Goal: Task Accomplishment & Management: Use online tool/utility

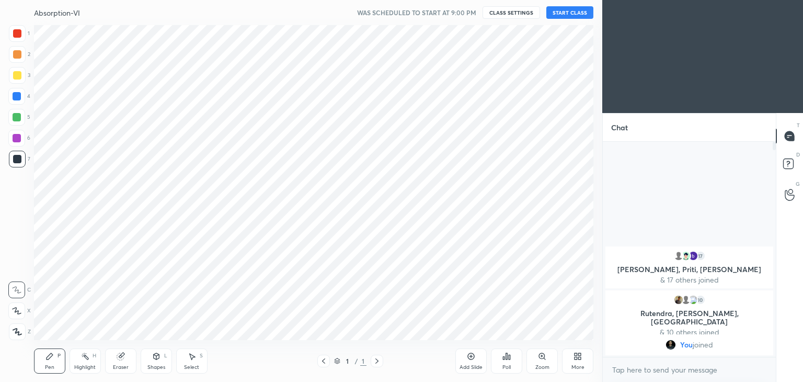
scroll to position [51972, 51727]
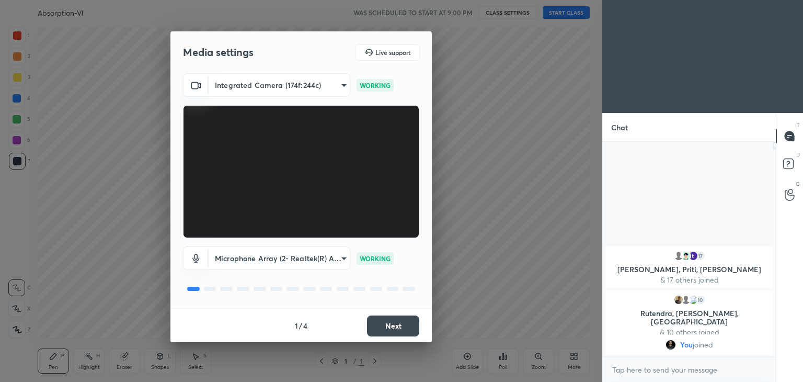
click at [401, 323] on button "Next" at bounding box center [393, 325] width 52 height 21
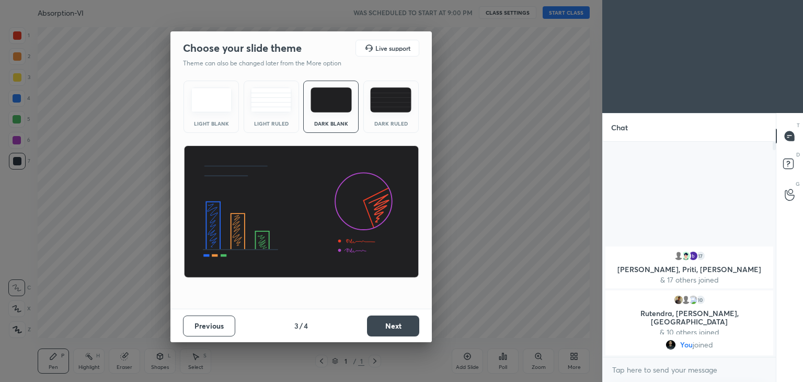
click at [402, 324] on button "Next" at bounding box center [393, 325] width 52 height 21
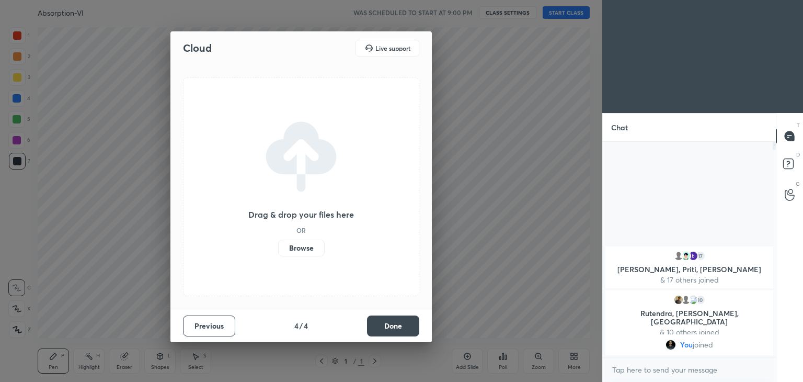
click at [402, 324] on button "Done" at bounding box center [393, 325] width 52 height 21
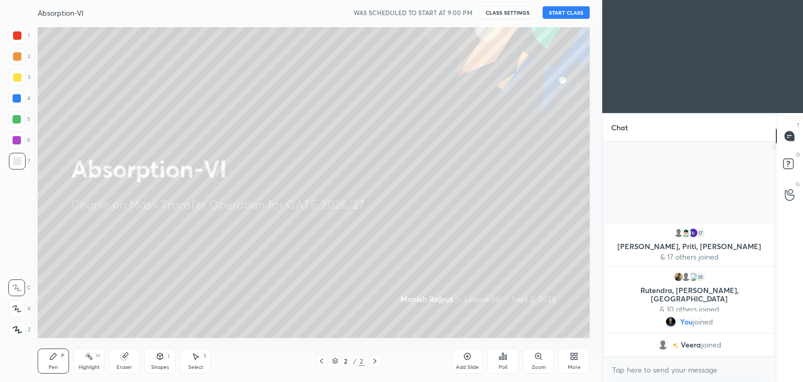
click at [499, 15] on button "CLASS SETTINGS" at bounding box center [508, 12] width 58 height 13
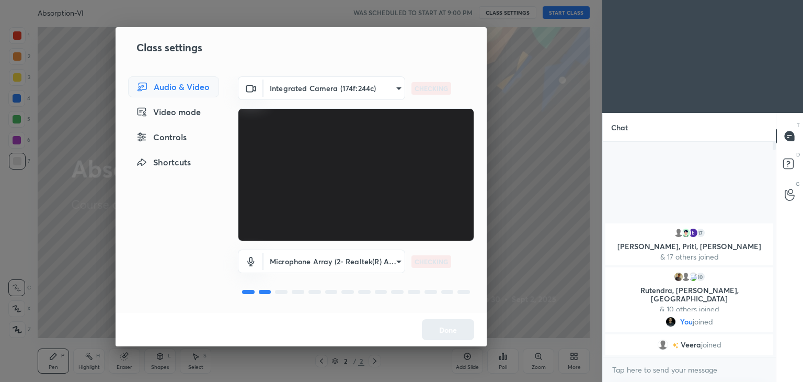
click at [293, 85] on body "1 2 3 4 5 6 7 C X Z C X Z E E Erase all H H Absorption-VI WAS SCHEDULED TO STAR…" at bounding box center [401, 191] width 803 height 382
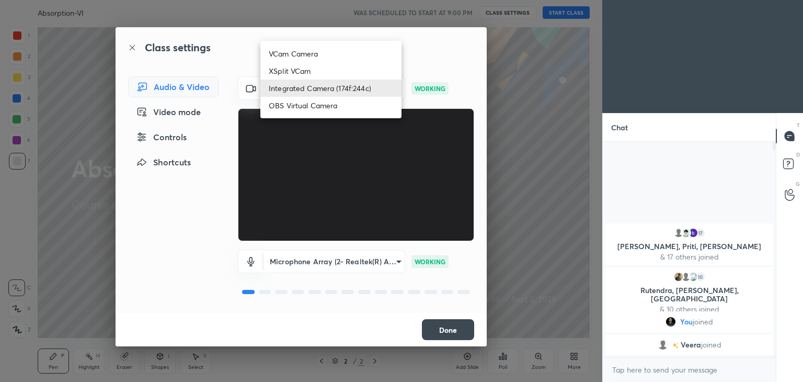
click at [295, 105] on li "OBS Virtual Camera" at bounding box center [330, 105] width 141 height 17
type input "1b7d90ff9b48708a9bf9ccb9ea8cf7253d66c4a54c322785e17a27f499fd61e3"
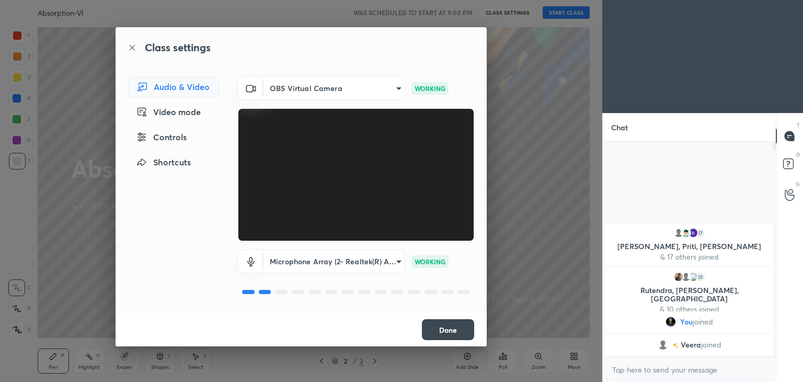
click at [460, 321] on button "Done" at bounding box center [448, 329] width 52 height 21
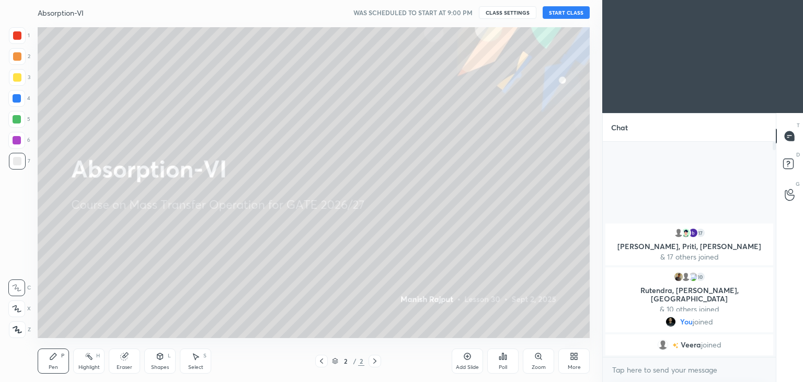
click at [564, 10] on button "START CLASS" at bounding box center [566, 12] width 47 height 13
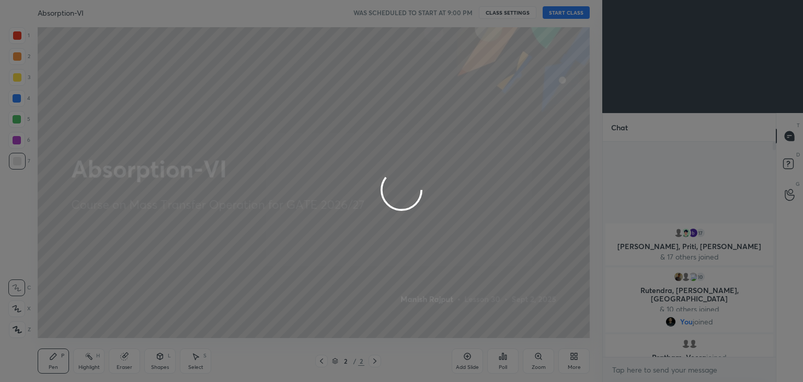
type textarea "x"
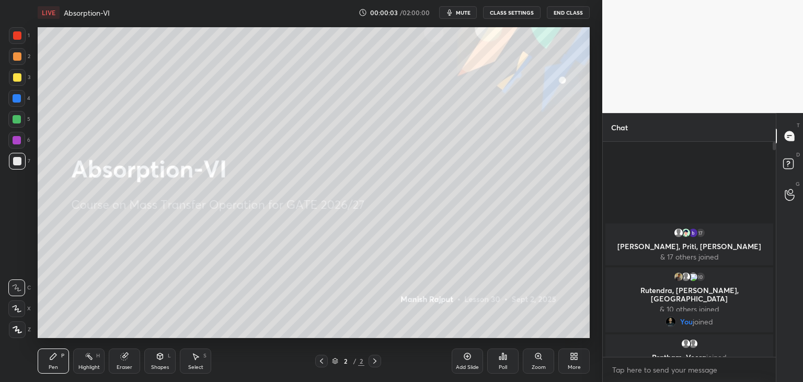
click at [468, 12] on span "mute" at bounding box center [463, 12] width 15 height 7
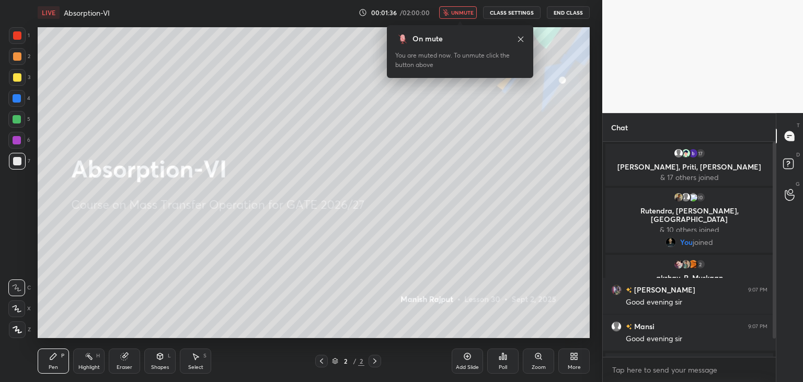
click at [468, 12] on span "unmute" at bounding box center [462, 12] width 22 height 7
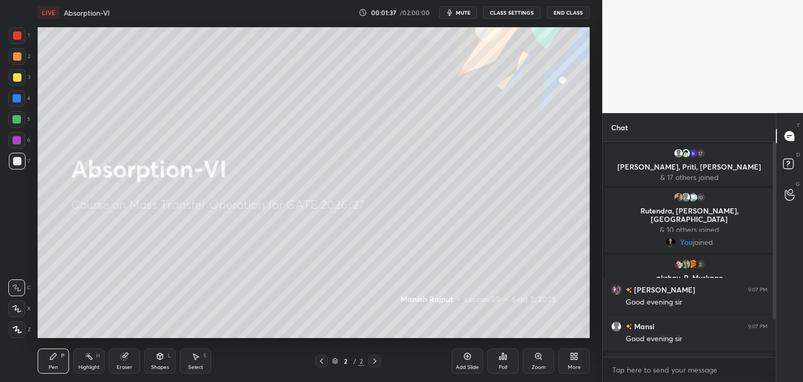
click at [517, 9] on button "CLASS SETTINGS" at bounding box center [512, 12] width 58 height 13
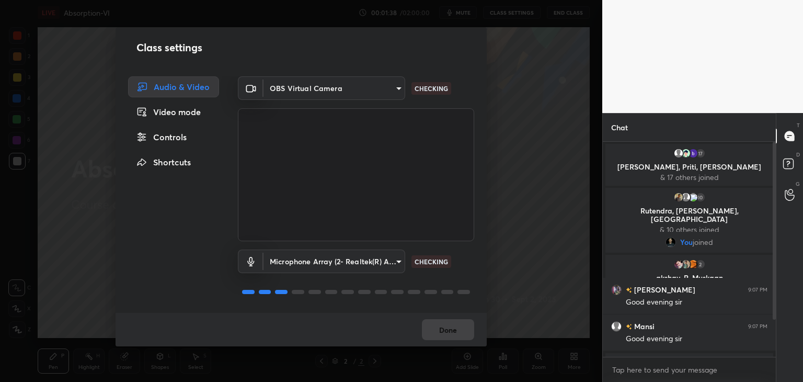
click at [276, 97] on body "1 2 3 4 5 6 7 C X Z C X Z E E Erase all H H LIVE Absorption-VI 00:01:38 / 02:00…" at bounding box center [401, 191] width 803 height 382
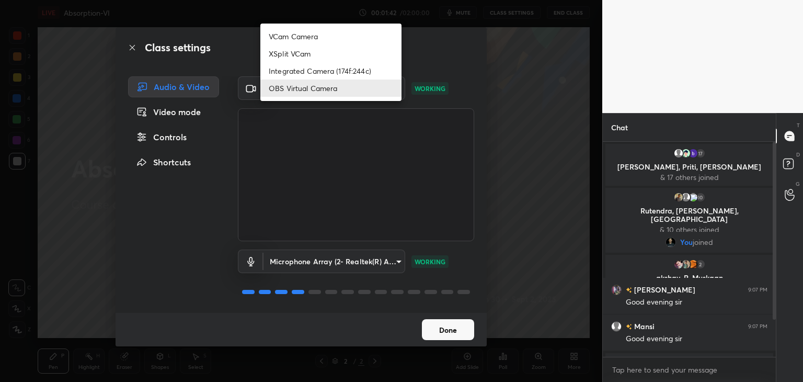
click at [299, 70] on li "Integrated Camera (174f:244c)" at bounding box center [330, 70] width 141 height 17
type input "7a33e2f60d1aad8f5edd80f98c610a54d9a72ff51245bd7d33c129d8361fbfd6"
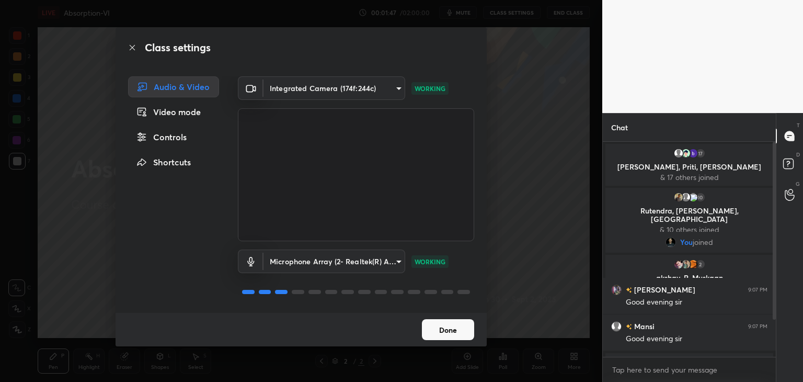
click at [468, 335] on button "Done" at bounding box center [448, 329] width 52 height 21
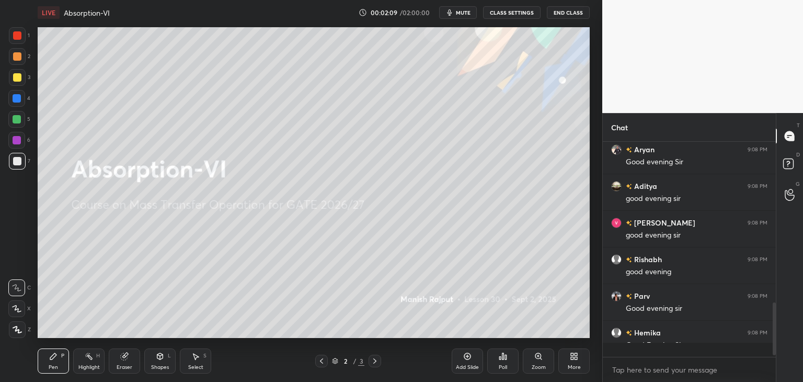
scroll to position [3, 3]
click at [17, 310] on icon at bounding box center [16, 308] width 9 height 7
click at [17, 60] on div at bounding box center [17, 56] width 17 height 17
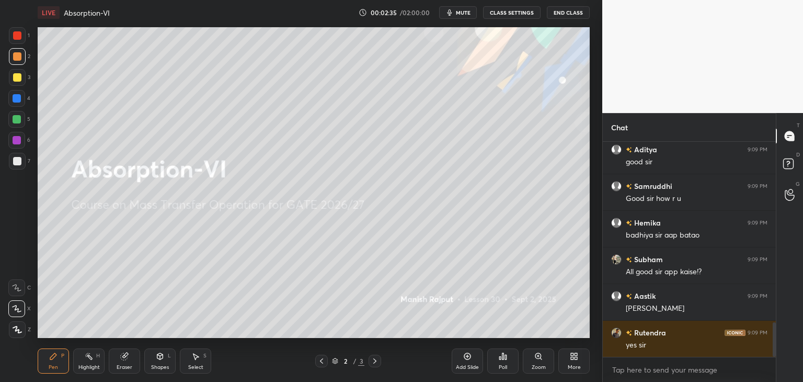
scroll to position [0, 0]
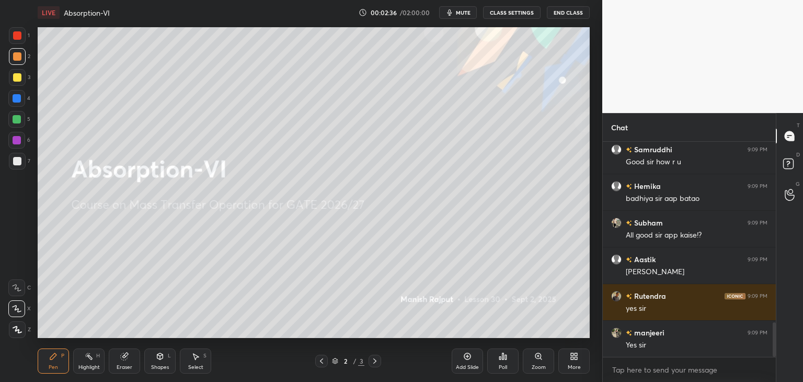
click at [16, 309] on icon at bounding box center [16, 308] width 9 height 7
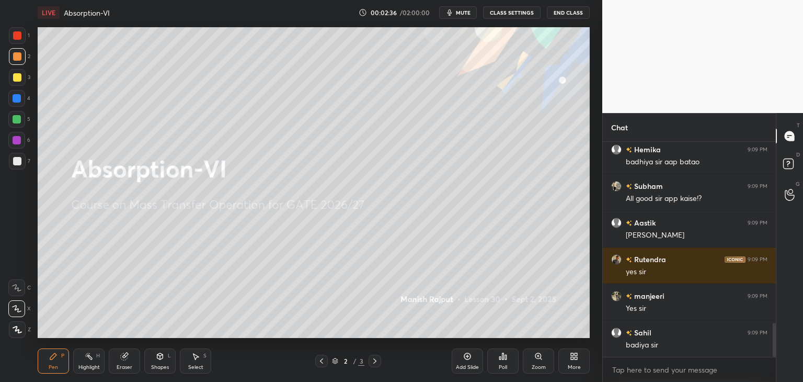
click at [18, 332] on icon at bounding box center [17, 329] width 8 height 6
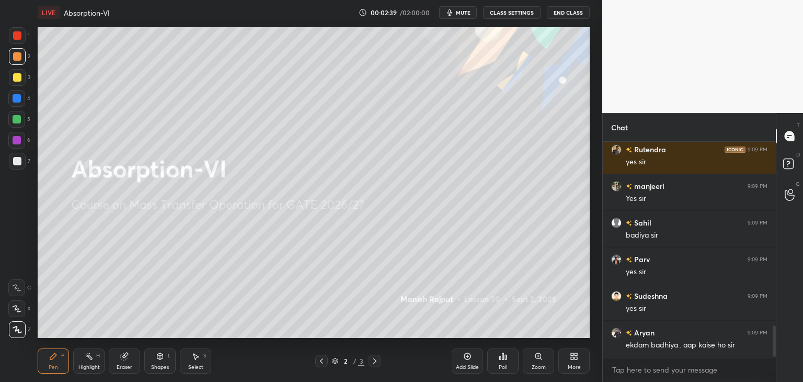
click at [13, 287] on icon at bounding box center [16, 287] width 9 height 7
click at [19, 80] on div at bounding box center [17, 77] width 8 height 8
click at [19, 64] on div at bounding box center [17, 56] width 17 height 17
click at [19, 47] on div "1" at bounding box center [19, 37] width 21 height 21
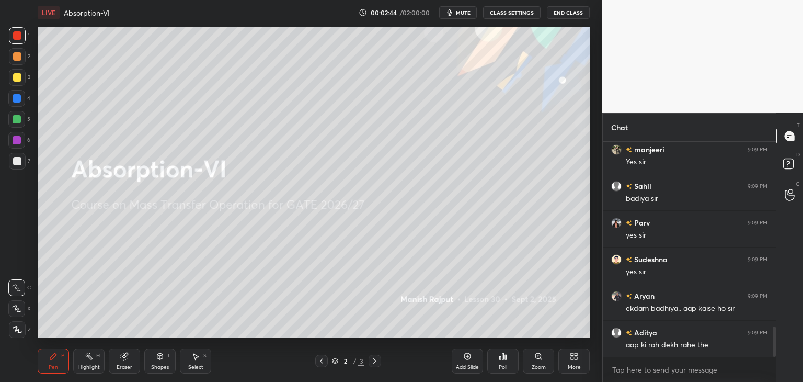
click at [17, 58] on div at bounding box center [17, 56] width 8 height 8
click at [19, 73] on div at bounding box center [17, 77] width 8 height 8
click at [21, 90] on div at bounding box center [16, 98] width 17 height 17
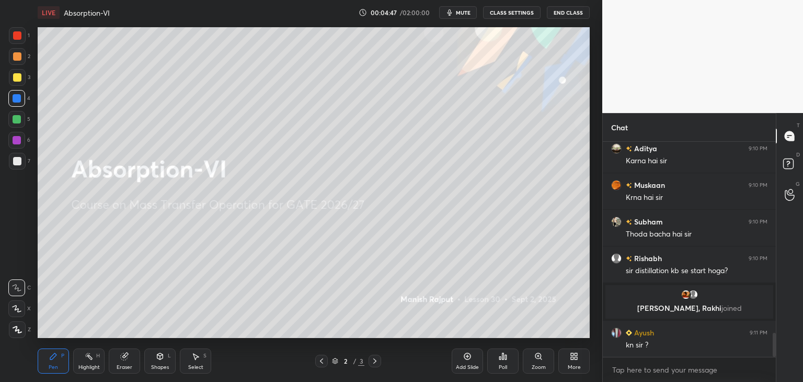
scroll to position [1720, 0]
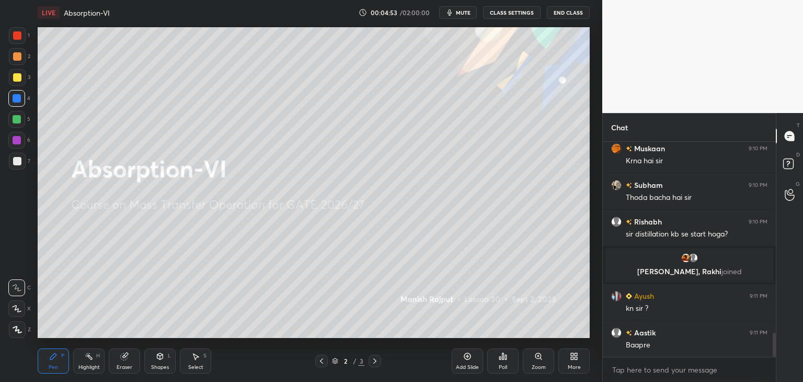
click at [19, 161] on div at bounding box center [17, 161] width 8 height 8
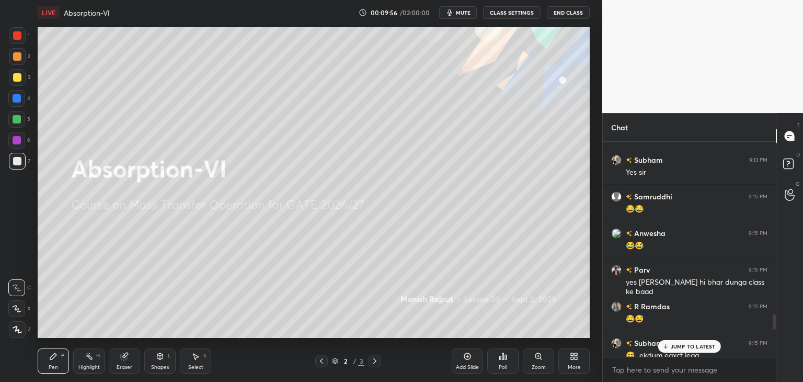
scroll to position [2300, 0]
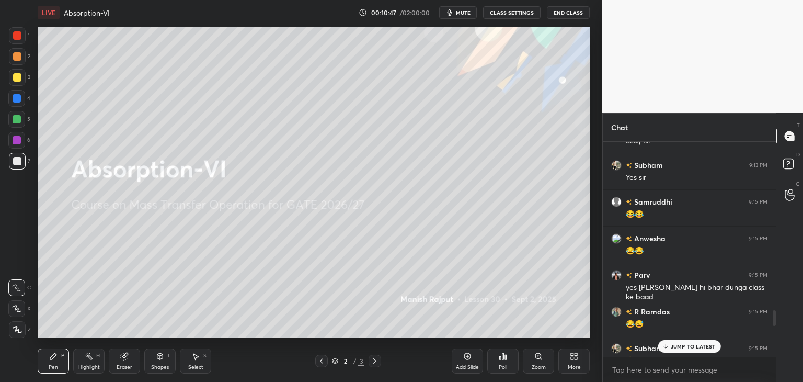
click at [678, 348] on p "JUMP TO LATEST" at bounding box center [693, 346] width 45 height 6
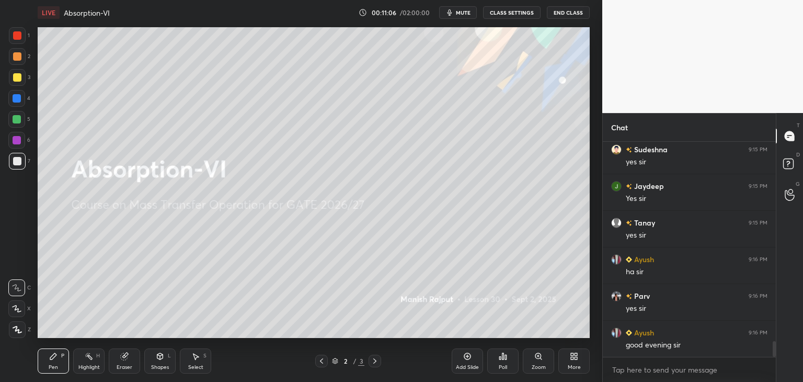
click at [469, 359] on icon at bounding box center [467, 356] width 7 height 7
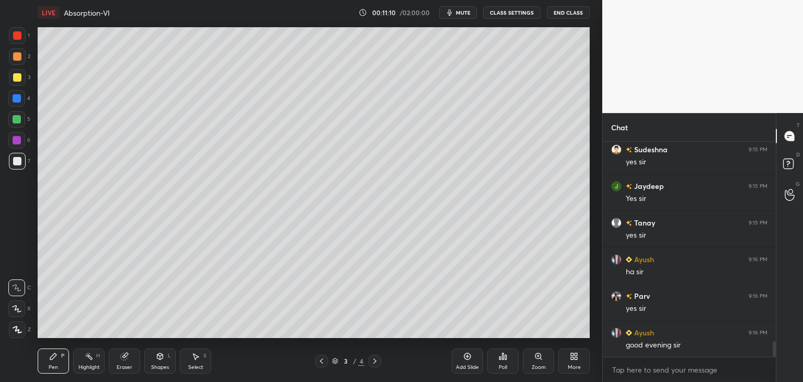
drag, startPoint x: 15, startPoint y: 145, endPoint x: 14, endPoint y: 153, distance: 8.4
click at [14, 144] on div at bounding box center [16, 140] width 17 height 17
click at [13, 161] on div at bounding box center [17, 161] width 8 height 8
click at [161, 370] on div "Shapes" at bounding box center [160, 366] width 18 height 5
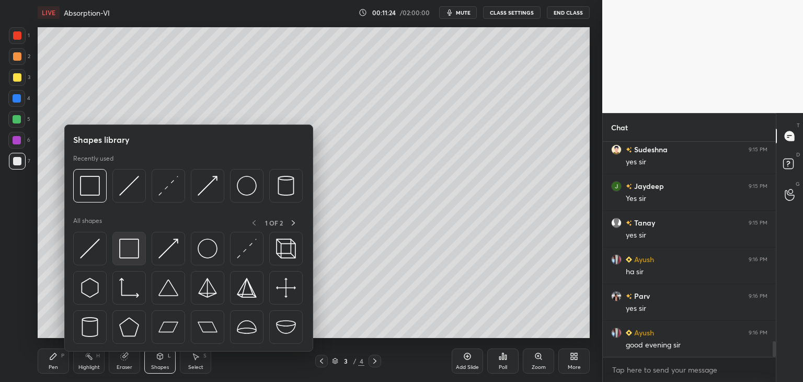
click at [121, 255] on img at bounding box center [129, 248] width 20 height 20
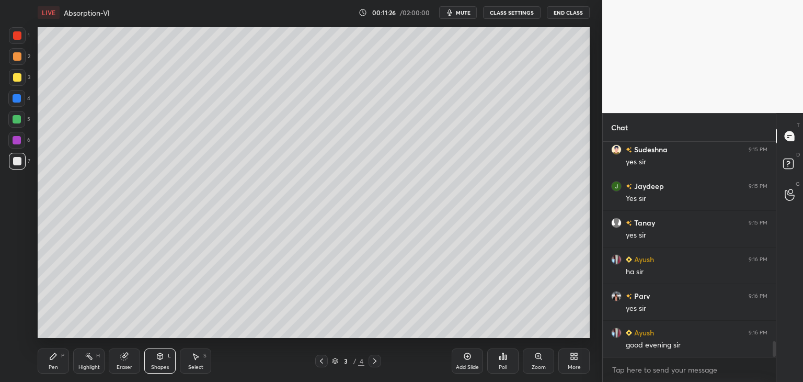
click at [49, 360] on icon at bounding box center [53, 356] width 8 height 8
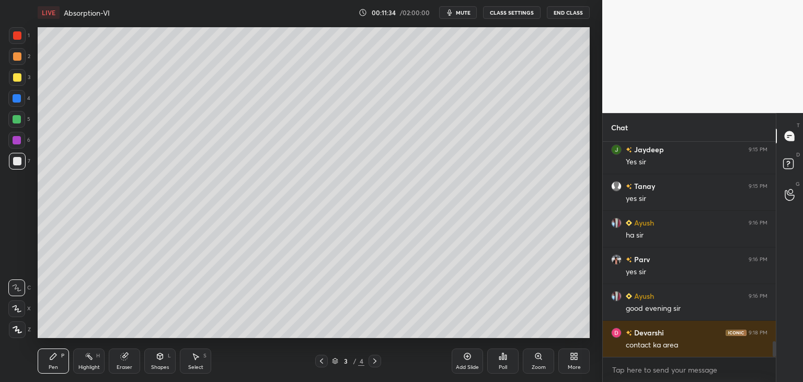
click at [160, 369] on div "Shapes" at bounding box center [160, 366] width 18 height 5
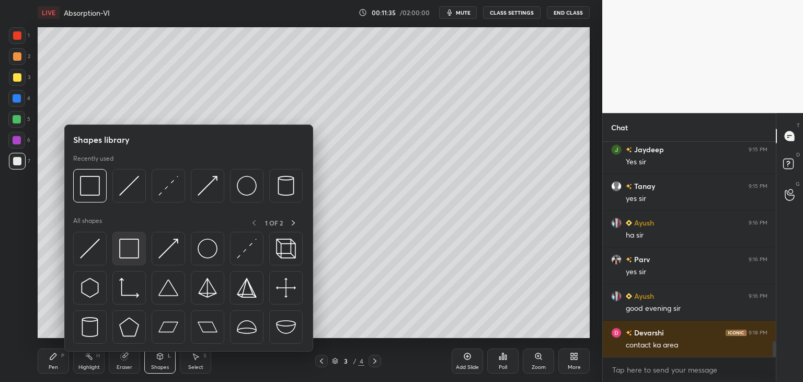
click at [123, 252] on img at bounding box center [129, 248] width 20 height 20
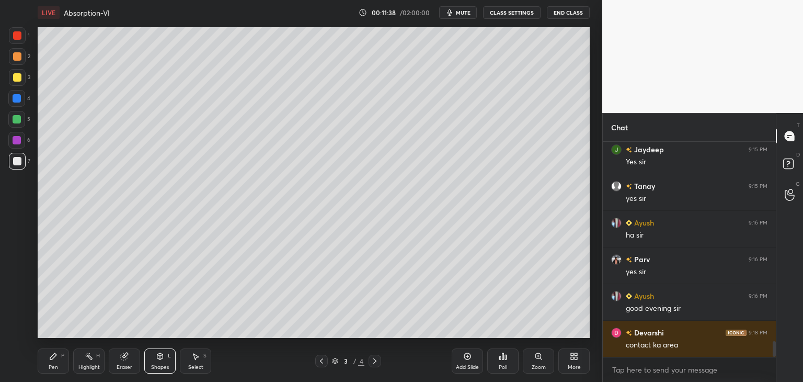
click at [157, 369] on div "Shapes" at bounding box center [160, 366] width 18 height 5
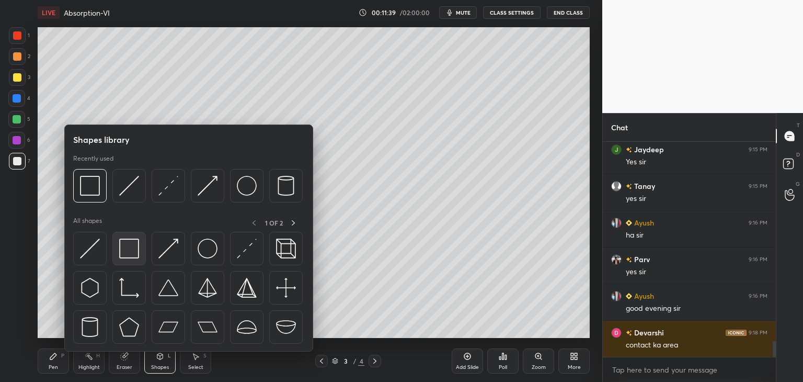
click at [130, 254] on img at bounding box center [129, 248] width 20 height 20
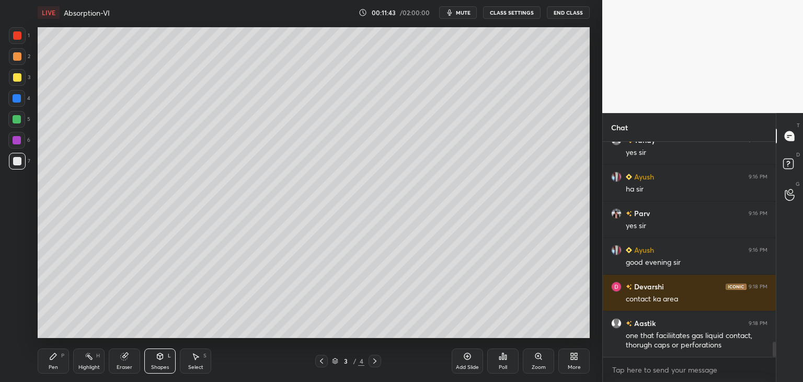
scroll to position [2837, 0]
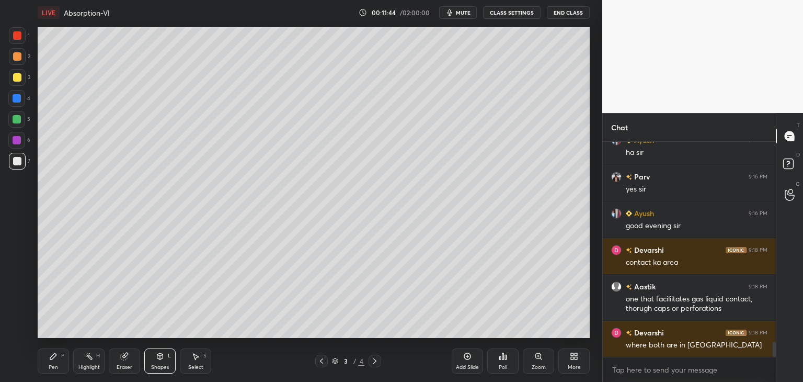
click at [56, 371] on div "Pen P" at bounding box center [53, 360] width 31 height 25
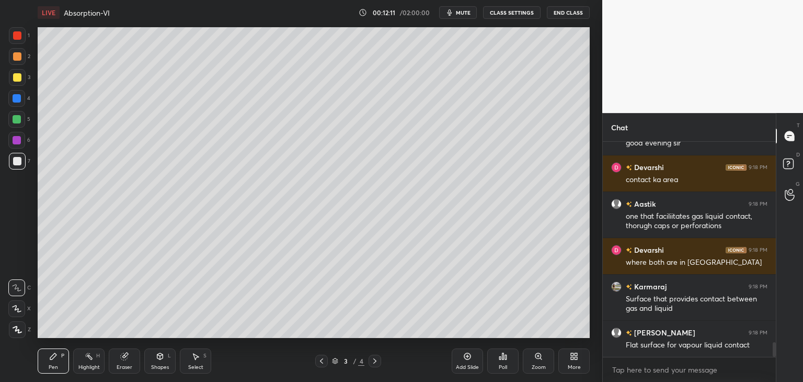
scroll to position [2966, 0]
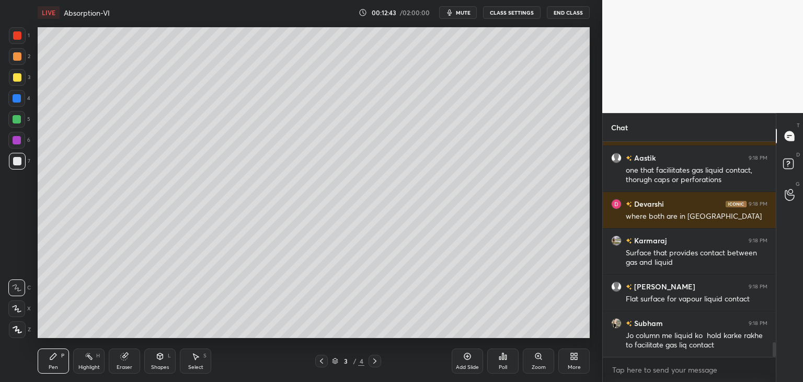
click at [15, 78] on div at bounding box center [17, 77] width 8 height 8
click at [161, 369] on div "Shapes" at bounding box center [160, 366] width 18 height 5
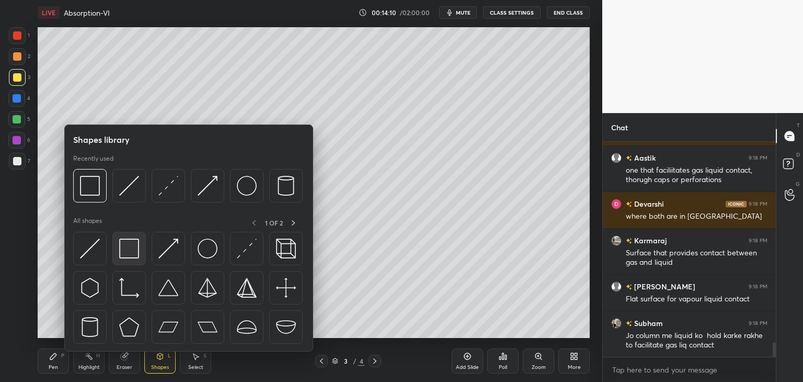
click at [132, 257] on img at bounding box center [129, 248] width 20 height 20
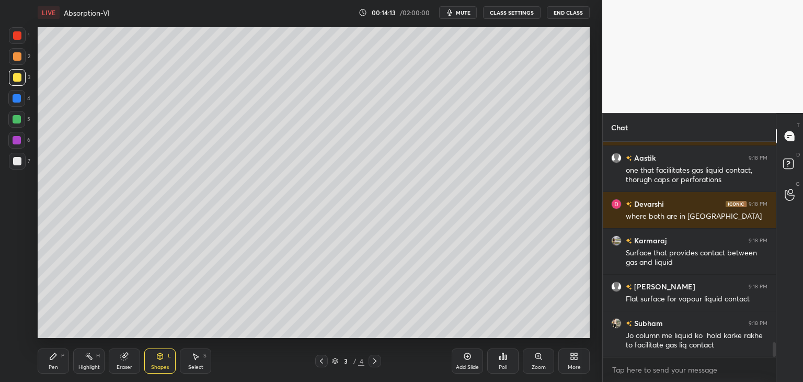
click at [59, 362] on div "Pen P" at bounding box center [53, 360] width 31 height 25
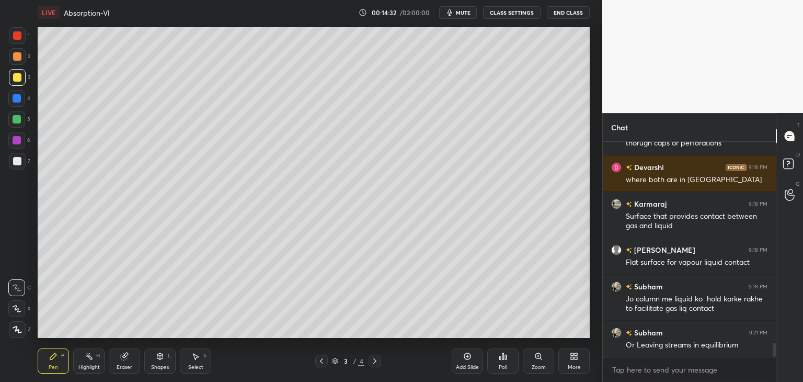
click at [16, 122] on div at bounding box center [17, 119] width 8 height 8
click at [17, 143] on div at bounding box center [17, 140] width 8 height 8
click at [14, 157] on div at bounding box center [17, 161] width 8 height 8
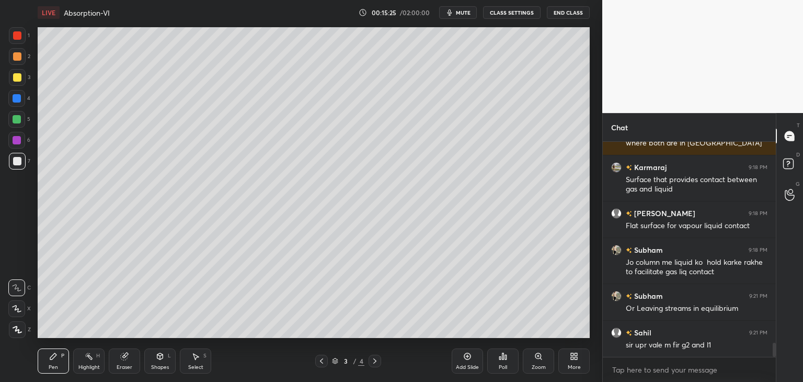
scroll to position [3076, 0]
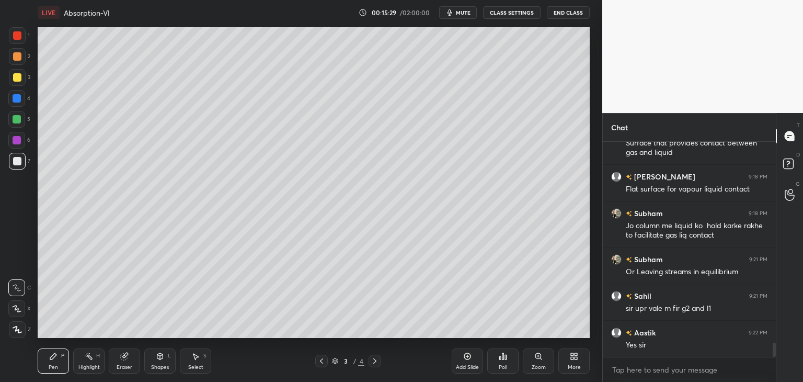
click at [13, 78] on div at bounding box center [17, 77] width 8 height 8
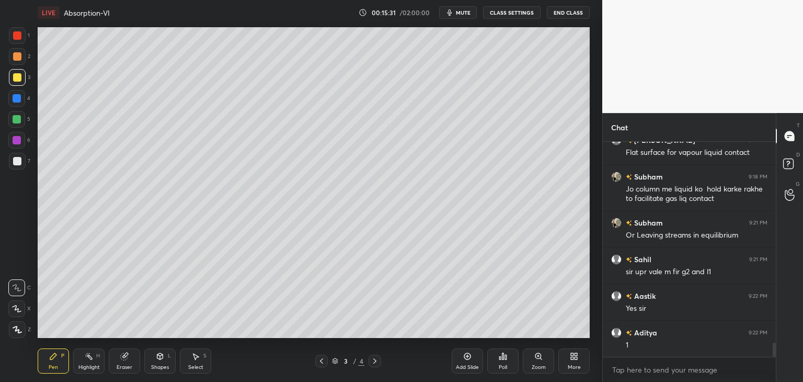
click at [592, 276] on div "Setting up your live class Poll for secs No correct answer Start poll" at bounding box center [313, 182] width 561 height 315
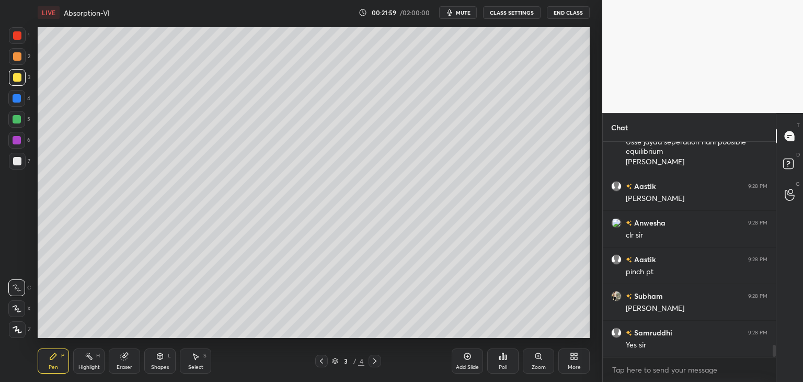
scroll to position [3573, 0]
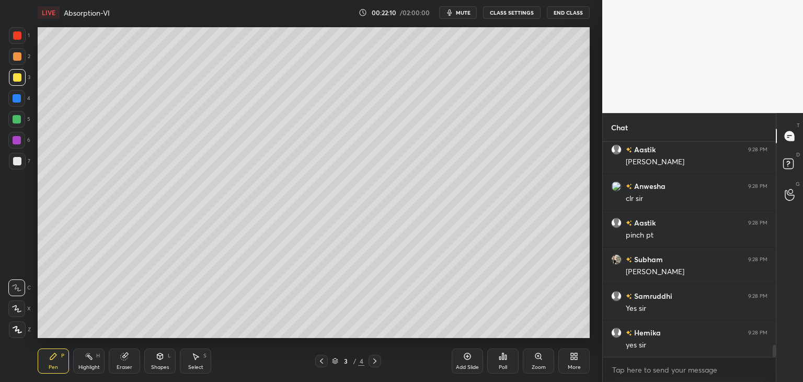
click at [468, 356] on icon at bounding box center [467, 356] width 8 height 8
click at [158, 367] on div "Shapes" at bounding box center [160, 366] width 18 height 5
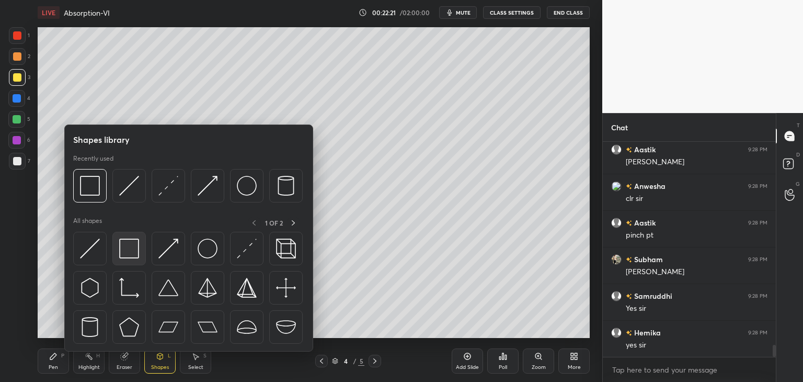
click at [129, 256] on img at bounding box center [129, 248] width 20 height 20
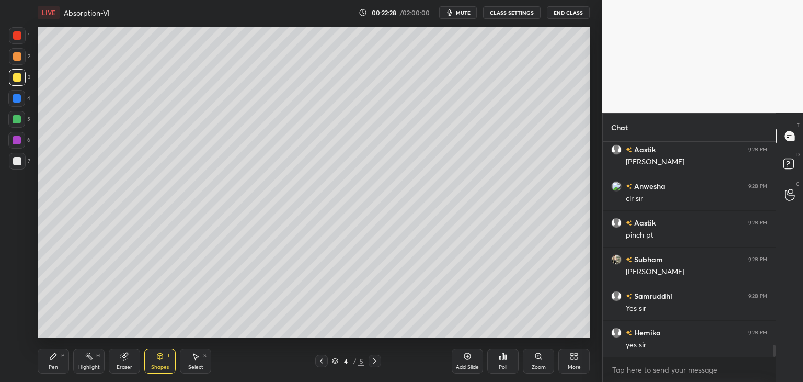
click at [157, 360] on icon at bounding box center [160, 356] width 8 height 8
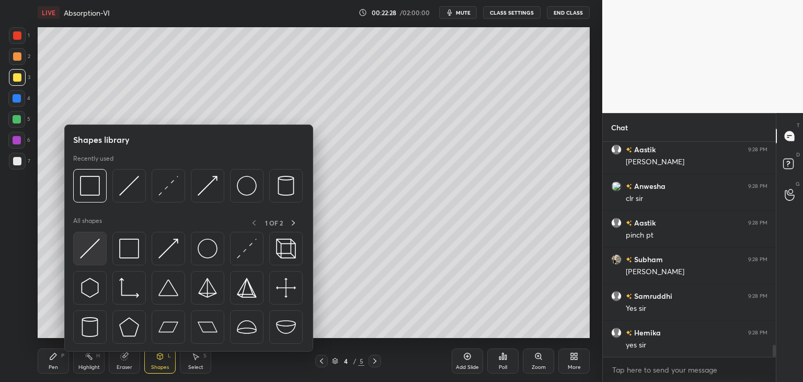
click at [88, 257] on img at bounding box center [90, 248] width 20 height 20
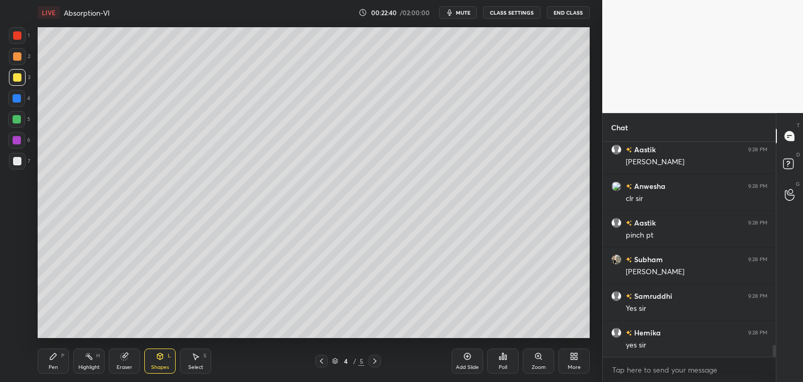
click at [10, 162] on div at bounding box center [17, 161] width 17 height 17
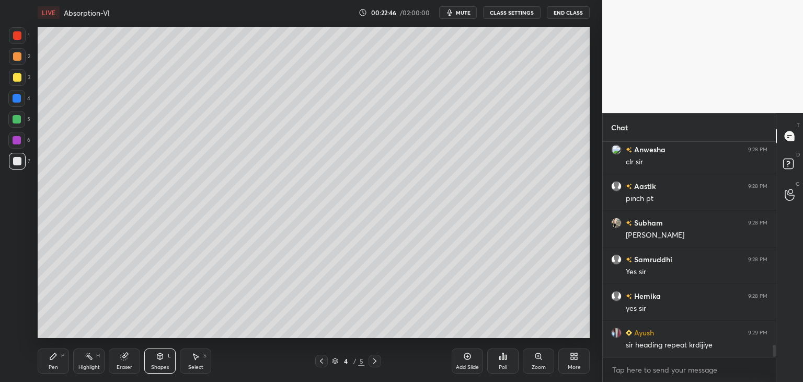
click at [54, 364] on div "Pen" at bounding box center [53, 366] width 9 height 5
click at [13, 163] on div at bounding box center [17, 161] width 8 height 8
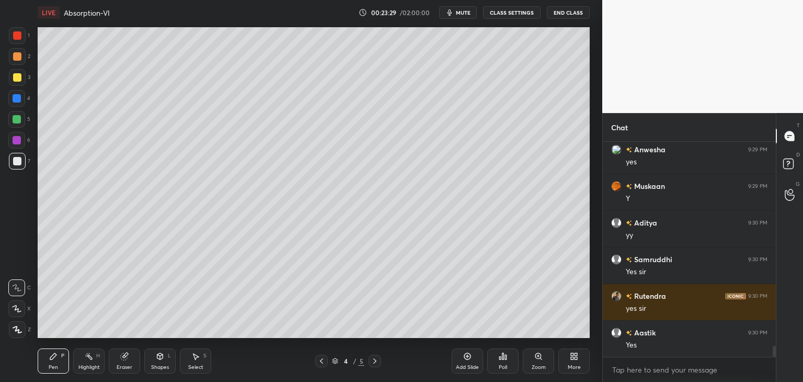
scroll to position [3976, 0]
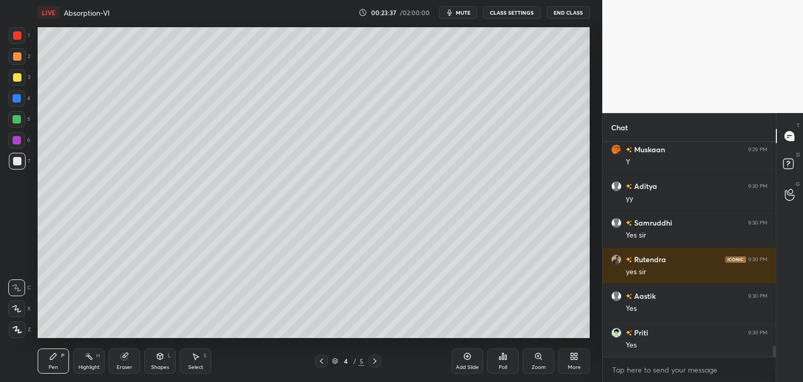
click at [12, 82] on div at bounding box center [17, 77] width 17 height 17
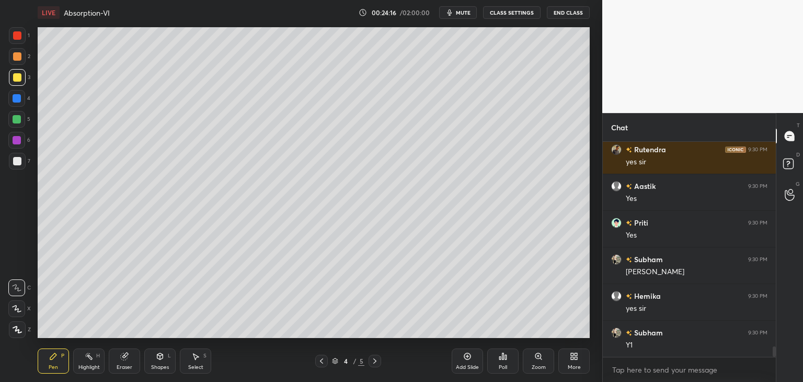
scroll to position [4122, 0]
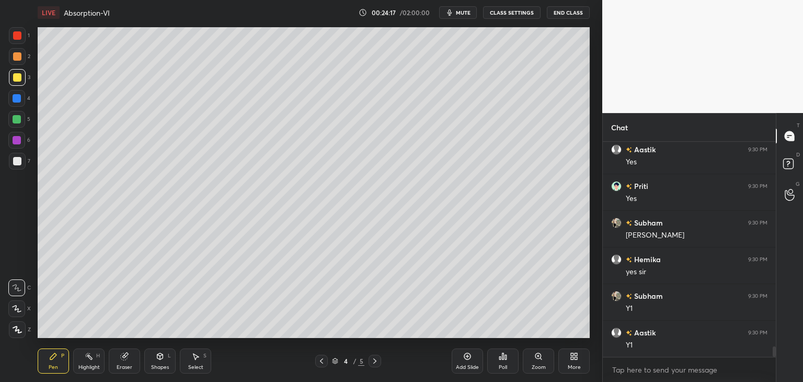
click at [17, 161] on div at bounding box center [17, 161] width 8 height 8
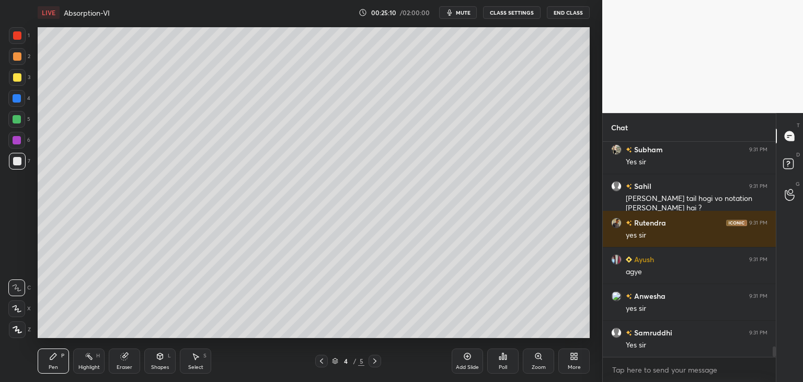
scroll to position [4118, 0]
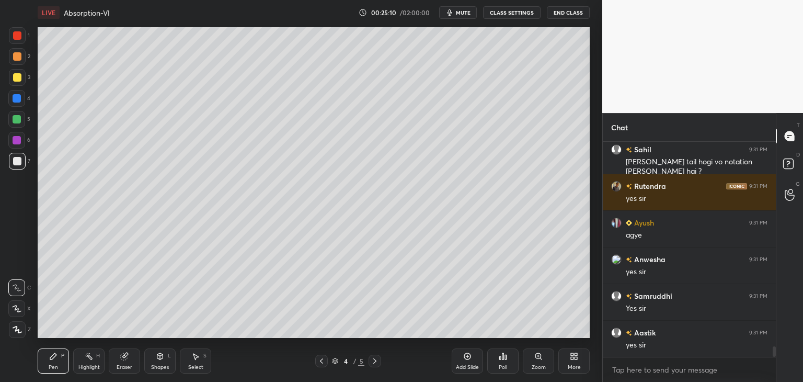
click at [14, 77] on div at bounding box center [17, 77] width 8 height 8
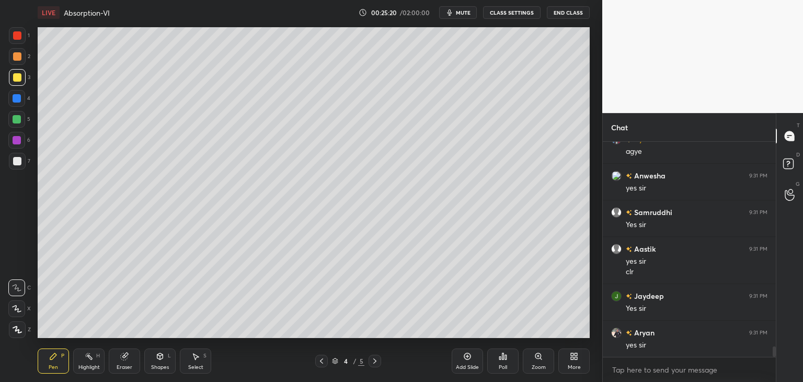
scroll to position [4238, 0]
click at [14, 163] on div at bounding box center [17, 161] width 8 height 8
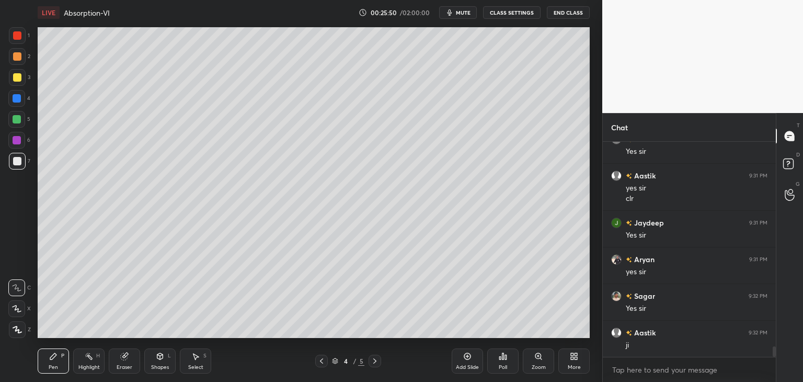
click at [14, 165] on div at bounding box center [17, 161] width 8 height 8
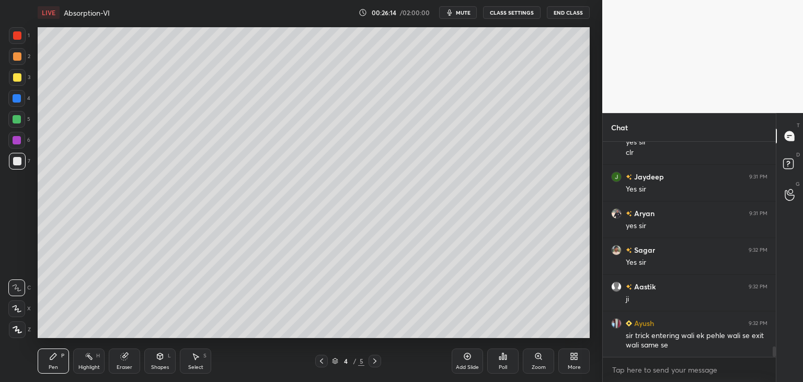
click at [15, 159] on div at bounding box center [17, 161] width 8 height 8
drag, startPoint x: 123, startPoint y: 360, endPoint x: 121, endPoint y: 341, distance: 19.0
click at [125, 359] on div "Eraser" at bounding box center [124, 360] width 31 height 25
click at [52, 360] on div "Pen P" at bounding box center [53, 360] width 31 height 25
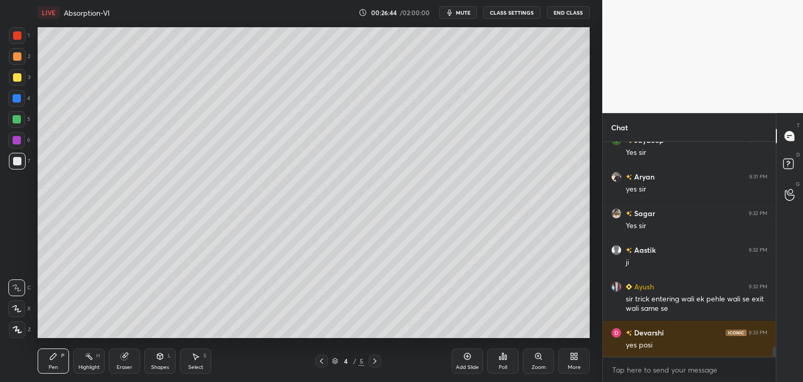
click at [155, 361] on div "Shapes L" at bounding box center [159, 360] width 31 height 25
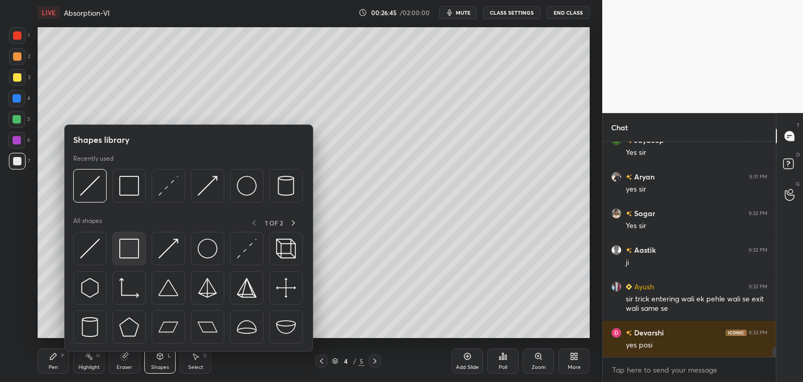
click at [124, 243] on img at bounding box center [129, 248] width 20 height 20
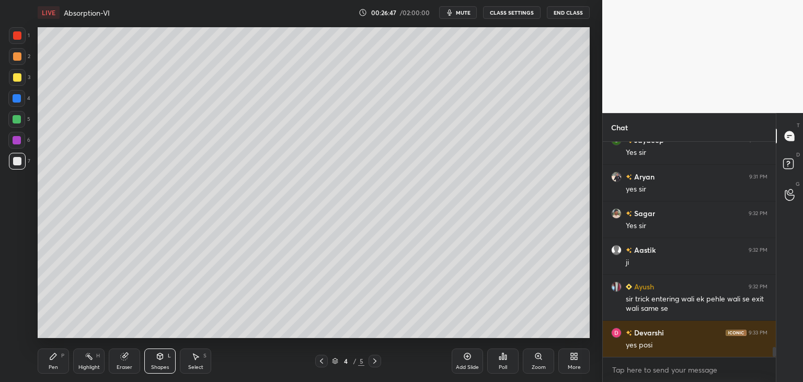
click at [54, 365] on div "Pen" at bounding box center [53, 366] width 9 height 5
click at [20, 166] on div at bounding box center [17, 161] width 17 height 17
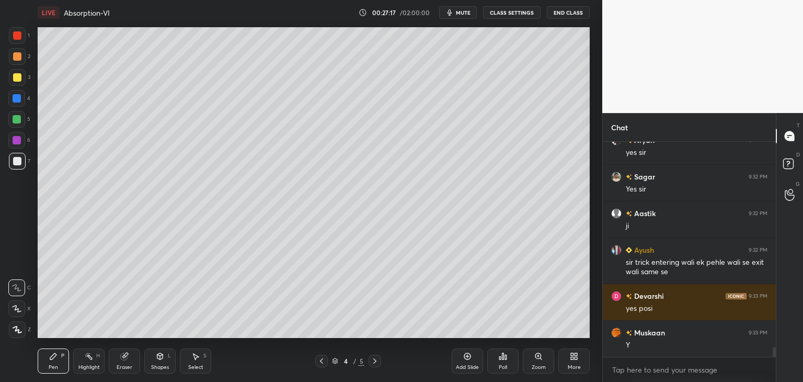
scroll to position [4431, 0]
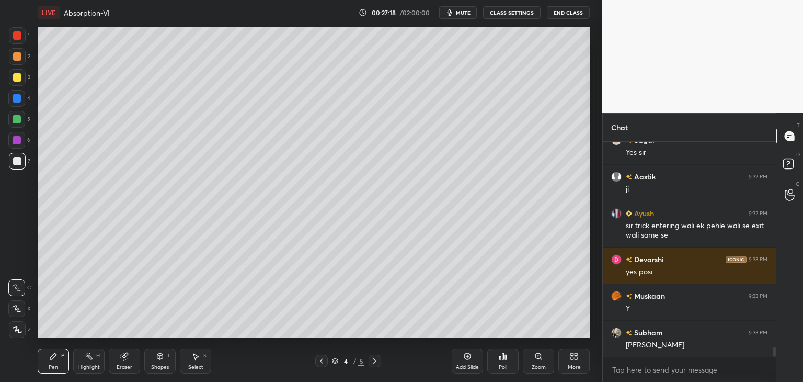
click at [13, 78] on div at bounding box center [17, 77] width 8 height 8
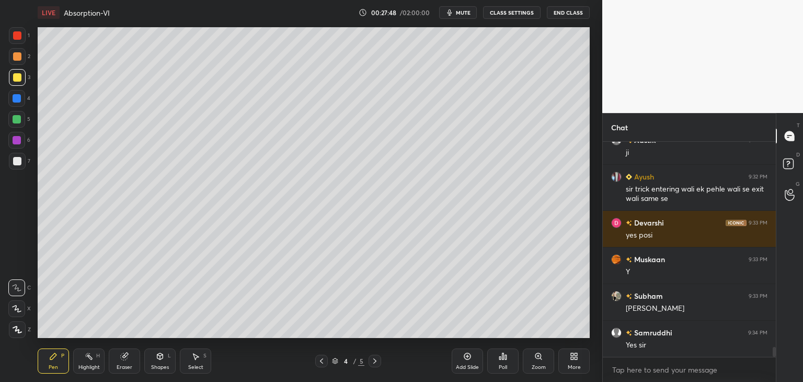
scroll to position [4504, 0]
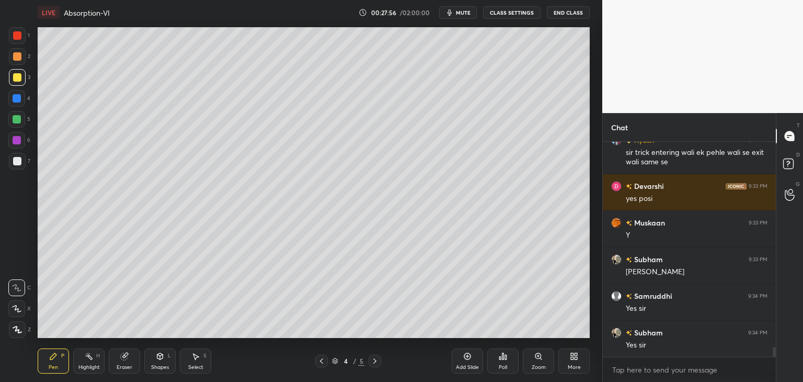
click at [156, 365] on div "Shapes" at bounding box center [160, 366] width 18 height 5
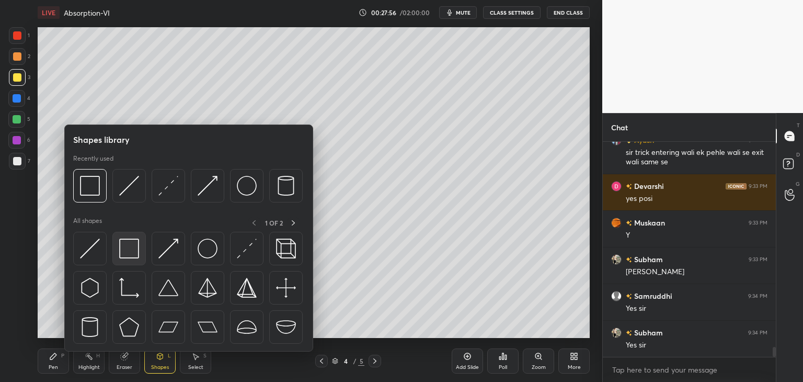
click at [125, 255] on img at bounding box center [129, 248] width 20 height 20
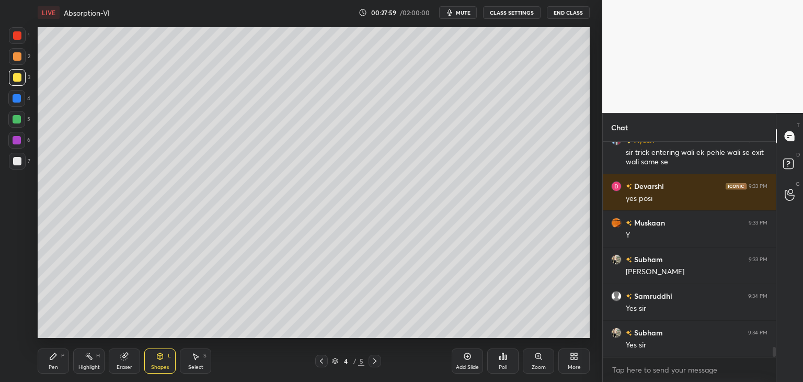
click at [50, 364] on div "Pen" at bounding box center [53, 366] width 9 height 5
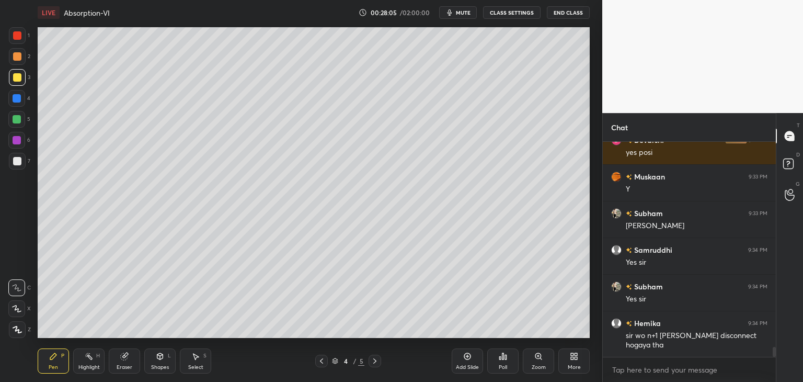
scroll to position [4587, 0]
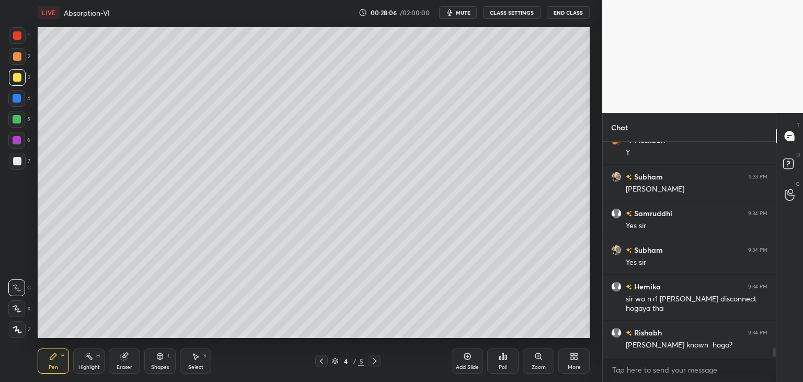
click at [453, 355] on div "Add Slide" at bounding box center [467, 360] width 31 height 25
click at [17, 166] on div at bounding box center [17, 161] width 17 height 17
click at [322, 360] on icon at bounding box center [321, 361] width 8 height 8
drag, startPoint x: 375, startPoint y: 362, endPoint x: 364, endPoint y: 349, distance: 17.0
click at [376, 362] on icon at bounding box center [375, 361] width 8 height 8
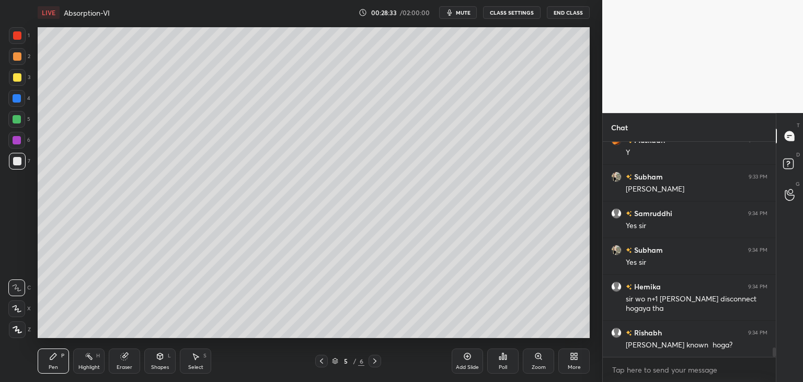
click at [462, 354] on div "Add Slide" at bounding box center [467, 360] width 31 height 25
click at [16, 78] on div at bounding box center [17, 77] width 8 height 8
click at [324, 361] on icon at bounding box center [321, 361] width 8 height 8
click at [320, 364] on icon at bounding box center [321, 361] width 8 height 8
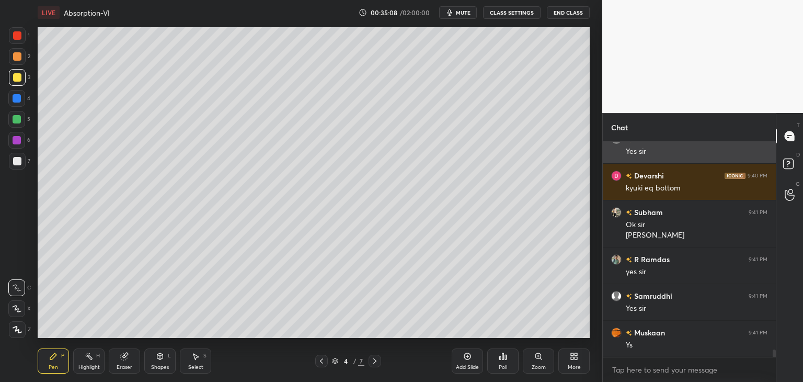
scroll to position [6063, 0]
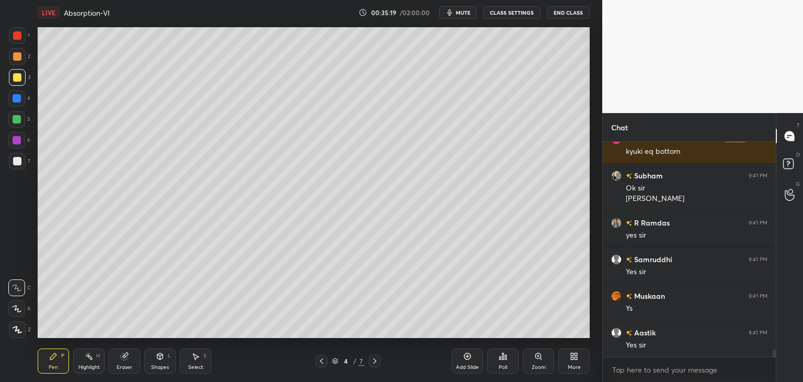
click at [467, 360] on icon at bounding box center [467, 356] width 8 height 8
click at [17, 163] on div at bounding box center [17, 161] width 8 height 8
click at [15, 329] on icon at bounding box center [17, 329] width 9 height 7
drag, startPoint x: 318, startPoint y: 360, endPoint x: 316, endPoint y: 354, distance: 6.6
click at [316, 360] on div at bounding box center [321, 361] width 13 height 13
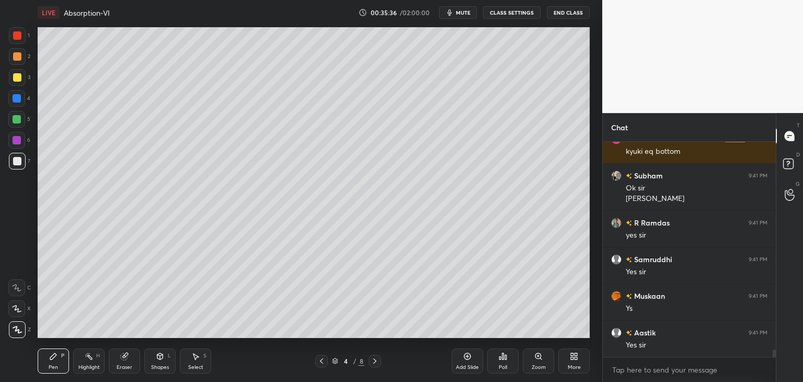
click at [375, 362] on icon at bounding box center [375, 361] width 8 height 8
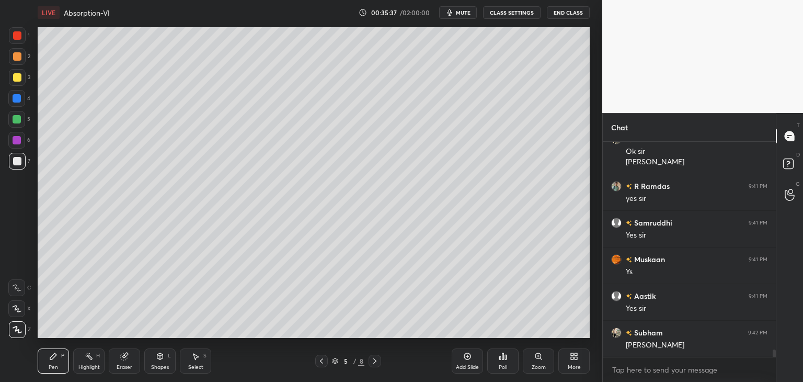
click at [16, 75] on div at bounding box center [17, 77] width 8 height 8
click at [55, 361] on div "Pen P" at bounding box center [53, 360] width 31 height 25
click at [19, 163] on div at bounding box center [17, 161] width 8 height 8
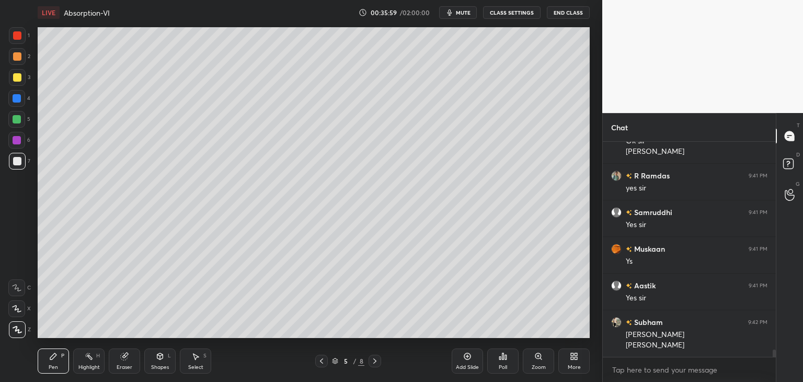
click at [50, 367] on div "Pen" at bounding box center [53, 366] width 9 height 5
click at [18, 79] on div at bounding box center [17, 77] width 8 height 8
click at [123, 361] on div "Eraser" at bounding box center [124, 360] width 31 height 25
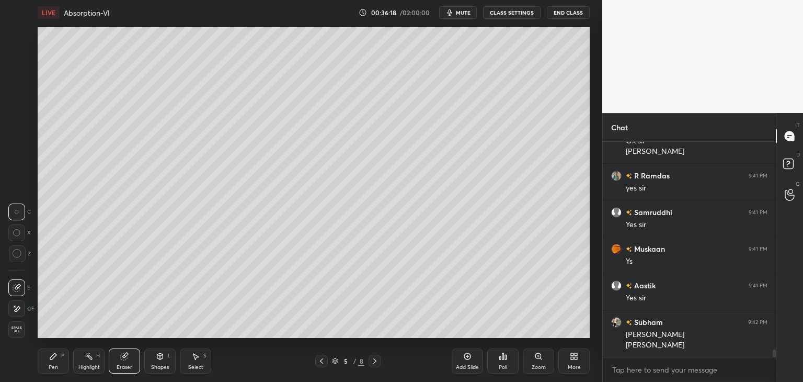
click at [51, 362] on div "Pen P" at bounding box center [53, 360] width 31 height 25
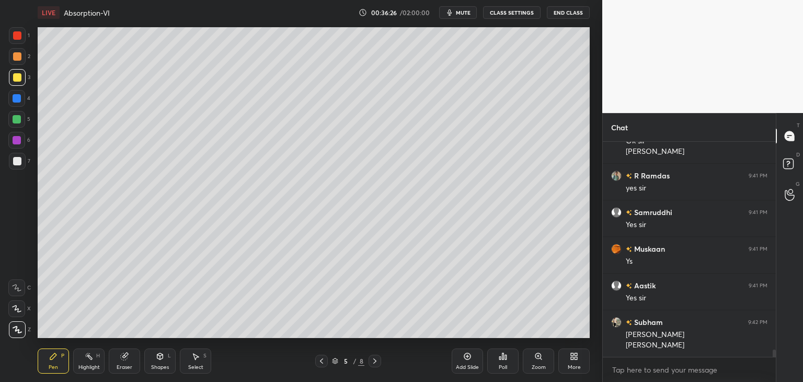
click at [155, 367] on div "Shapes" at bounding box center [160, 366] width 18 height 5
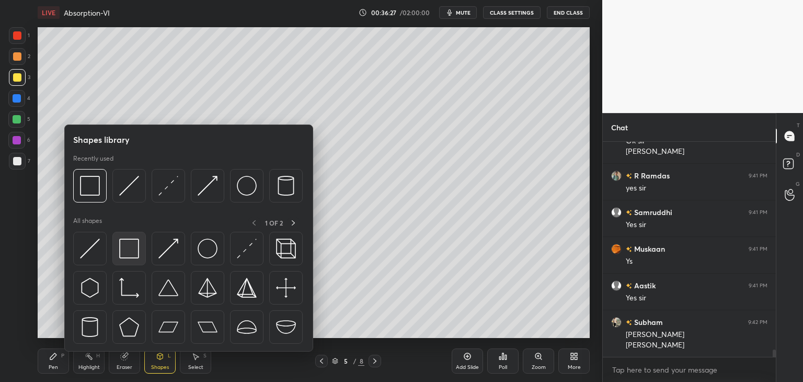
click at [122, 261] on div at bounding box center [128, 248] width 33 height 33
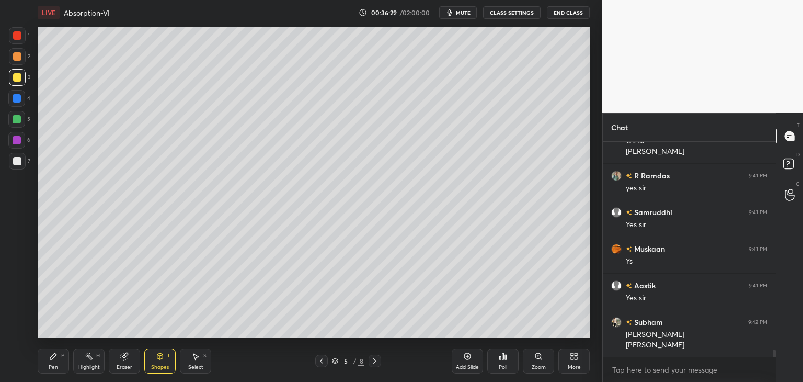
click at [52, 370] on div "Pen" at bounding box center [53, 366] width 9 height 5
click at [14, 78] on div at bounding box center [17, 77] width 8 height 8
click at [14, 59] on div at bounding box center [17, 56] width 8 height 8
click at [15, 37] on div at bounding box center [17, 35] width 8 height 8
click at [14, 164] on div at bounding box center [17, 161] width 8 height 8
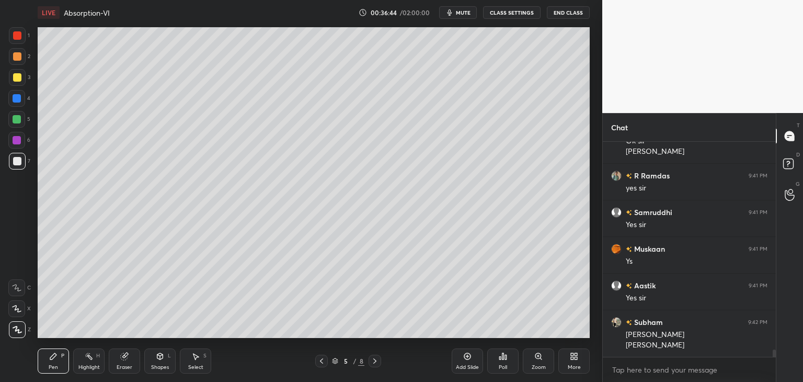
click at [156, 364] on div "Shapes" at bounding box center [160, 366] width 18 height 5
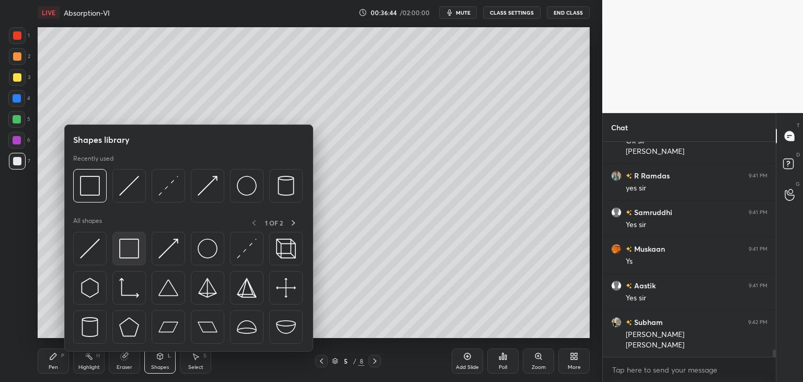
click at [119, 254] on img at bounding box center [129, 248] width 20 height 20
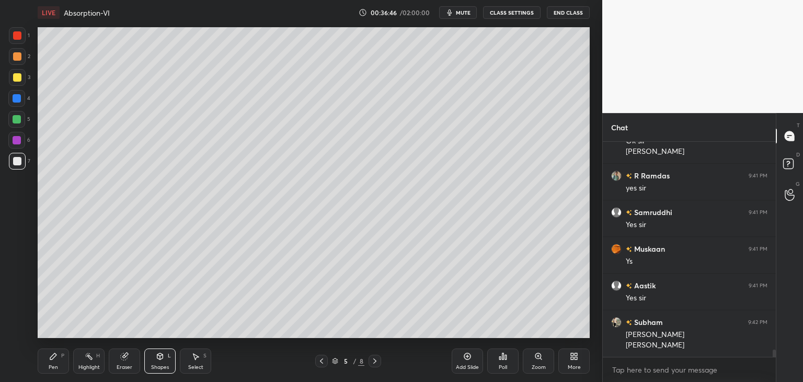
click at [47, 362] on div "Pen P" at bounding box center [53, 360] width 31 height 25
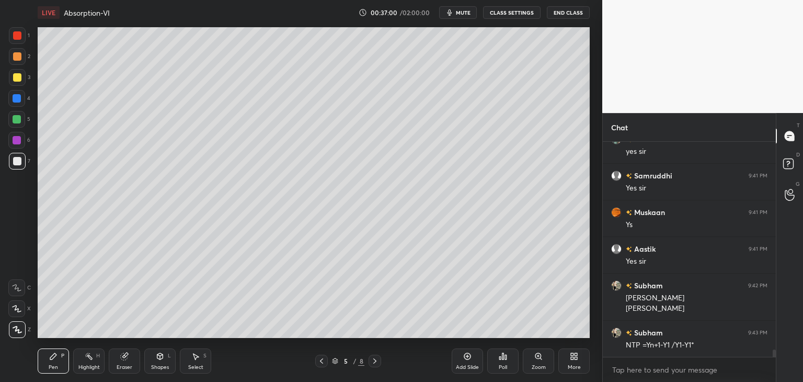
click at [131, 364] on div "Eraser" at bounding box center [125, 366] width 16 height 5
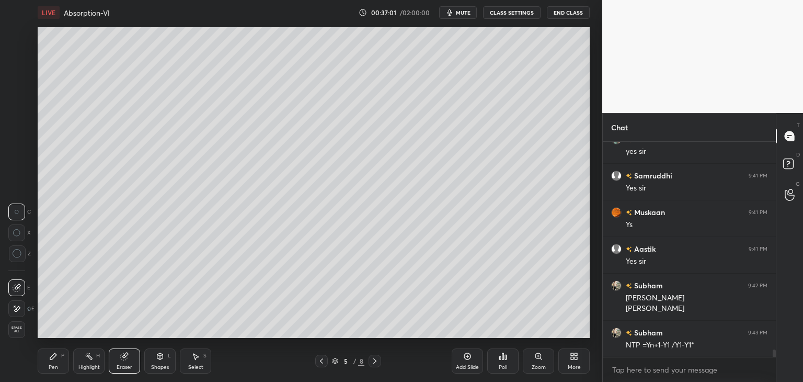
click at [58, 364] on div "Pen" at bounding box center [53, 366] width 9 height 5
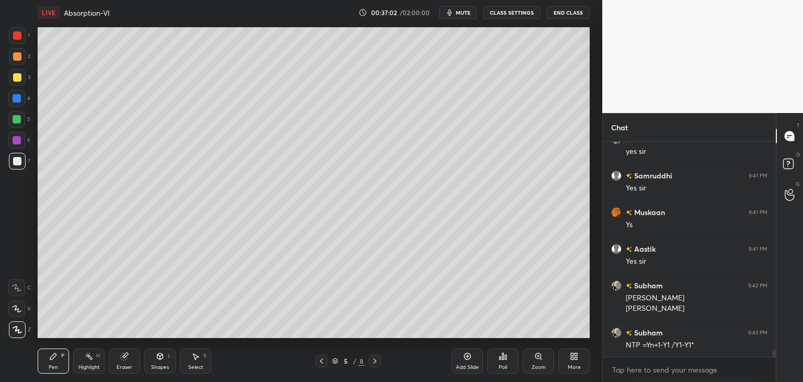
click at [17, 310] on icon at bounding box center [16, 308] width 9 height 7
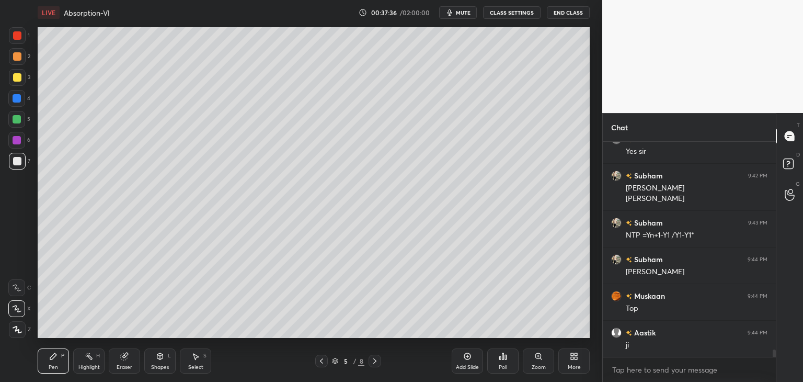
scroll to position [6282, 0]
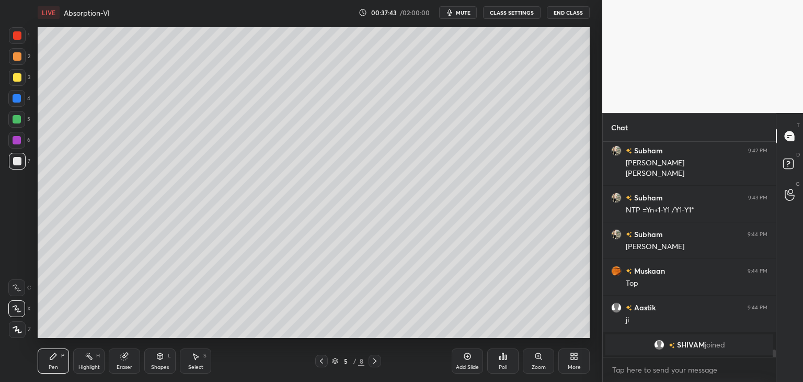
click at [157, 367] on div "Shapes" at bounding box center [160, 366] width 18 height 5
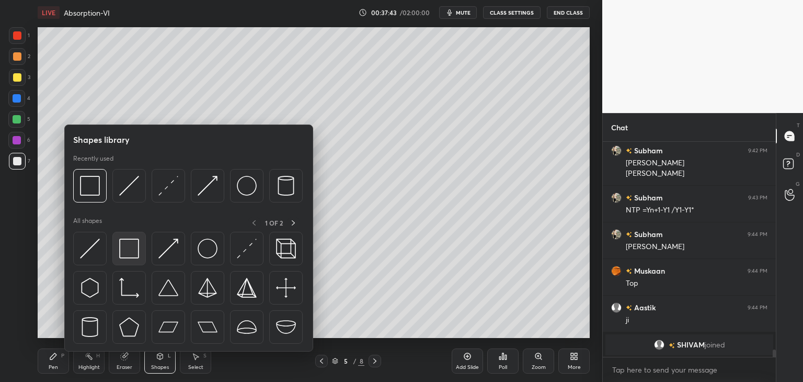
click at [123, 254] on img at bounding box center [129, 248] width 20 height 20
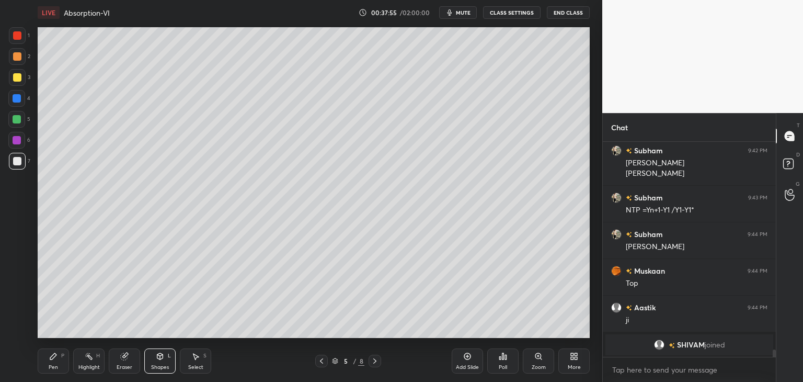
click at [52, 365] on div "Pen" at bounding box center [53, 366] width 9 height 5
click at [14, 166] on div at bounding box center [17, 161] width 17 height 17
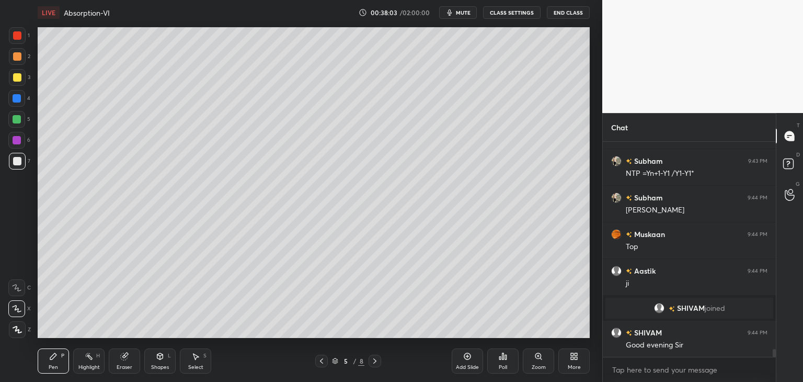
scroll to position [5608, 0]
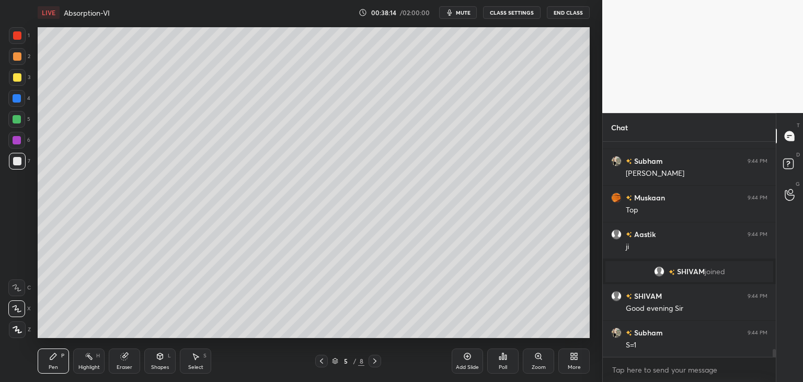
click at [13, 76] on div at bounding box center [17, 77] width 8 height 8
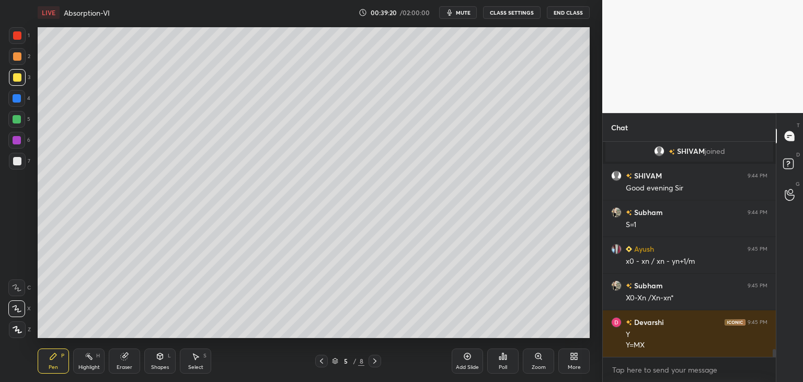
scroll to position [5765, 0]
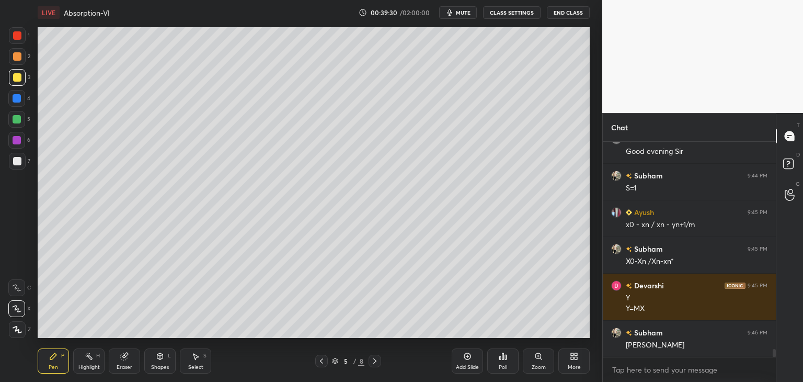
click at [14, 166] on div at bounding box center [17, 161] width 17 height 17
click at [13, 85] on div at bounding box center [17, 77] width 17 height 17
click at [16, 157] on div at bounding box center [17, 161] width 8 height 8
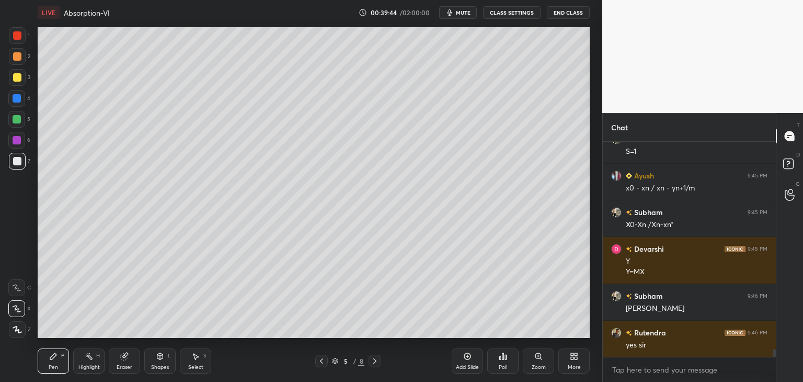
scroll to position [5838, 0]
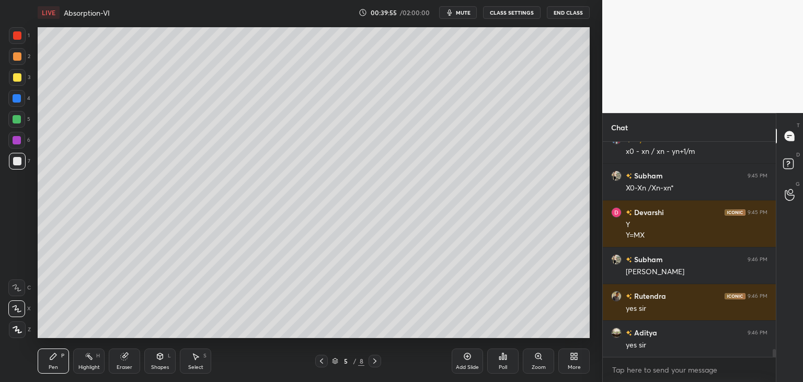
click at [15, 57] on div at bounding box center [17, 56] width 8 height 8
click at [16, 36] on div at bounding box center [17, 35] width 8 height 8
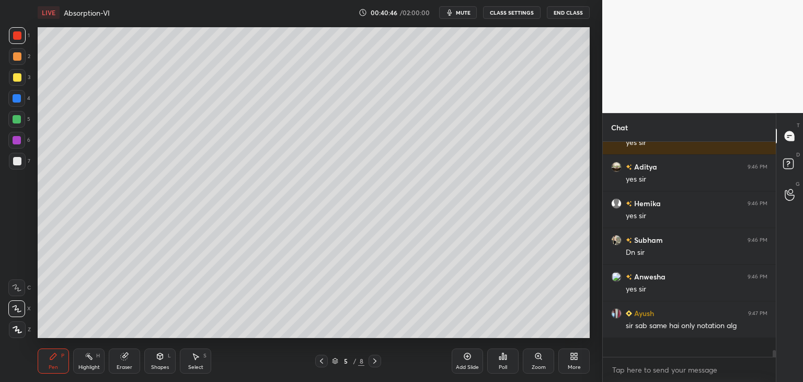
scroll to position [212, 170]
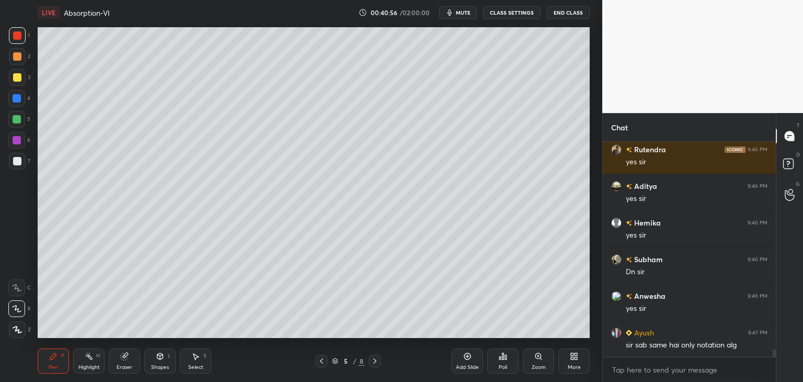
click at [463, 360] on icon at bounding box center [467, 356] width 8 height 8
click at [16, 78] on div at bounding box center [17, 77] width 8 height 8
click at [161, 362] on div "Shapes L" at bounding box center [159, 360] width 31 height 25
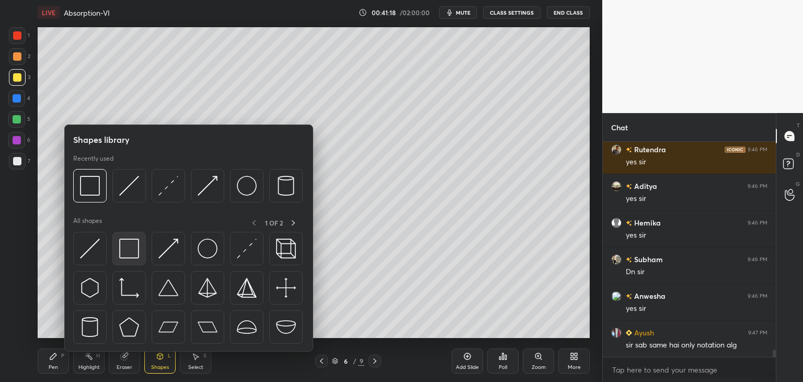
click at [126, 259] on div at bounding box center [128, 248] width 33 height 33
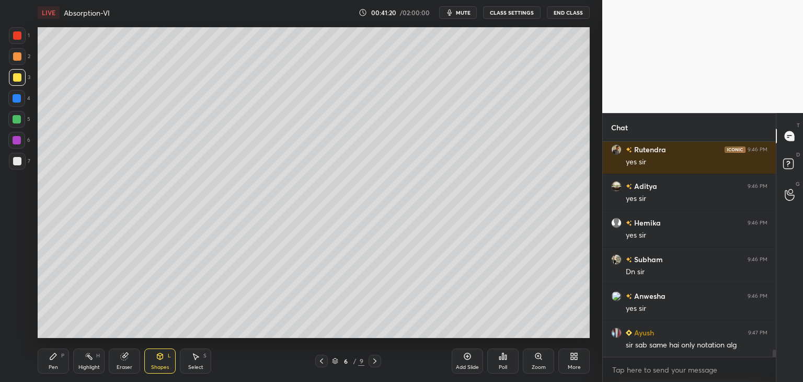
click at [50, 364] on div "Pen" at bounding box center [53, 366] width 9 height 5
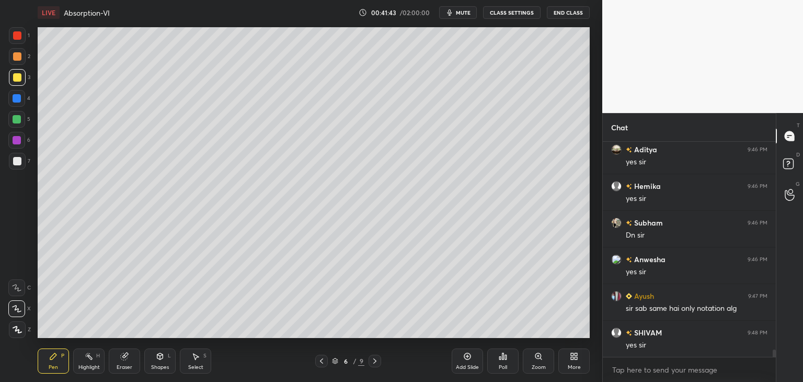
click at [17, 159] on div at bounding box center [17, 161] width 8 height 8
click at [14, 163] on div at bounding box center [17, 161] width 8 height 8
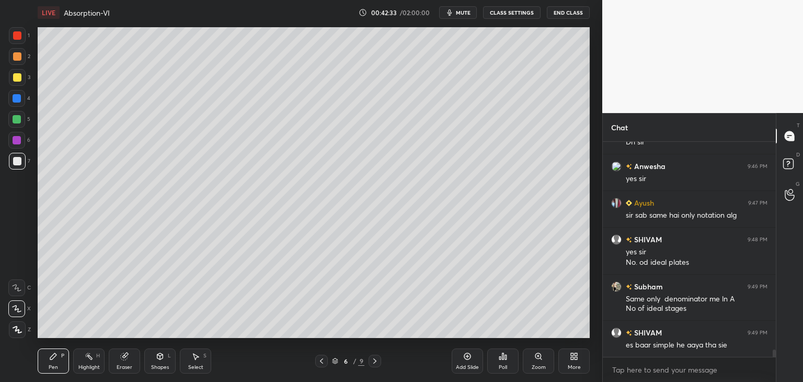
scroll to position [6125, 0]
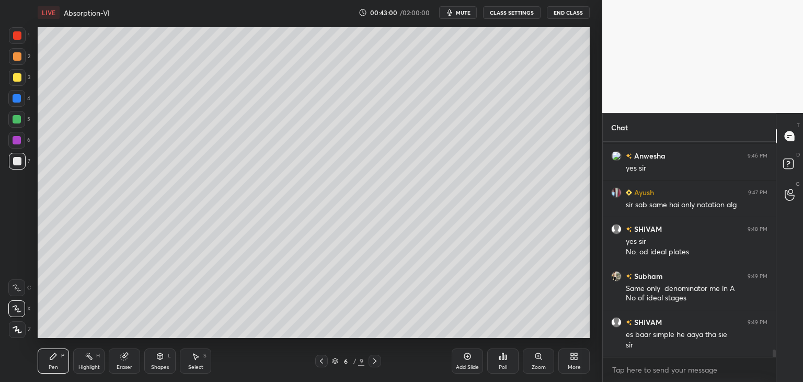
click at [15, 82] on div at bounding box center [17, 77] width 17 height 17
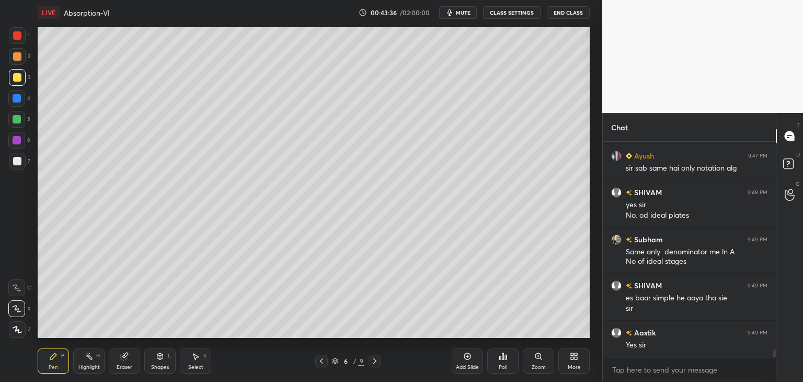
scroll to position [6198, 0]
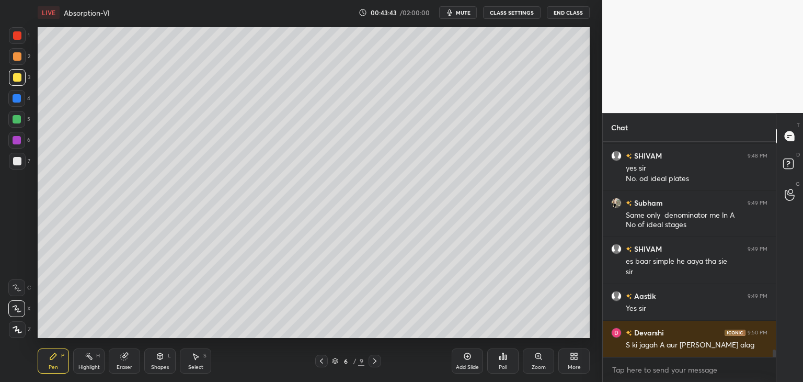
click at [319, 364] on icon at bounding box center [321, 361] width 8 height 8
click at [371, 362] on icon at bounding box center [375, 361] width 8 height 8
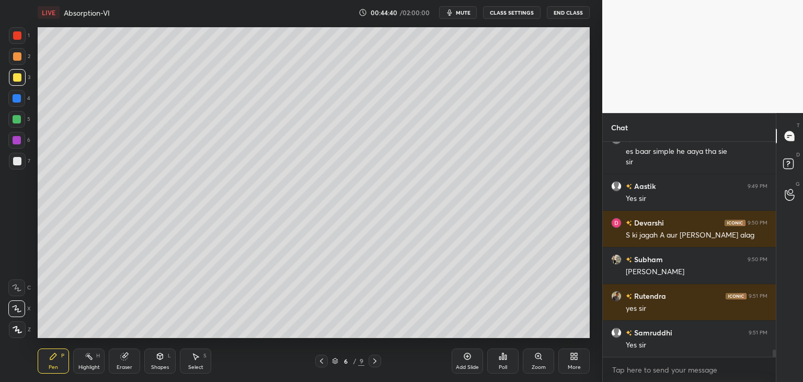
scroll to position [6345, 0]
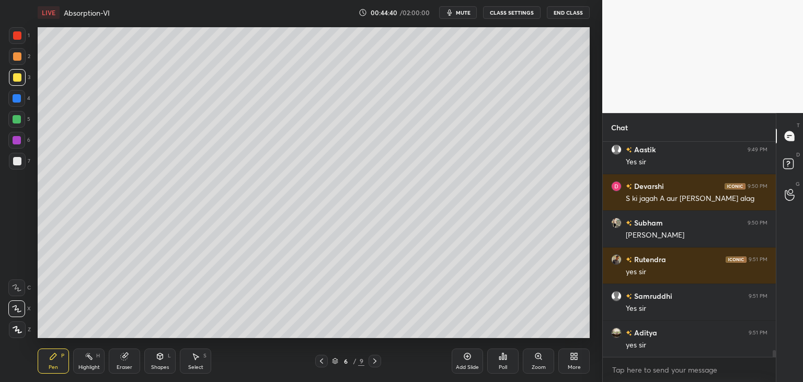
click at [154, 369] on div "Shapes" at bounding box center [160, 366] width 18 height 5
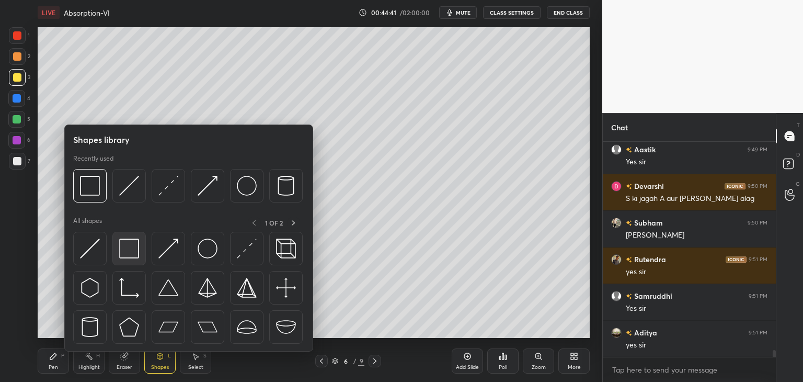
click at [126, 241] on img at bounding box center [129, 248] width 20 height 20
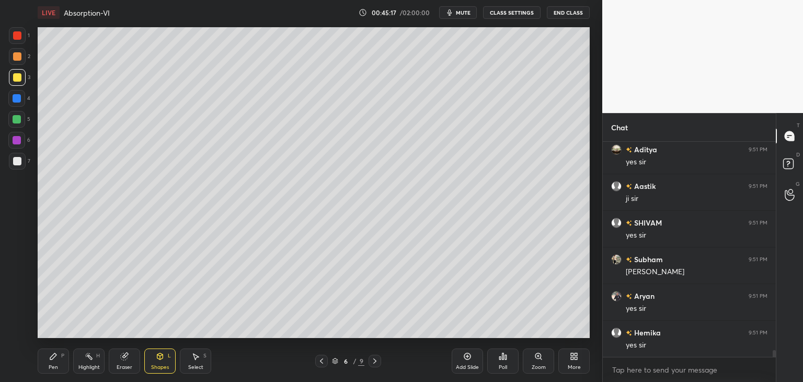
scroll to position [6564, 0]
click at [14, 96] on div at bounding box center [17, 98] width 8 height 8
click at [18, 81] on div at bounding box center [17, 77] width 8 height 8
click at [17, 61] on div at bounding box center [17, 56] width 17 height 17
click at [20, 38] on div at bounding box center [17, 35] width 8 height 8
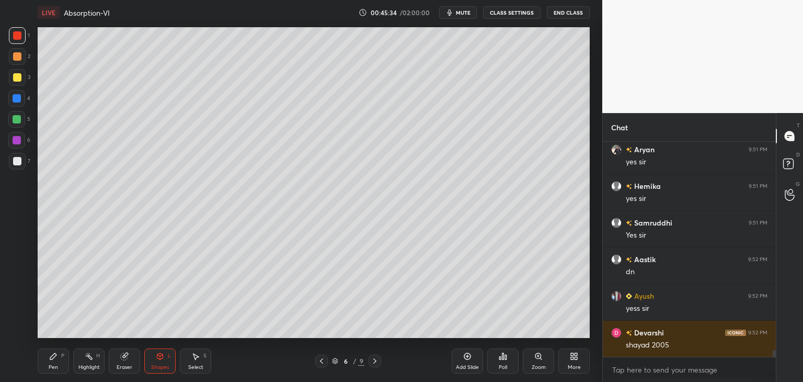
scroll to position [6711, 0]
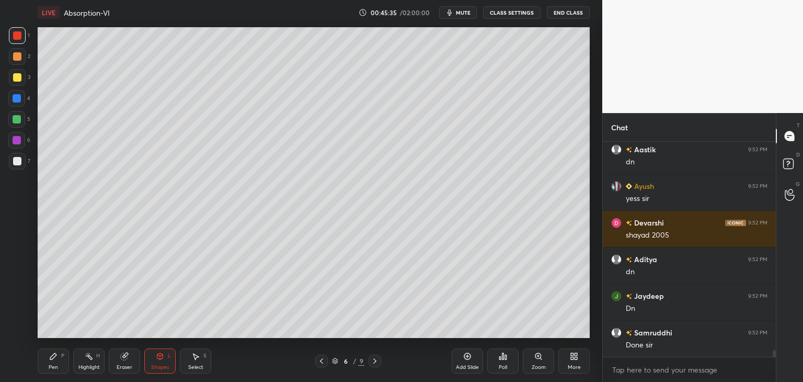
click at [460, 364] on div "Add Slide" at bounding box center [467, 366] width 23 height 5
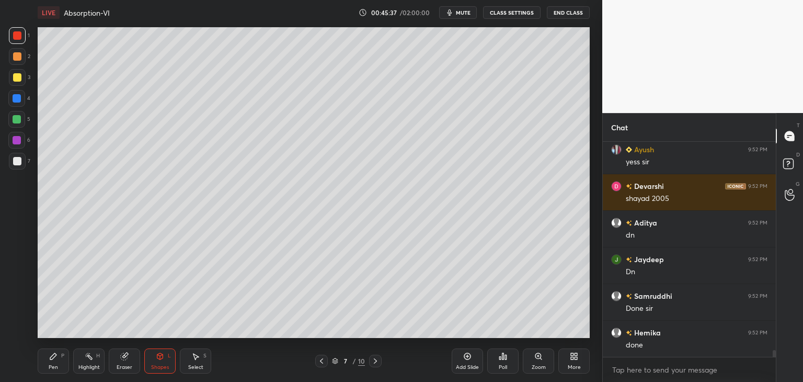
click at [579, 364] on div "More" at bounding box center [574, 366] width 13 height 5
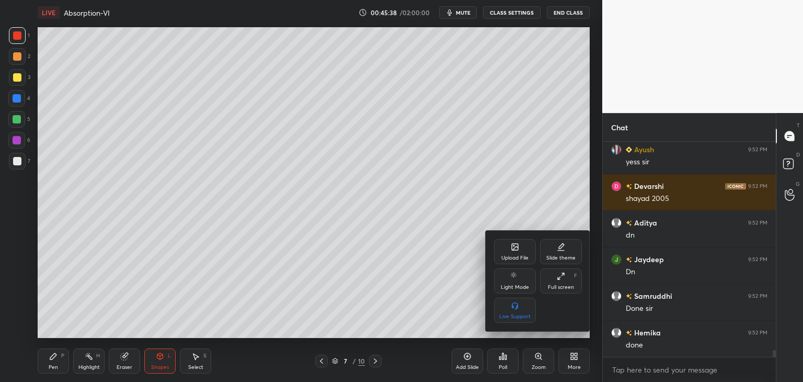
click at [514, 259] on div "Upload File" at bounding box center [514, 257] width 27 height 5
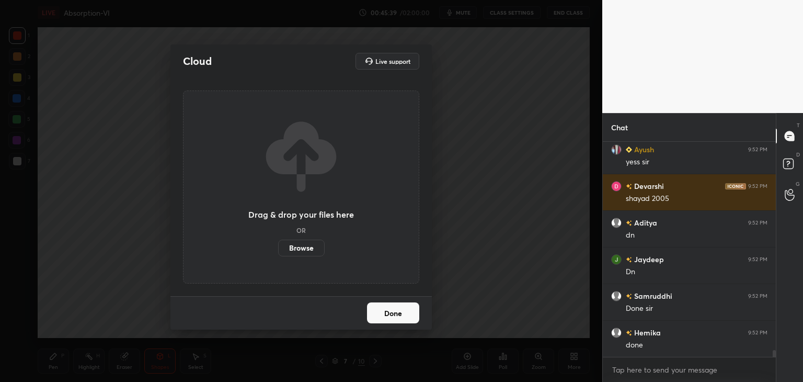
click at [300, 245] on label "Browse" at bounding box center [301, 247] width 47 height 17
click at [278, 245] on input "Browse" at bounding box center [278, 247] width 0 height 17
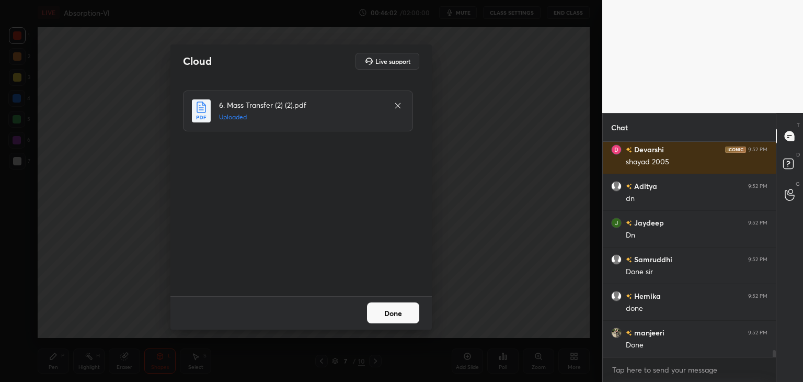
click at [390, 316] on button "Done" at bounding box center [393, 312] width 52 height 21
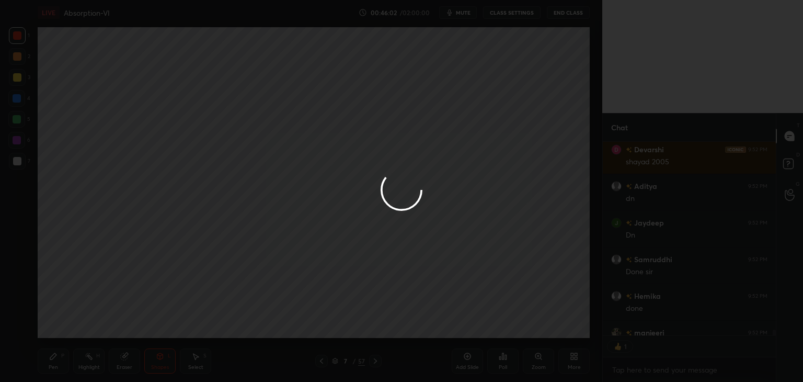
scroll to position [4, 3]
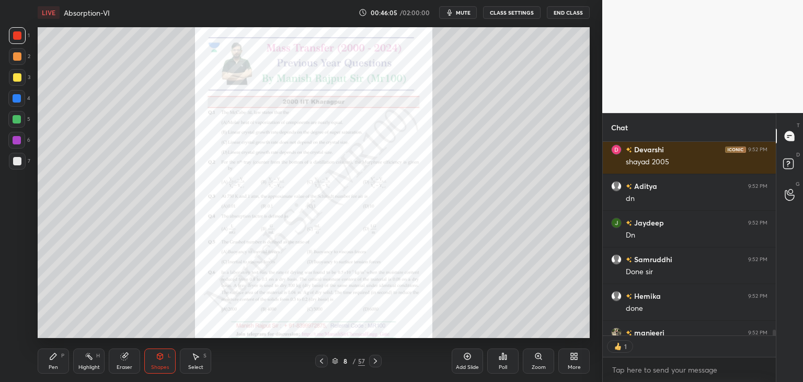
click at [376, 361] on icon at bounding box center [375, 360] width 3 height 5
click at [376, 360] on icon at bounding box center [375, 360] width 3 height 5
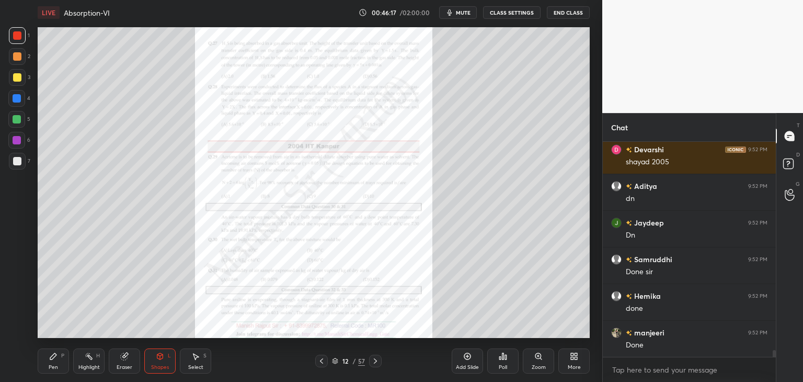
click at [322, 360] on icon at bounding box center [321, 361] width 8 height 8
click at [375, 362] on icon at bounding box center [375, 360] width 3 height 5
click at [376, 360] on icon at bounding box center [375, 361] width 8 height 8
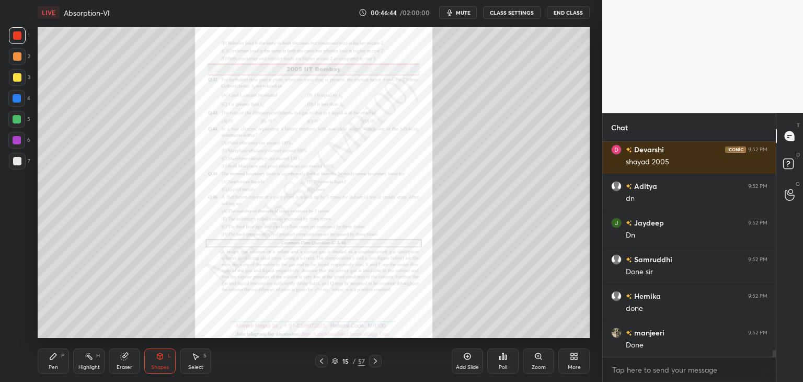
click at [376, 360] on icon at bounding box center [375, 361] width 8 height 8
click at [323, 360] on icon at bounding box center [321, 361] width 8 height 8
click at [533, 359] on div "Zoom" at bounding box center [538, 360] width 31 height 25
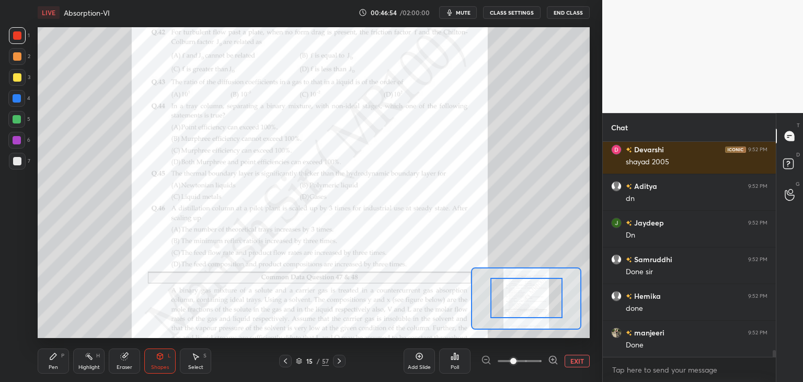
drag, startPoint x: 505, startPoint y: 296, endPoint x: 509, endPoint y: 303, distance: 8.0
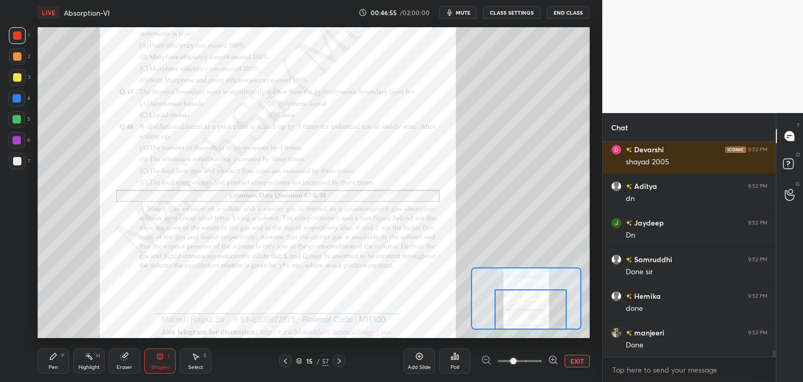
drag, startPoint x: 509, startPoint y: 303, endPoint x: 513, endPoint y: 328, distance: 25.4
click at [513, 328] on div at bounding box center [531, 309] width 72 height 40
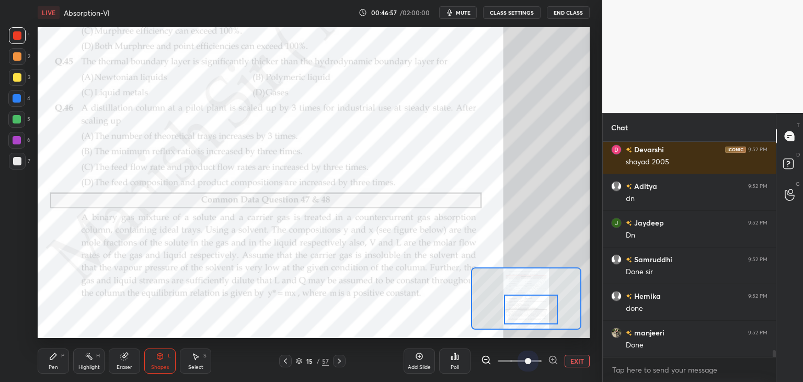
click at [527, 361] on span at bounding box center [520, 361] width 44 height 16
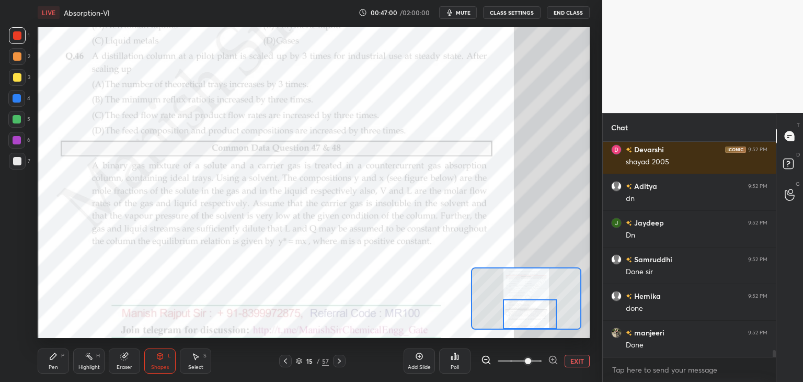
drag, startPoint x: 534, startPoint y: 316, endPoint x: 533, endPoint y: 328, distance: 12.1
click at [533, 328] on div at bounding box center [530, 314] width 54 height 30
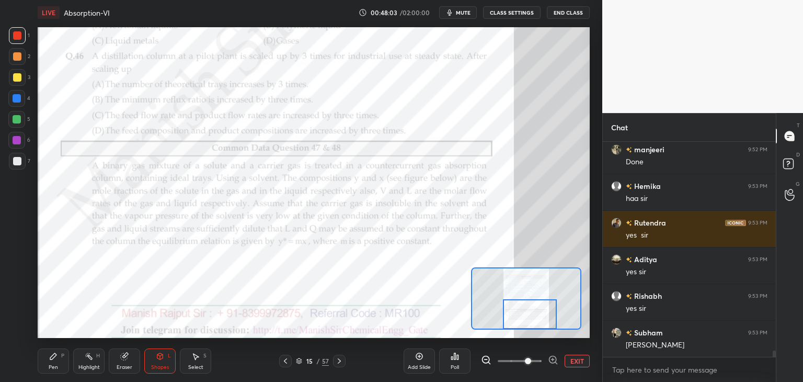
scroll to position [7077, 0]
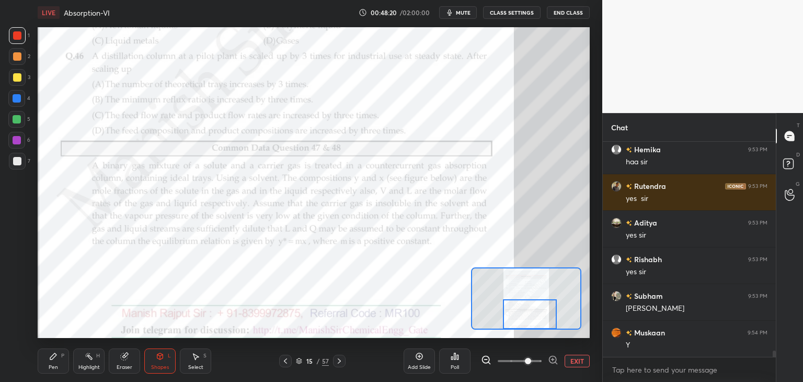
click at [282, 362] on icon at bounding box center [285, 361] width 8 height 8
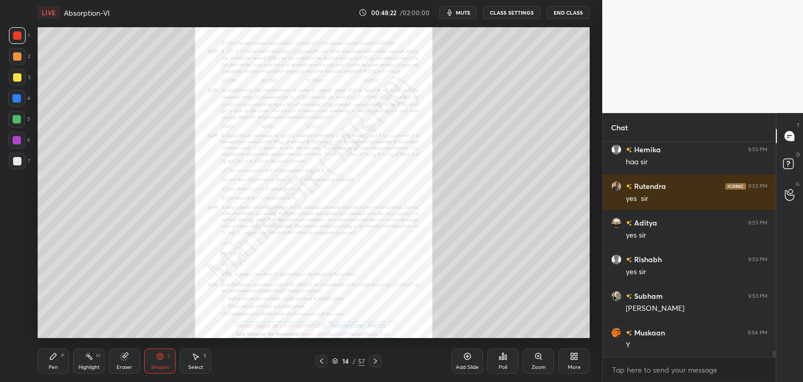
click at [376, 362] on icon at bounding box center [375, 361] width 8 height 8
click at [539, 359] on icon at bounding box center [538, 356] width 8 height 8
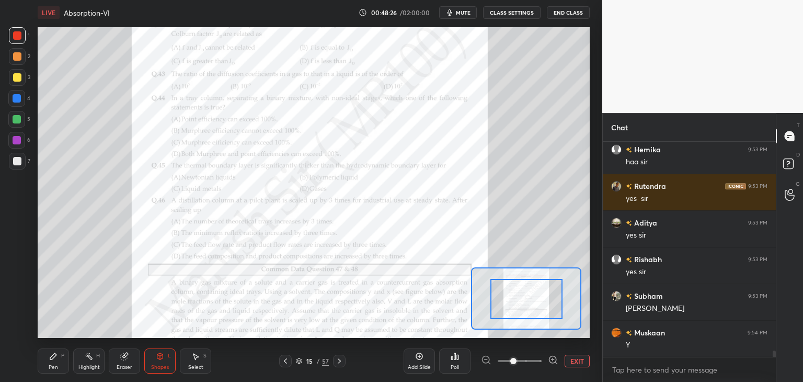
drag, startPoint x: 510, startPoint y: 294, endPoint x: 517, endPoint y: 300, distance: 8.6
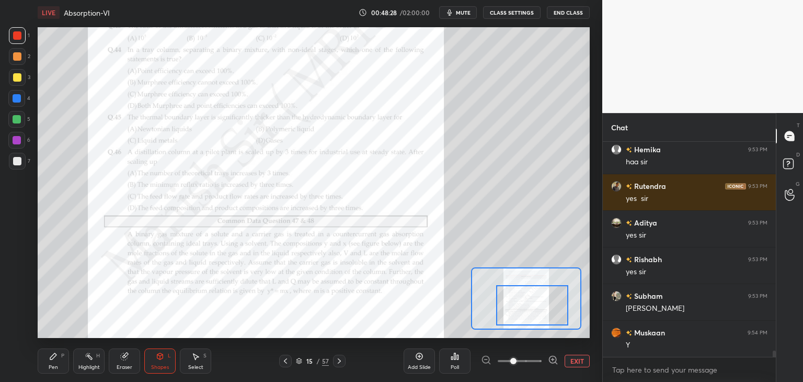
drag, startPoint x: 512, startPoint y: 295, endPoint x: 518, endPoint y: 302, distance: 8.5
click at [518, 302] on div at bounding box center [532, 305] width 72 height 40
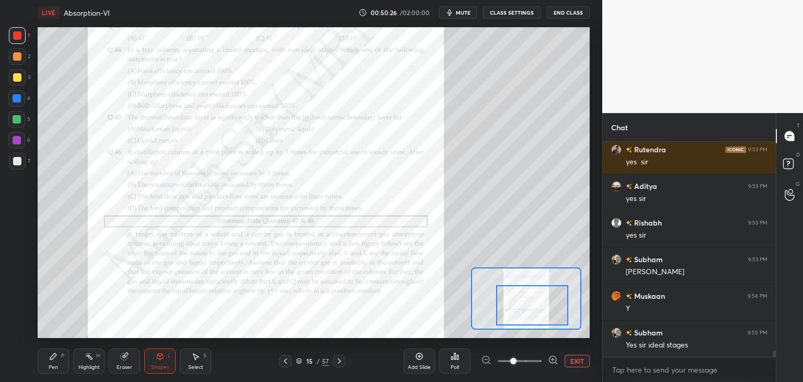
click at [337, 362] on icon at bounding box center [339, 361] width 8 height 8
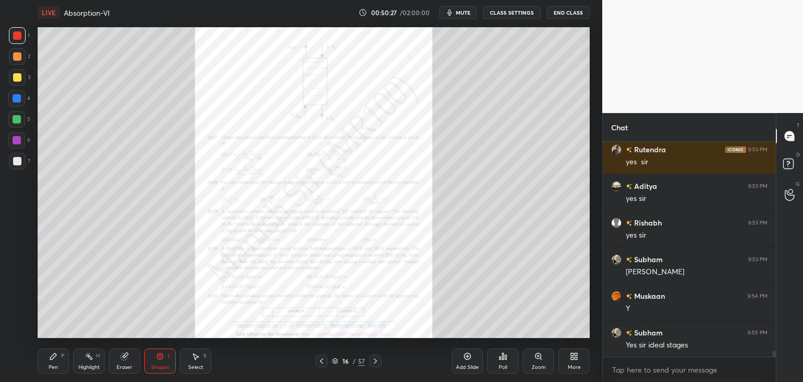
click at [533, 364] on div "Zoom" at bounding box center [539, 366] width 14 height 5
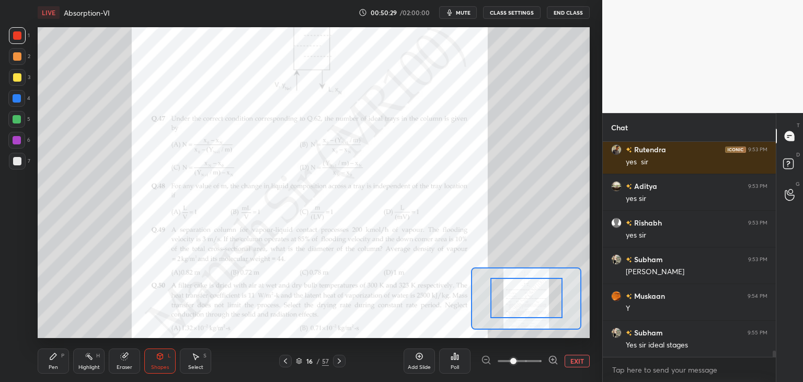
drag, startPoint x: 538, startPoint y: 308, endPoint x: 538, endPoint y: 293, distance: 15.2
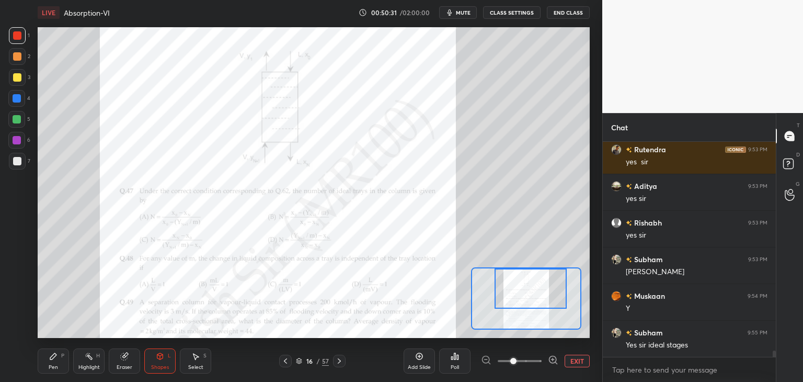
drag, startPoint x: 538, startPoint y: 302, endPoint x: 542, endPoint y: 288, distance: 14.6
click at [542, 288] on div at bounding box center [531, 288] width 72 height 40
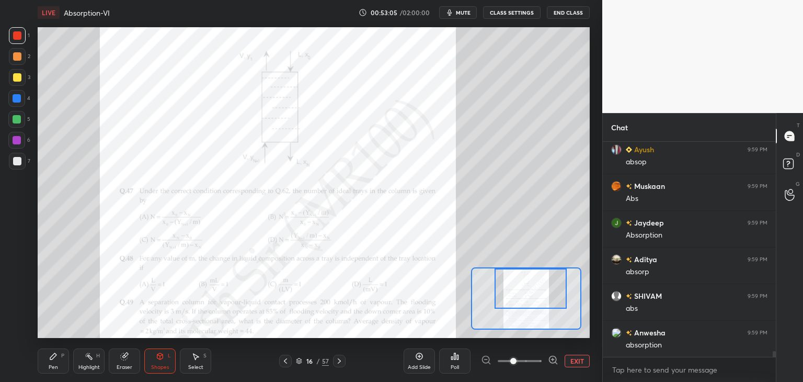
scroll to position [7735, 0]
click at [282, 361] on icon at bounding box center [285, 361] width 8 height 8
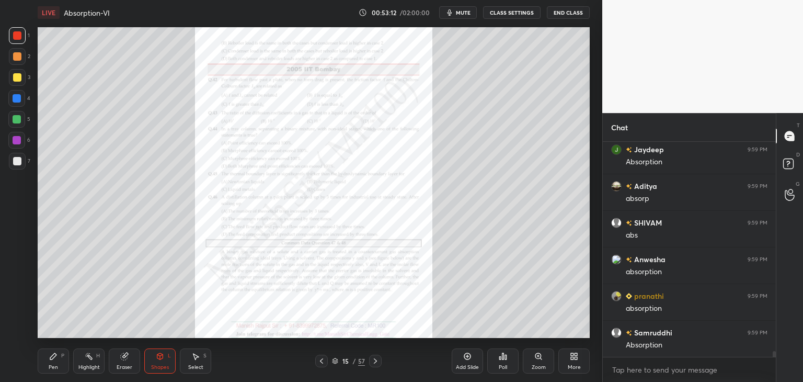
scroll to position [7809, 0]
click at [374, 362] on icon at bounding box center [375, 360] width 3 height 5
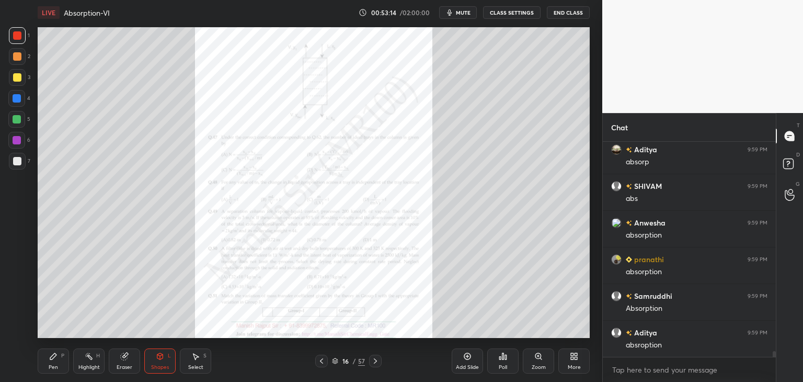
scroll to position [7845, 0]
click at [540, 353] on icon at bounding box center [538, 356] width 6 height 6
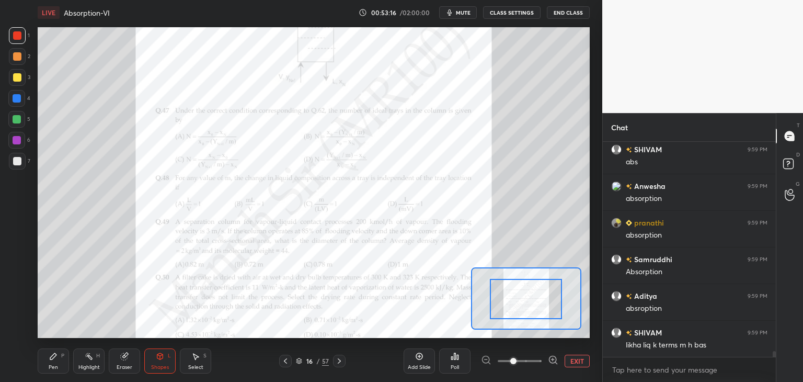
drag, startPoint x: 524, startPoint y: 309, endPoint x: 530, endPoint y: 292, distance: 18.0
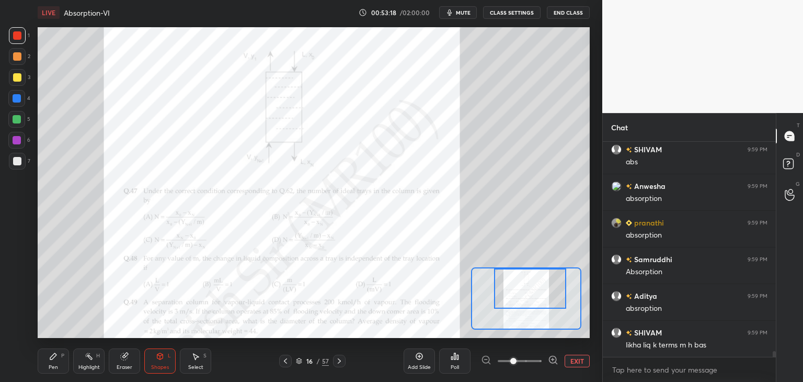
drag, startPoint x: 530, startPoint y: 314, endPoint x: 534, endPoint y: 300, distance: 14.7
click at [534, 300] on div at bounding box center [530, 288] width 72 height 40
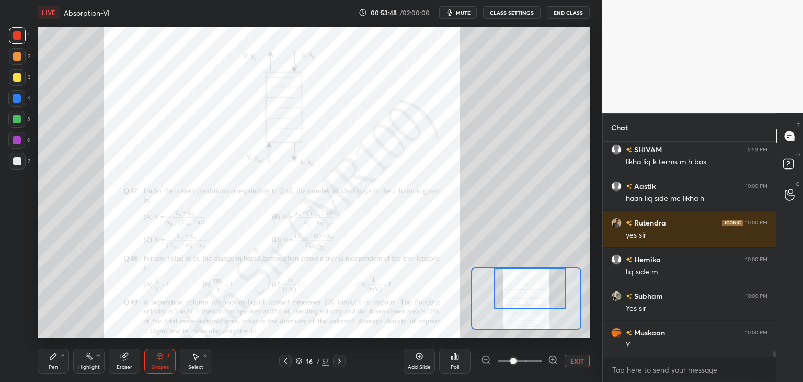
scroll to position [8065, 0]
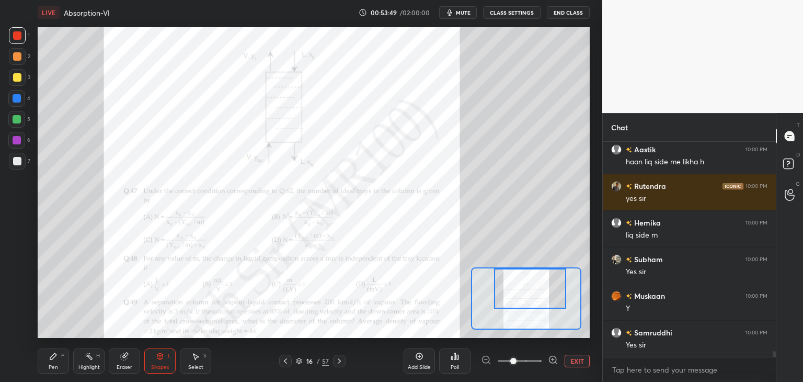
drag, startPoint x: 16, startPoint y: 161, endPoint x: 16, endPoint y: 132, distance: 28.8
click at [15, 160] on div at bounding box center [17, 161] width 8 height 8
drag, startPoint x: 15, startPoint y: 59, endPoint x: 16, endPoint y: 49, distance: 10.5
click at [15, 59] on div at bounding box center [17, 56] width 8 height 8
click at [16, 40] on div at bounding box center [17, 35] width 17 height 17
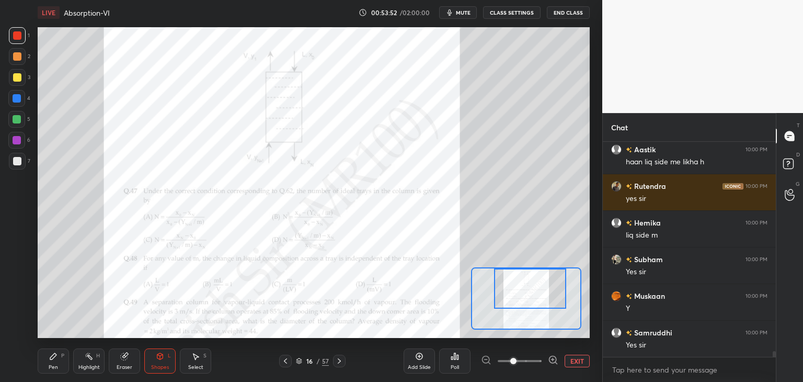
click at [55, 362] on div "Pen P" at bounding box center [53, 360] width 31 height 25
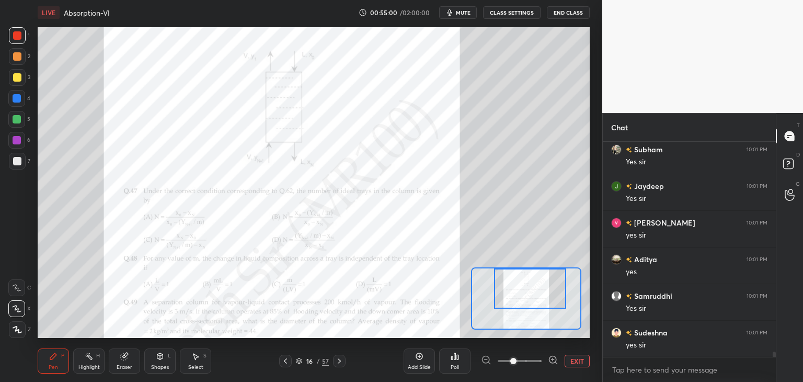
scroll to position [8441, 0]
click at [17, 140] on div at bounding box center [17, 140] width 8 height 8
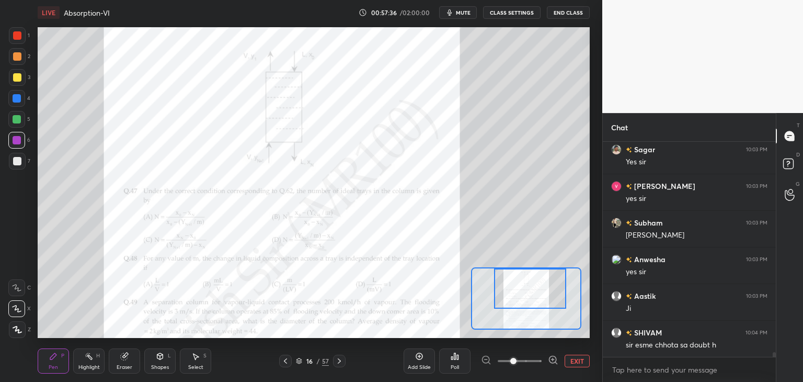
scroll to position [9173, 0]
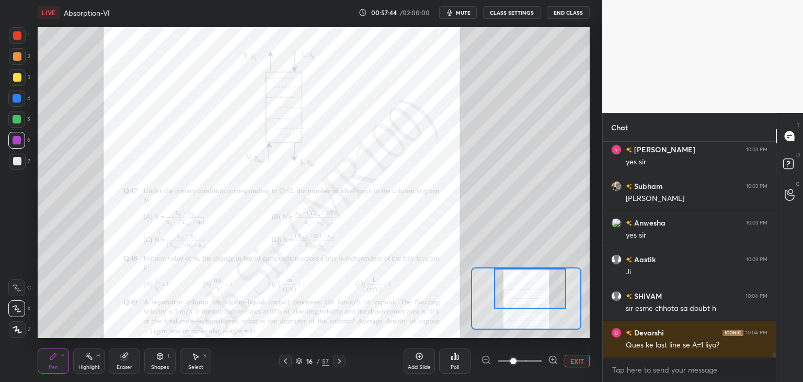
click at [285, 365] on div at bounding box center [285, 361] width 13 height 13
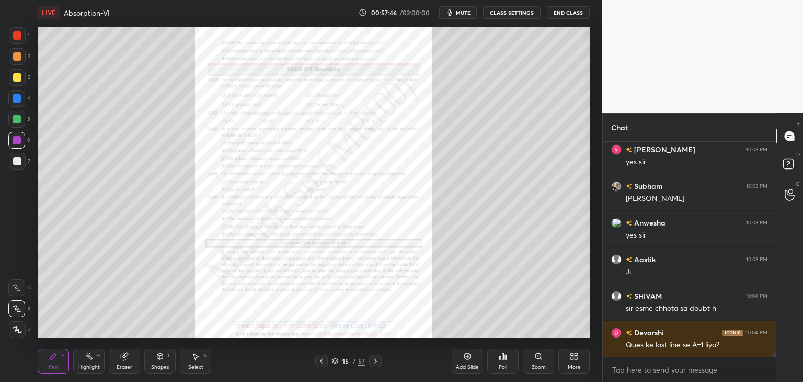
click at [536, 370] on div "Zoom" at bounding box center [539, 366] width 14 height 5
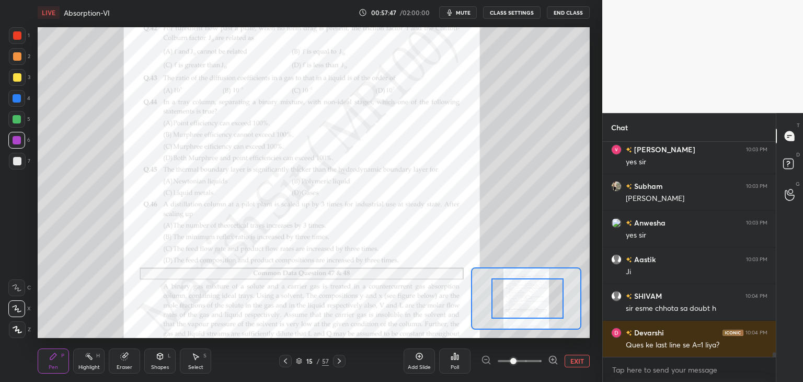
drag, startPoint x: 525, startPoint y: 300, endPoint x: 540, endPoint y: 306, distance: 15.9
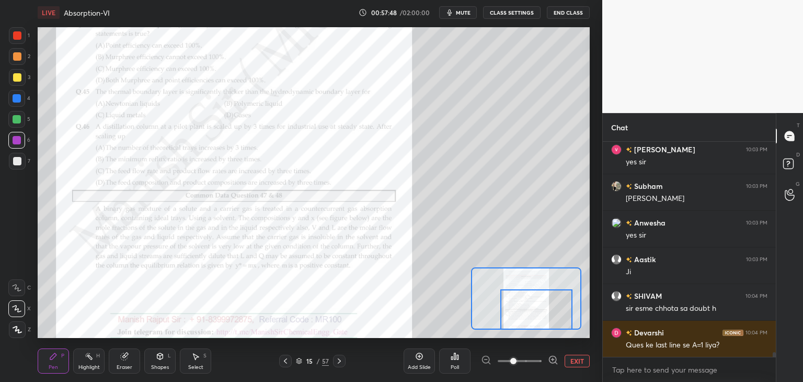
drag, startPoint x: 534, startPoint y: 301, endPoint x: 543, endPoint y: 317, distance: 18.5
click at [543, 317] on div at bounding box center [536, 309] width 72 height 40
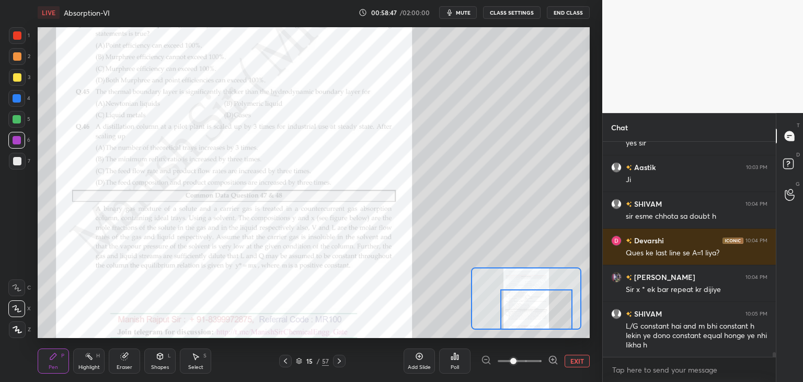
scroll to position [9276, 0]
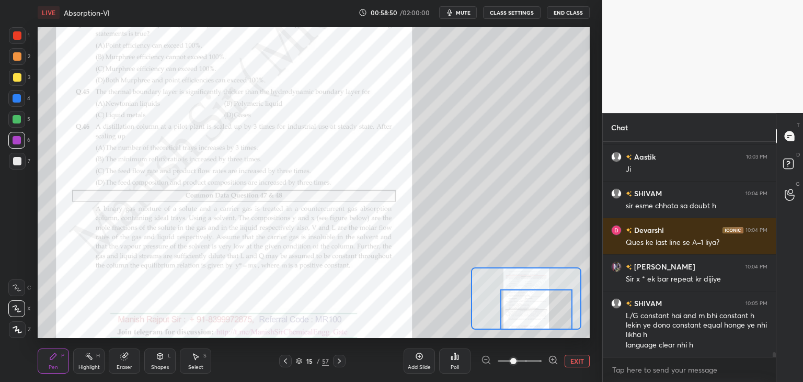
click at [341, 360] on icon at bounding box center [339, 361] width 8 height 8
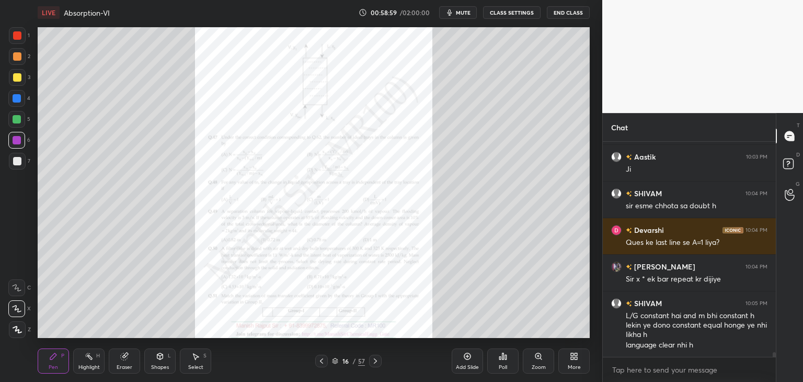
click at [538, 360] on icon at bounding box center [538, 356] width 8 height 8
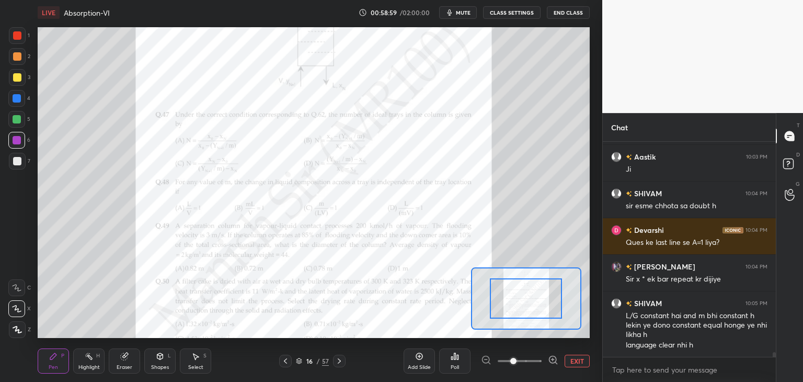
scroll to position [9286, 0]
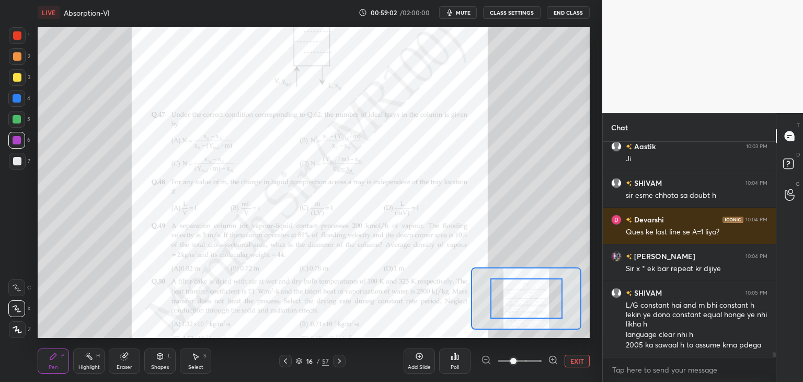
drag, startPoint x: 523, startPoint y: 313, endPoint x: 536, endPoint y: 299, distance: 19.6
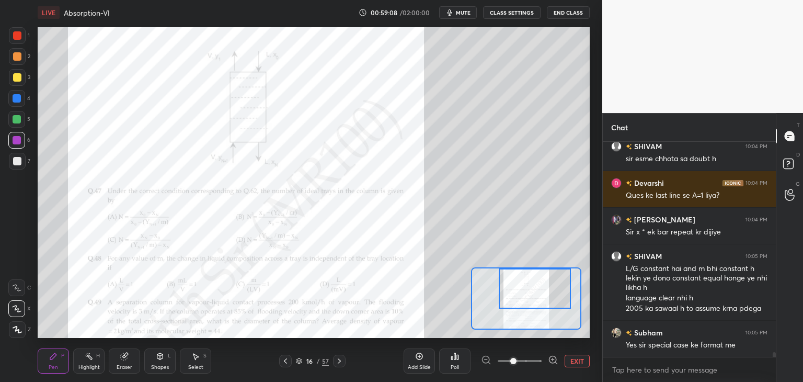
drag, startPoint x: 528, startPoint y: 304, endPoint x: 536, endPoint y: 293, distance: 13.8
click at [536, 293] on div at bounding box center [535, 288] width 72 height 40
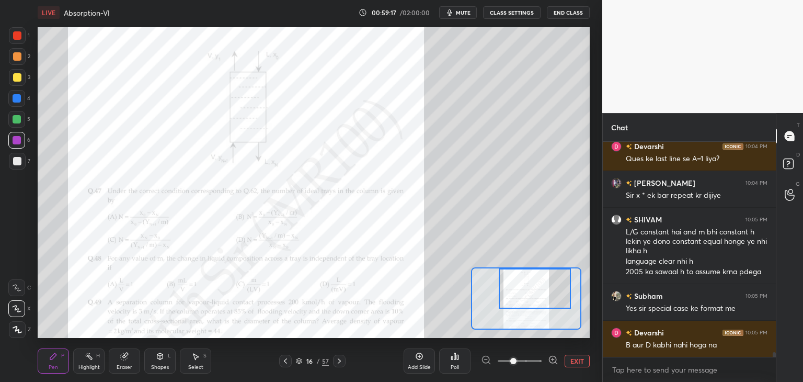
click at [285, 358] on icon at bounding box center [285, 361] width 8 height 8
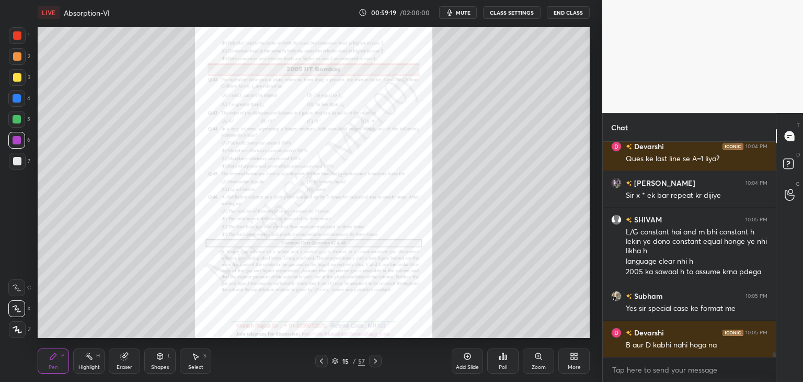
click at [375, 361] on icon at bounding box center [375, 361] width 8 height 8
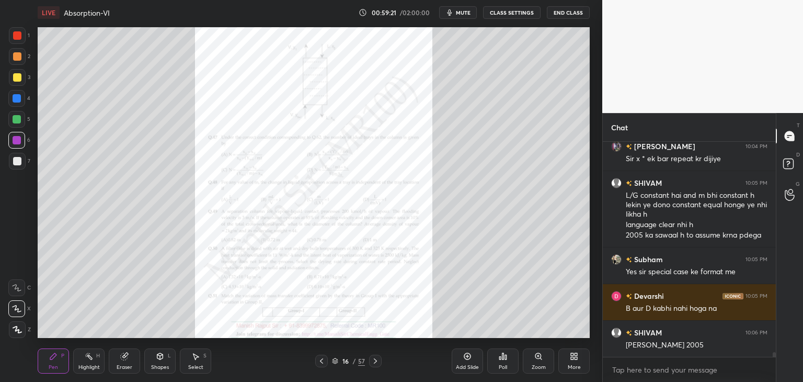
click at [542, 366] on div "Zoom" at bounding box center [539, 366] width 14 height 5
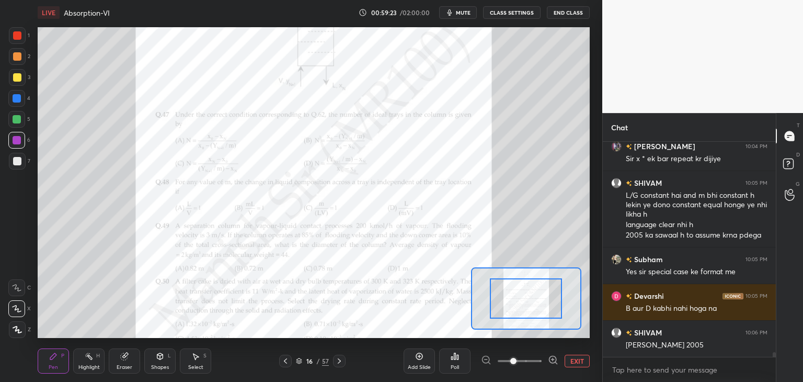
scroll to position [9433, 0]
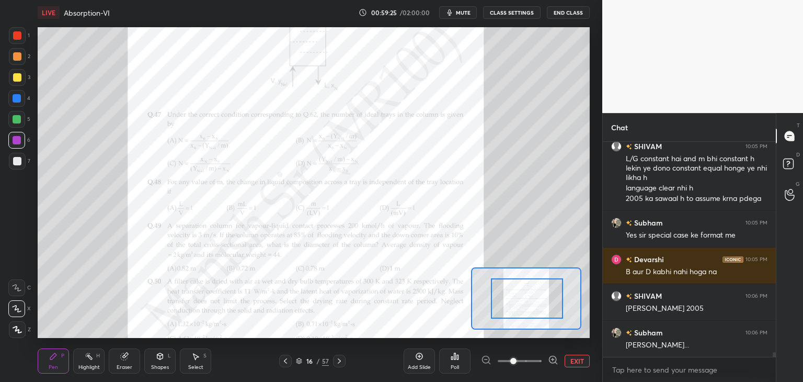
drag, startPoint x: 513, startPoint y: 304, endPoint x: 525, endPoint y: 293, distance: 15.9
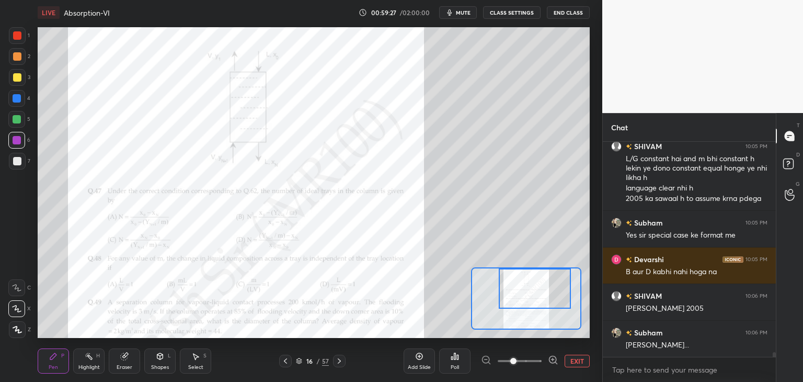
scroll to position [9469, 0]
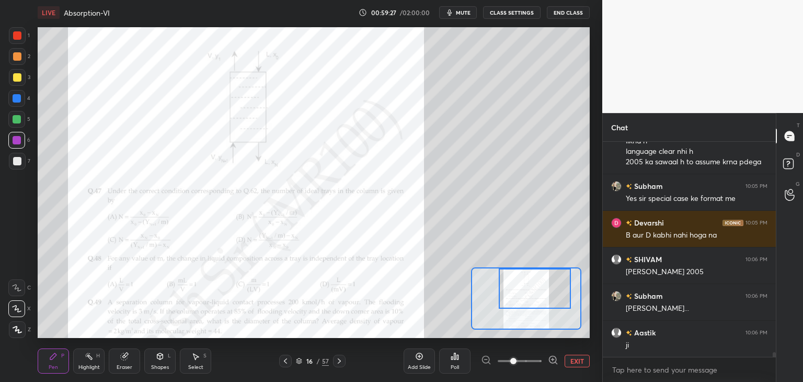
drag, startPoint x: 522, startPoint y: 301, endPoint x: 530, endPoint y: 290, distance: 13.5
click at [530, 290] on div at bounding box center [535, 288] width 72 height 40
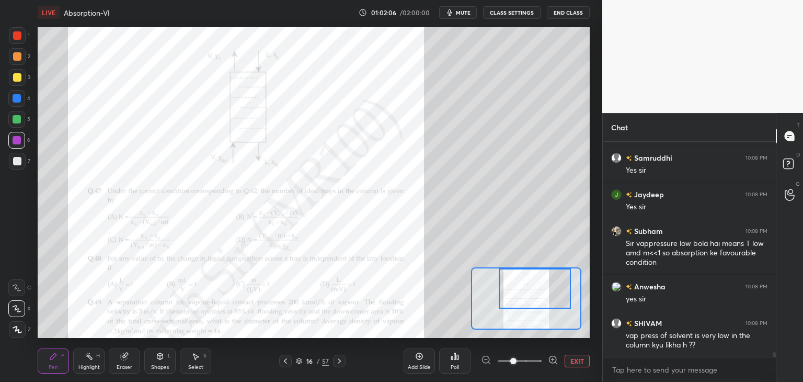
scroll to position [10175, 0]
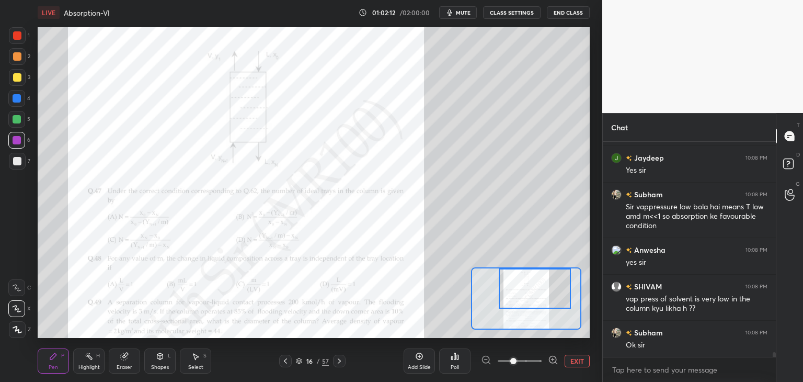
click at [125, 361] on div "Eraser" at bounding box center [124, 360] width 31 height 25
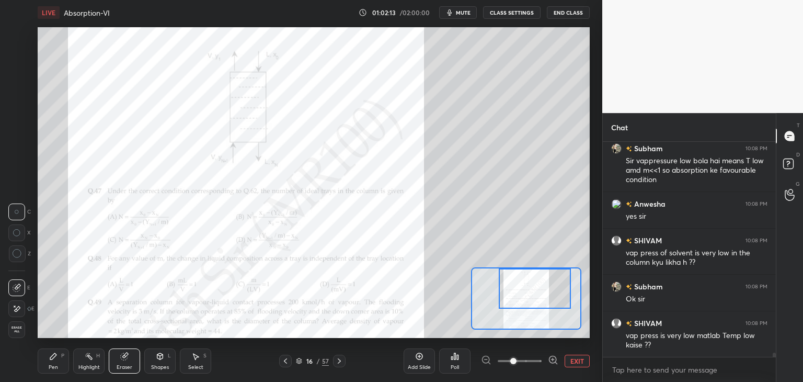
click at [22, 326] on span "Erase all" at bounding box center [17, 329] width 16 height 7
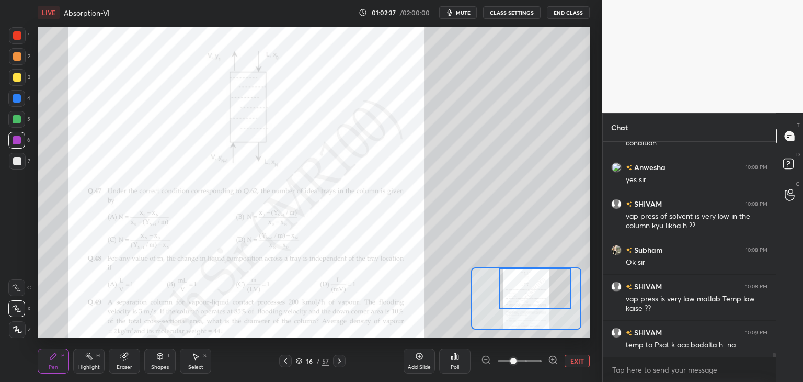
click at [154, 362] on div "Shapes L" at bounding box center [159, 360] width 31 height 25
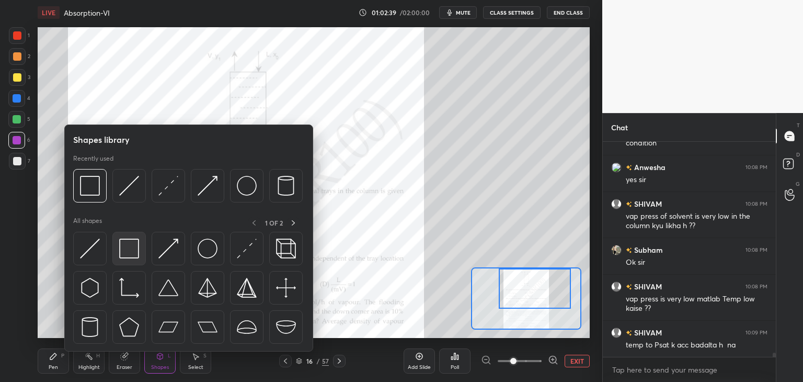
click at [120, 244] on img at bounding box center [129, 248] width 20 height 20
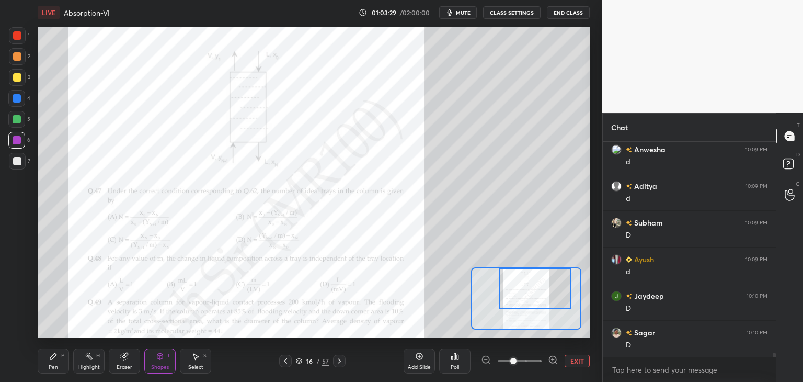
scroll to position [10561, 0]
click at [159, 359] on icon at bounding box center [160, 356] width 8 height 8
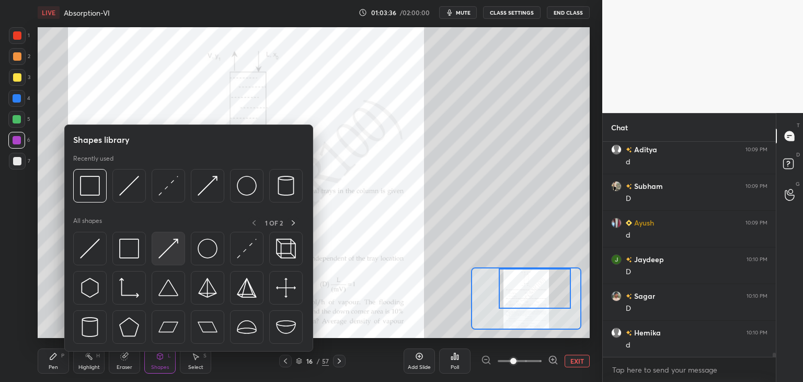
click at [161, 258] on img at bounding box center [168, 248] width 20 height 20
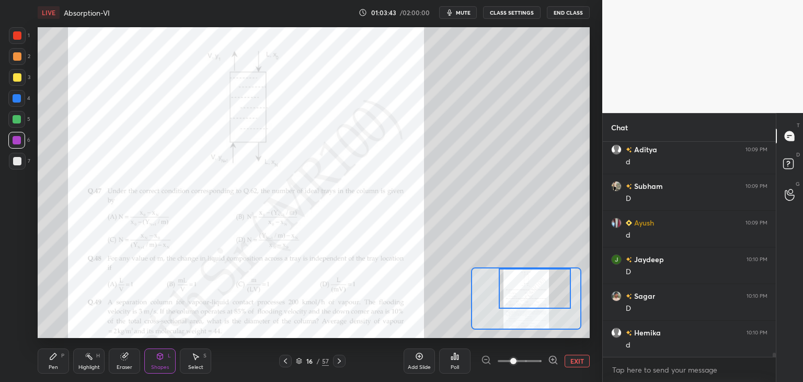
click at [15, 33] on div at bounding box center [17, 35] width 8 height 8
click at [164, 364] on div "Shapes" at bounding box center [160, 366] width 18 height 5
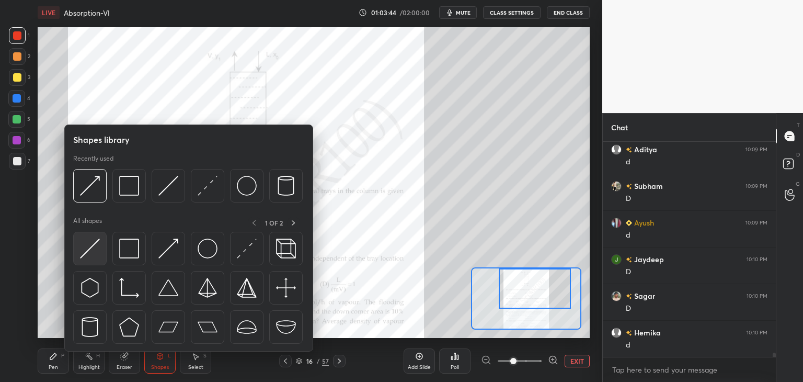
click at [86, 251] on img at bounding box center [90, 248] width 20 height 20
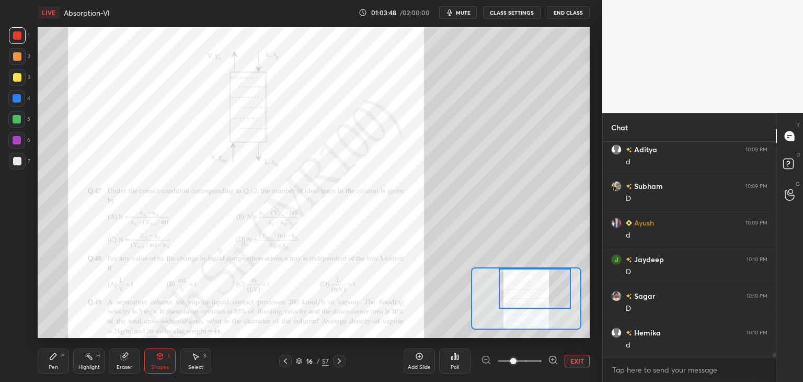
click at [163, 367] on div "Shapes" at bounding box center [160, 366] width 18 height 5
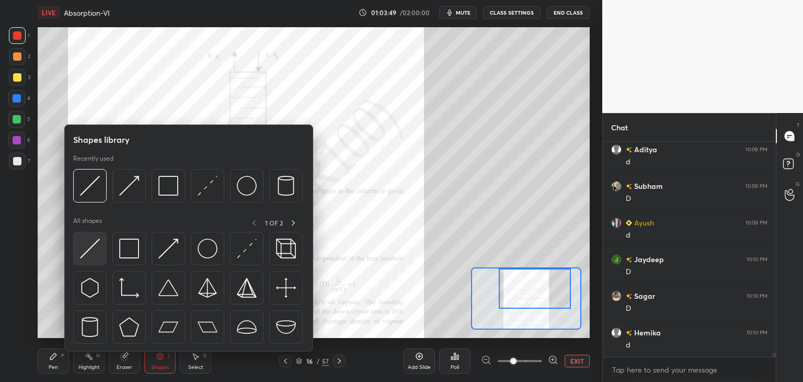
click at [85, 259] on div at bounding box center [89, 248] width 33 height 33
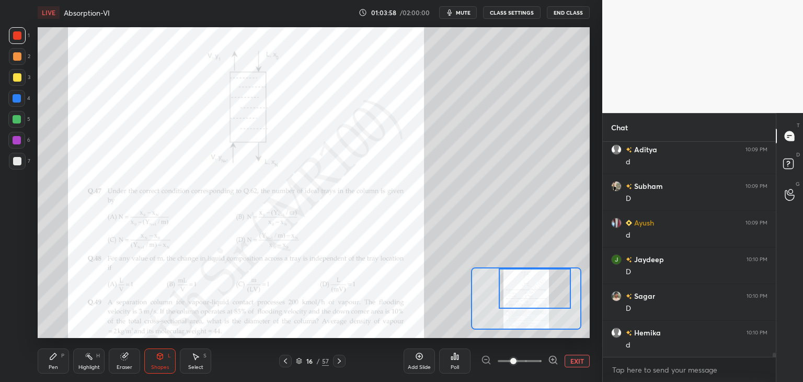
scroll to position [10598, 0]
drag, startPoint x: 59, startPoint y: 371, endPoint x: 63, endPoint y: 367, distance: 5.6
click at [61, 369] on div "Pen P" at bounding box center [53, 360] width 31 height 25
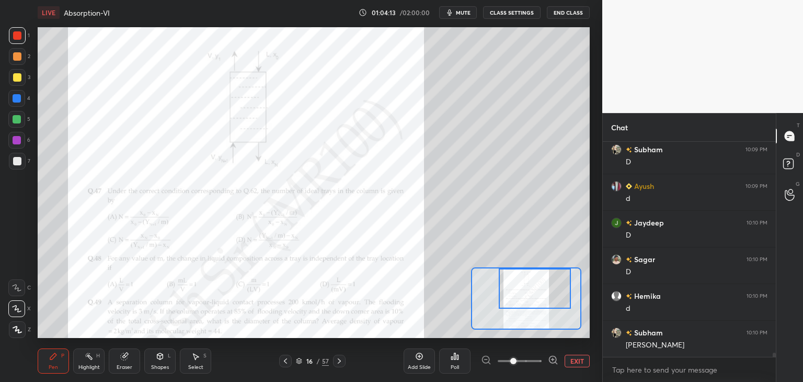
scroll to position [10634, 0]
drag, startPoint x: 124, startPoint y: 366, endPoint x: 94, endPoint y: 371, distance: 30.7
click at [121, 369] on div "Eraser" at bounding box center [125, 366] width 16 height 5
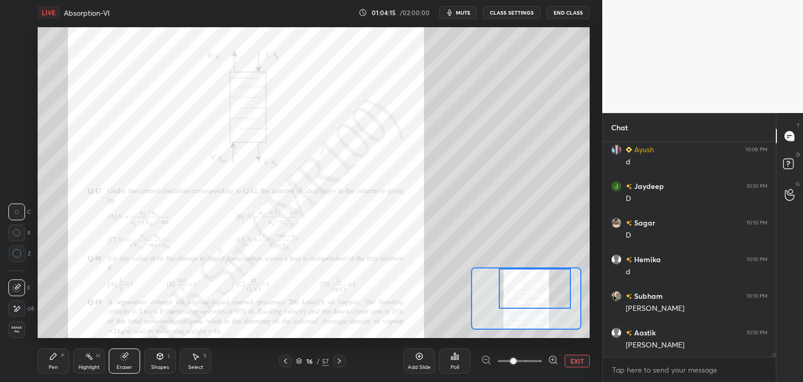
click at [21, 330] on span "Erase all" at bounding box center [17, 329] width 16 height 7
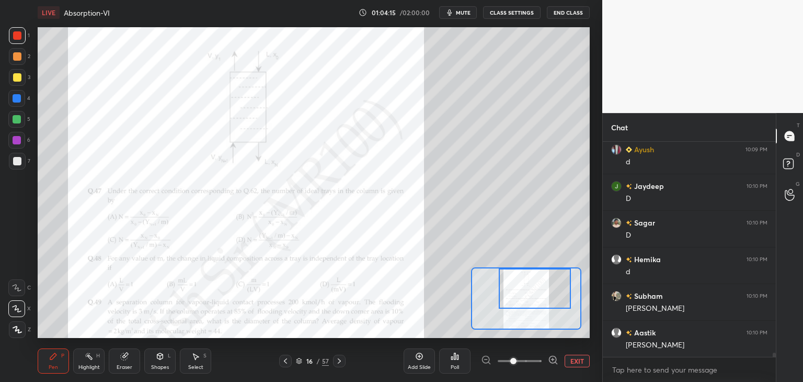
click at [164, 365] on div "Shapes" at bounding box center [160, 366] width 18 height 5
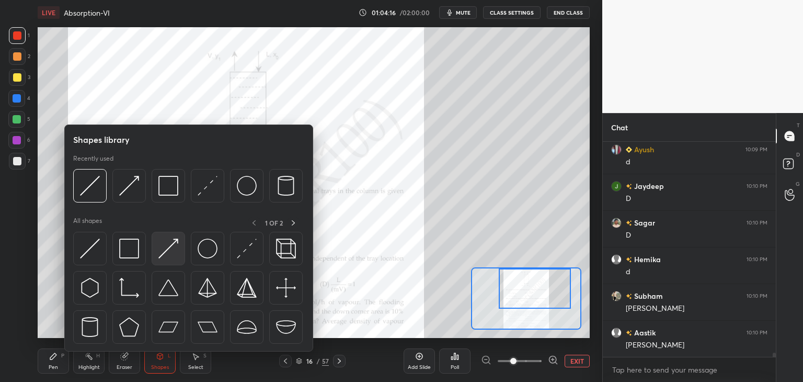
click at [175, 253] on img at bounding box center [168, 248] width 20 height 20
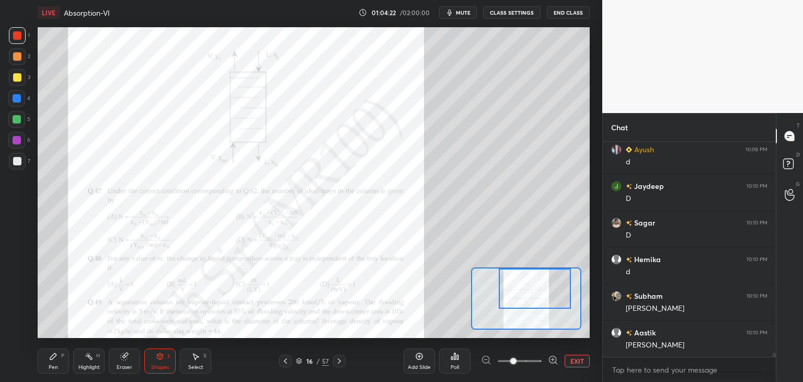
click at [164, 368] on div "Shapes" at bounding box center [160, 366] width 18 height 5
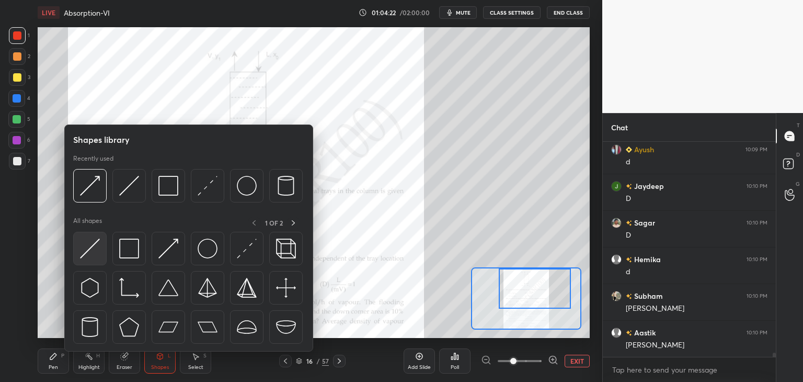
click at [89, 257] on img at bounding box center [90, 248] width 20 height 20
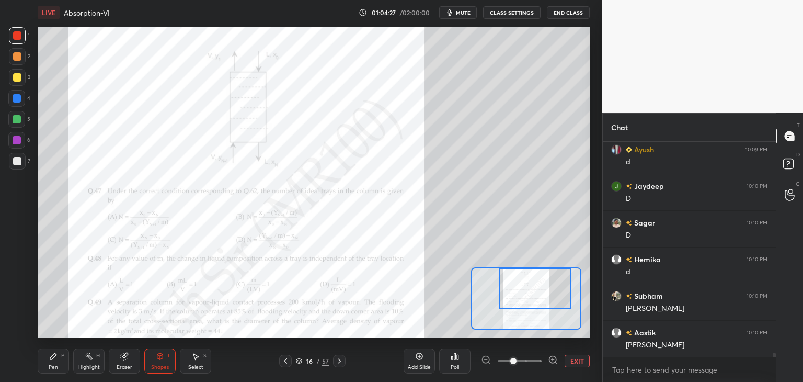
scroll to position [10671, 0]
click at [50, 369] on div "Pen" at bounding box center [53, 366] width 9 height 5
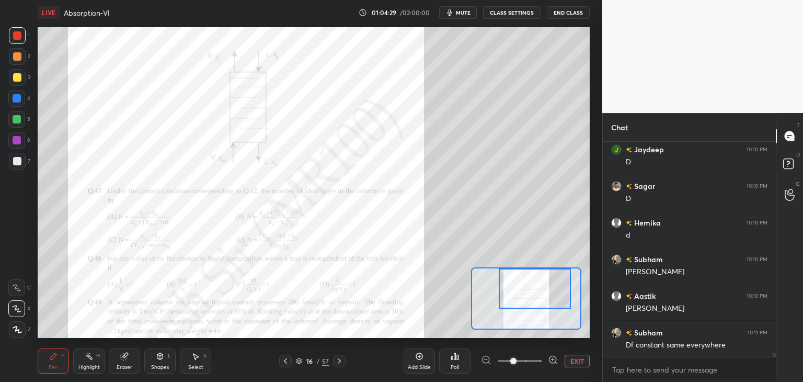
click at [163, 368] on div "Shapes" at bounding box center [160, 366] width 18 height 5
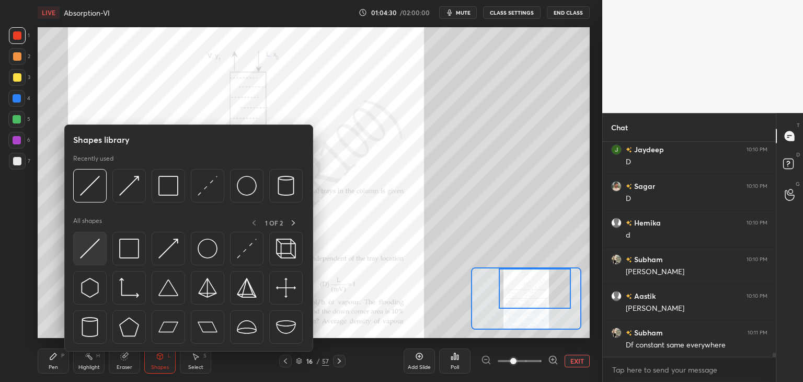
click at [86, 257] on img at bounding box center [90, 248] width 20 height 20
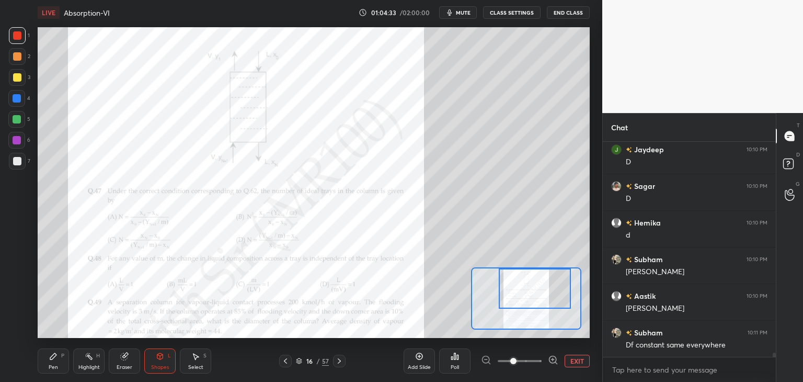
click at [15, 141] on div at bounding box center [17, 140] width 8 height 8
click at [50, 364] on div "Pen" at bounding box center [53, 366] width 9 height 5
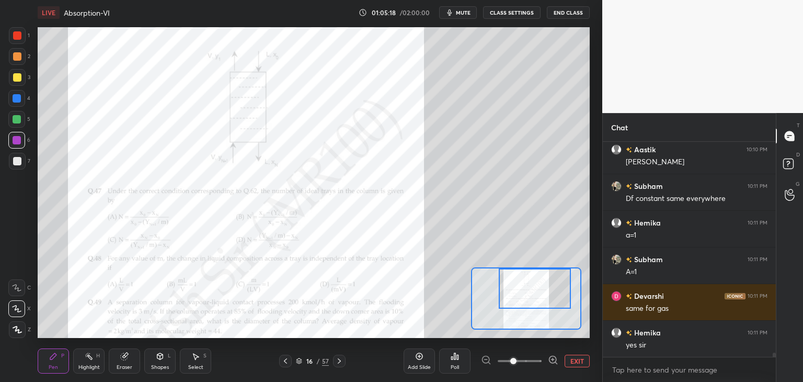
scroll to position [10854, 0]
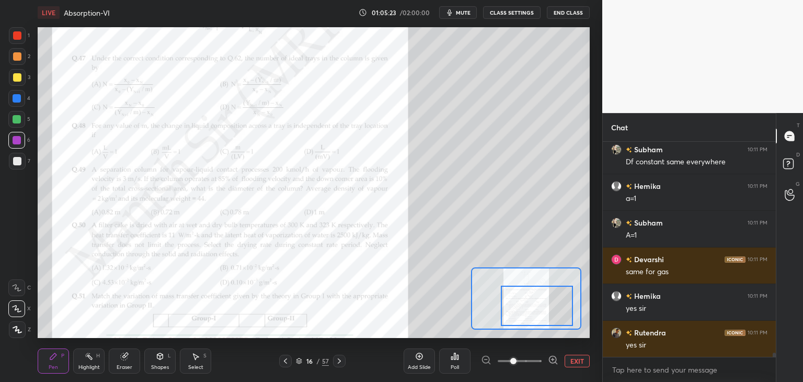
drag, startPoint x: 521, startPoint y: 297, endPoint x: 522, endPoint y: 314, distance: 17.3
click at [522, 314] on div at bounding box center [537, 305] width 72 height 40
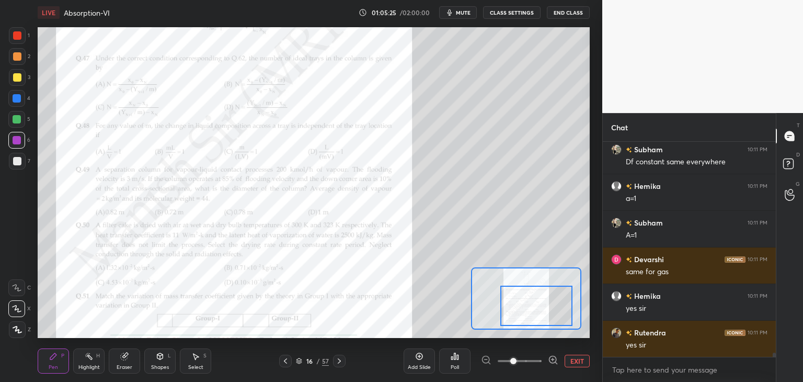
click at [340, 358] on icon at bounding box center [339, 361] width 8 height 8
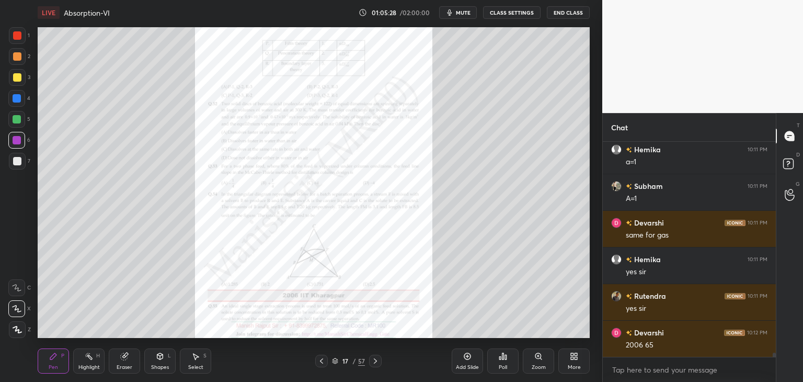
scroll to position [10927, 0]
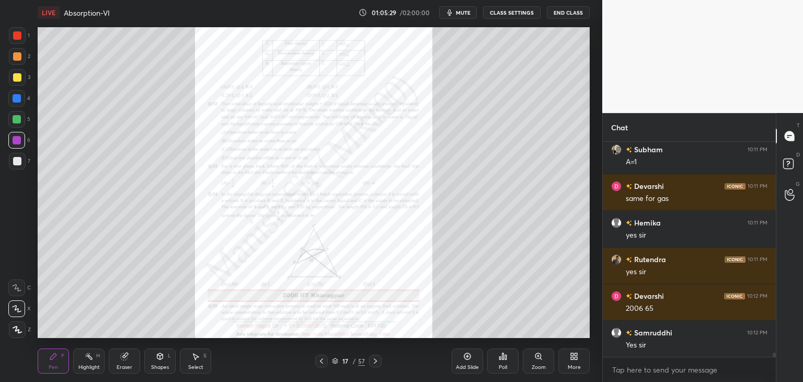
click at [322, 362] on icon at bounding box center [321, 360] width 3 height 5
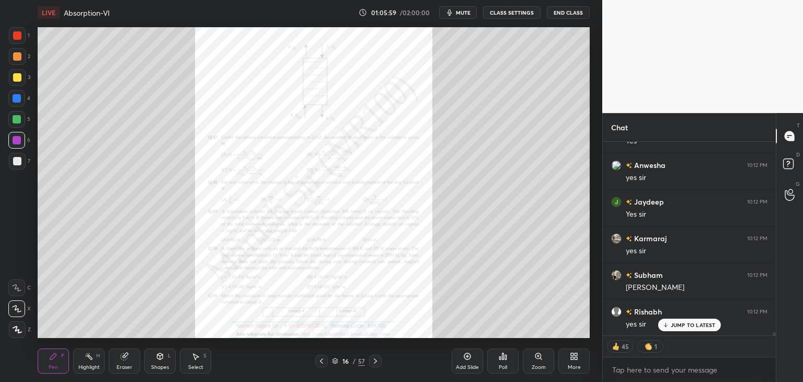
scroll to position [212, 170]
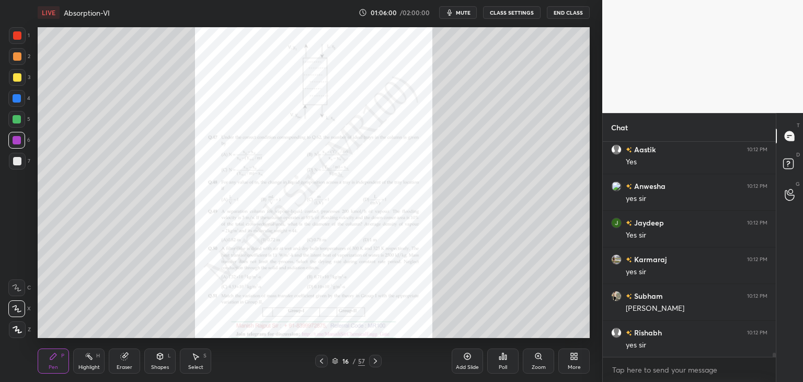
click at [373, 358] on icon at bounding box center [375, 361] width 8 height 8
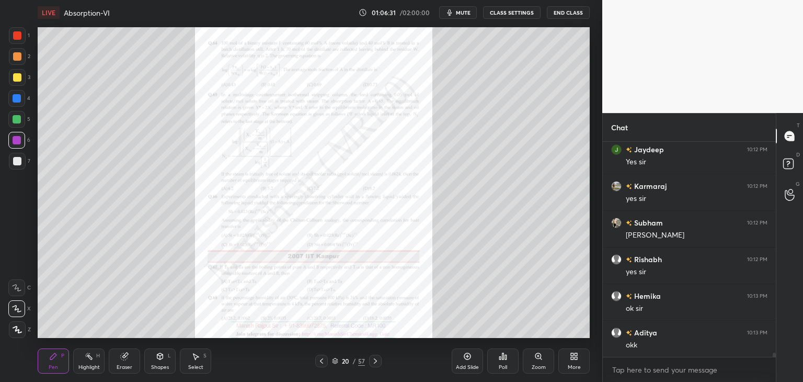
drag, startPoint x: 378, startPoint y: 362, endPoint x: 376, endPoint y: 356, distance: 6.5
click at [379, 362] on icon at bounding box center [375, 361] width 8 height 8
drag, startPoint x: 376, startPoint y: 363, endPoint x: 378, endPoint y: 356, distance: 7.5
click at [376, 364] on icon at bounding box center [375, 361] width 8 height 8
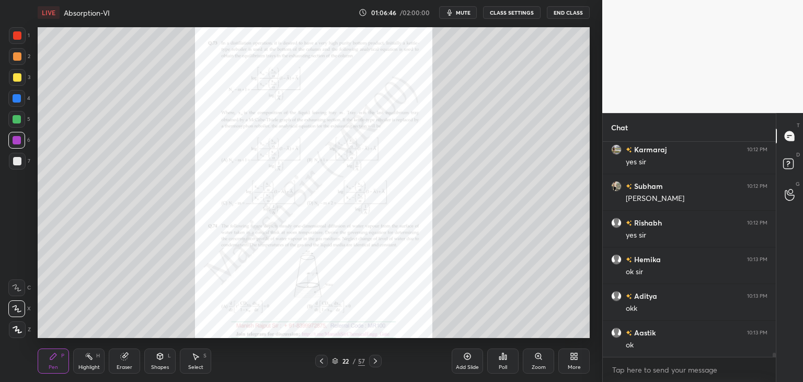
click at [376, 363] on icon at bounding box center [375, 361] width 8 height 8
click at [374, 364] on icon at bounding box center [375, 361] width 8 height 8
drag, startPoint x: 378, startPoint y: 358, endPoint x: 379, endPoint y: 353, distance: 5.3
click at [379, 359] on icon at bounding box center [375, 361] width 8 height 8
click at [374, 360] on icon at bounding box center [375, 361] width 8 height 8
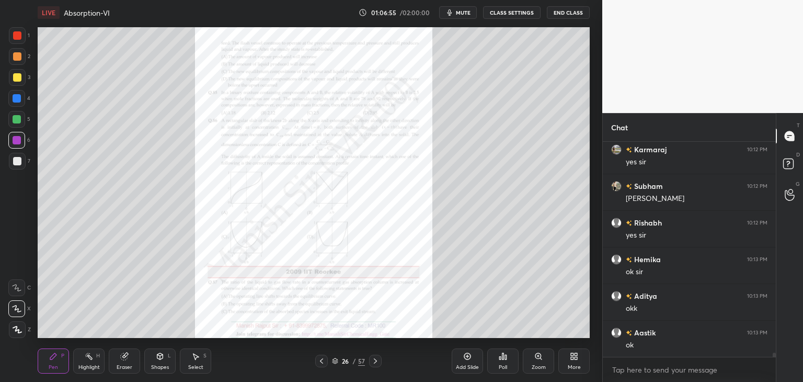
click at [377, 366] on div at bounding box center [375, 361] width 13 height 13
click at [375, 365] on div at bounding box center [375, 361] width 13 height 13
click at [374, 364] on icon at bounding box center [375, 361] width 8 height 8
click at [376, 363] on icon at bounding box center [375, 361] width 8 height 8
drag, startPoint x: 375, startPoint y: 364, endPoint x: 372, endPoint y: 359, distance: 5.8
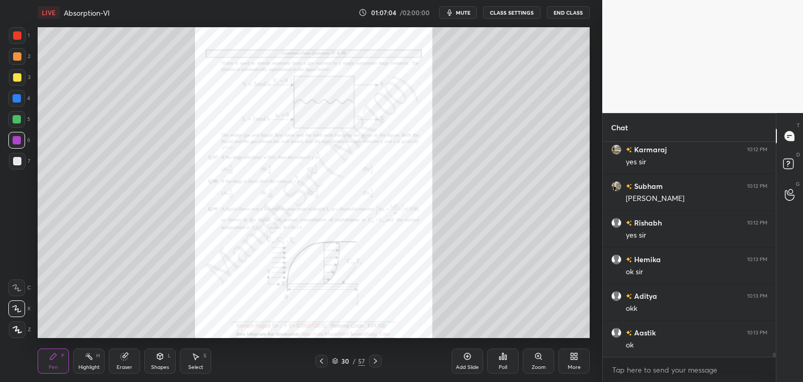
click at [375, 365] on div at bounding box center [375, 361] width 13 height 13
click at [376, 364] on icon at bounding box center [375, 361] width 8 height 8
click at [375, 363] on icon at bounding box center [375, 361] width 8 height 8
click at [376, 362] on icon at bounding box center [375, 361] width 8 height 8
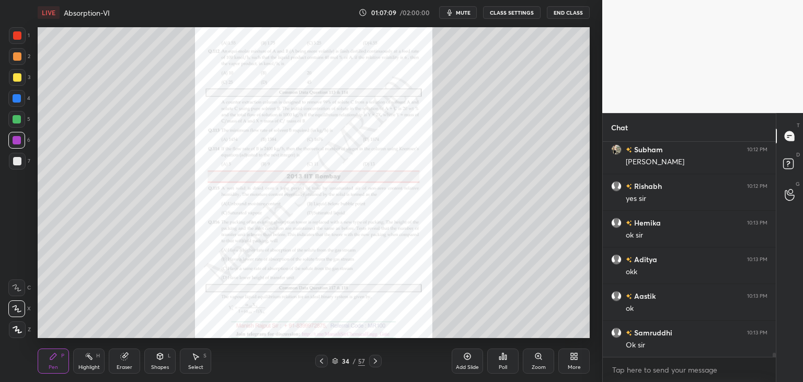
click at [376, 362] on icon at bounding box center [375, 361] width 8 height 8
click at [374, 362] on icon at bounding box center [375, 360] width 3 height 5
click at [375, 362] on icon at bounding box center [375, 361] width 8 height 8
click at [374, 364] on icon at bounding box center [375, 361] width 8 height 8
click at [374, 367] on div at bounding box center [375, 361] width 13 height 13
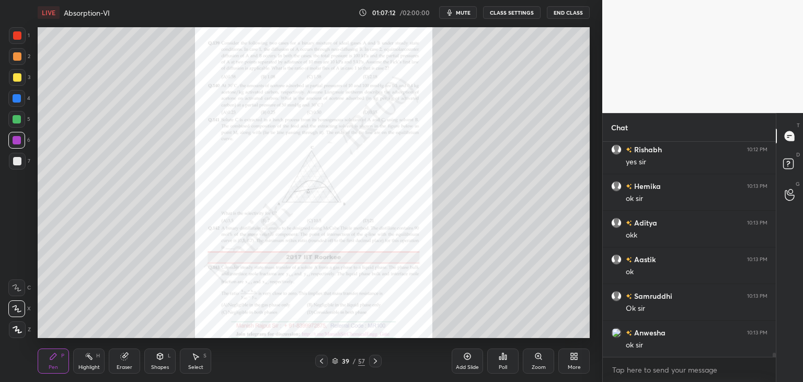
scroll to position [11403, 0]
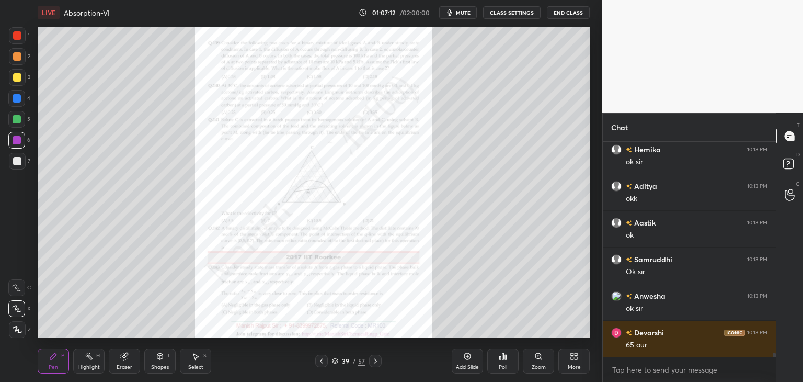
click at [465, 366] on div "Add Slide" at bounding box center [467, 366] width 23 height 5
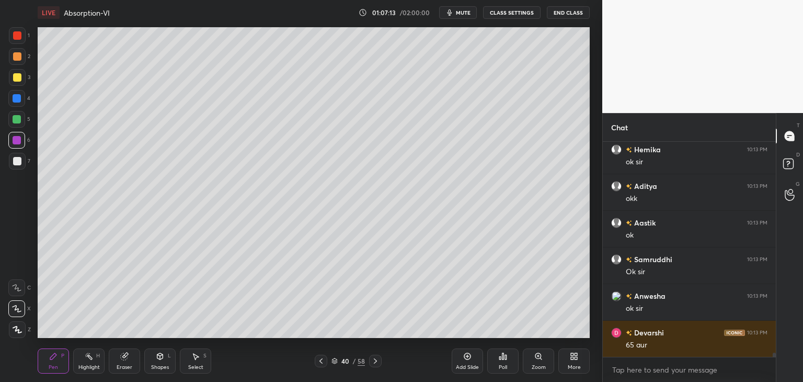
scroll to position [11476, 0]
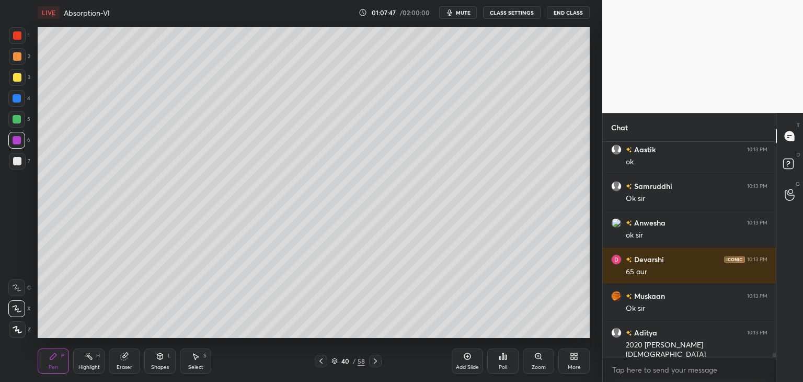
click at [19, 82] on div at bounding box center [17, 77] width 17 height 17
click at [125, 372] on div "Eraser" at bounding box center [124, 360] width 31 height 25
drag, startPoint x: 45, startPoint y: 362, endPoint x: 44, endPoint y: 341, distance: 20.9
click at [43, 359] on div "Pen P" at bounding box center [53, 360] width 31 height 25
click at [164, 367] on div "Shapes" at bounding box center [160, 366] width 18 height 5
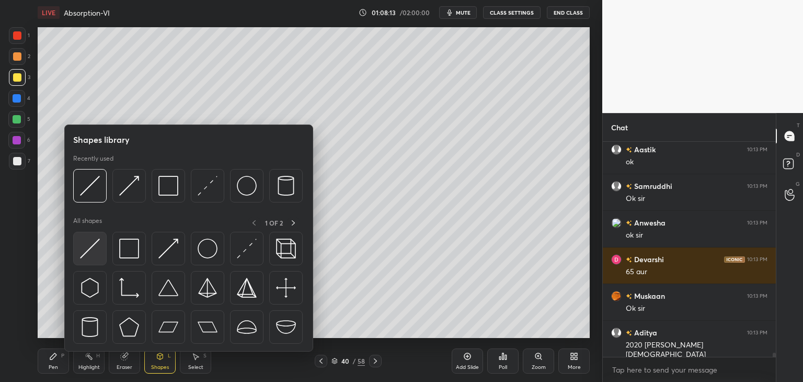
click at [88, 251] on img at bounding box center [90, 248] width 20 height 20
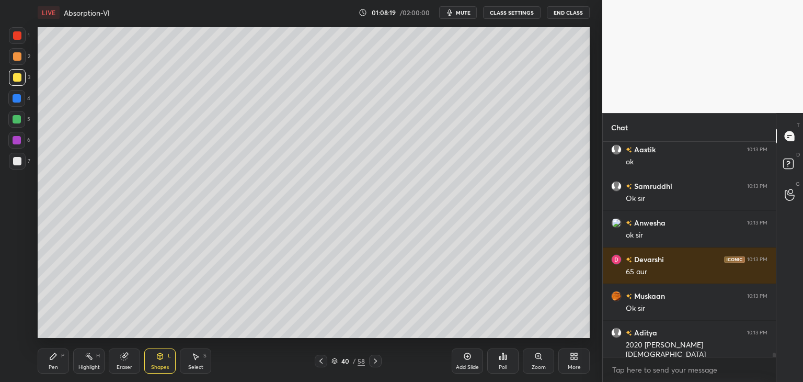
click at [52, 362] on div "Pen P" at bounding box center [53, 360] width 31 height 25
click at [11, 310] on div at bounding box center [16, 308] width 17 height 17
click at [19, 162] on div at bounding box center [17, 161] width 8 height 8
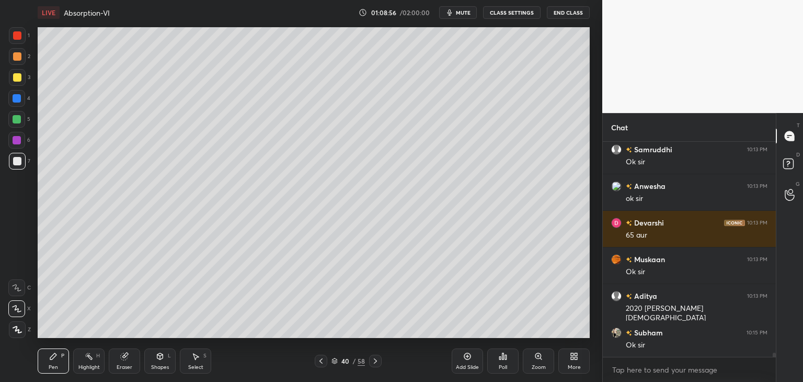
scroll to position [11549, 0]
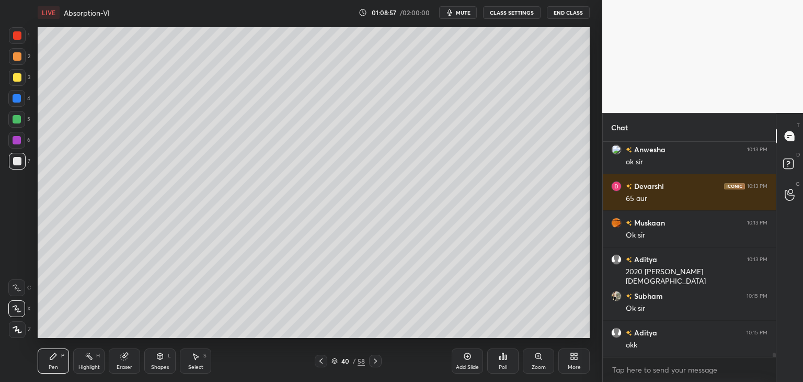
click at [461, 14] on span "mute" at bounding box center [463, 12] width 15 height 7
click at [574, 360] on icon at bounding box center [574, 356] width 8 height 8
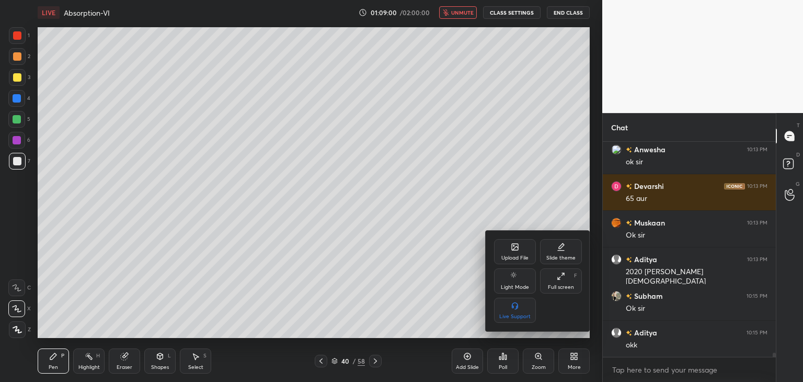
click at [496, 358] on div at bounding box center [401, 191] width 803 height 382
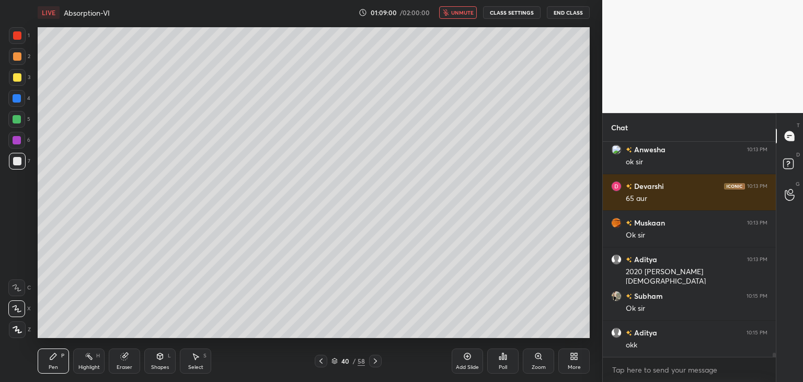
click at [501, 357] on icon at bounding box center [503, 356] width 8 height 8
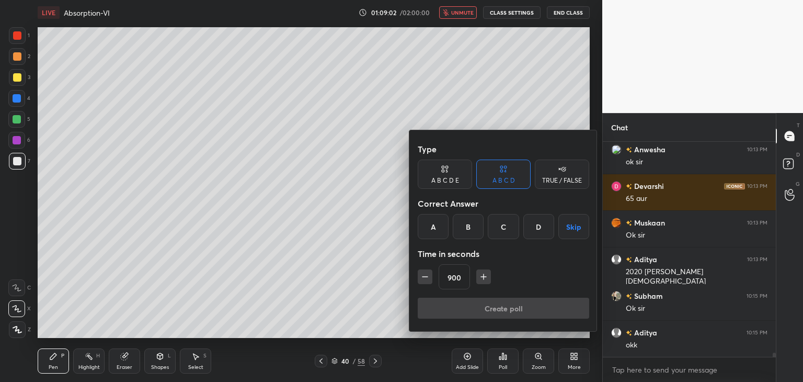
click at [431, 232] on div "A" at bounding box center [433, 226] width 31 height 25
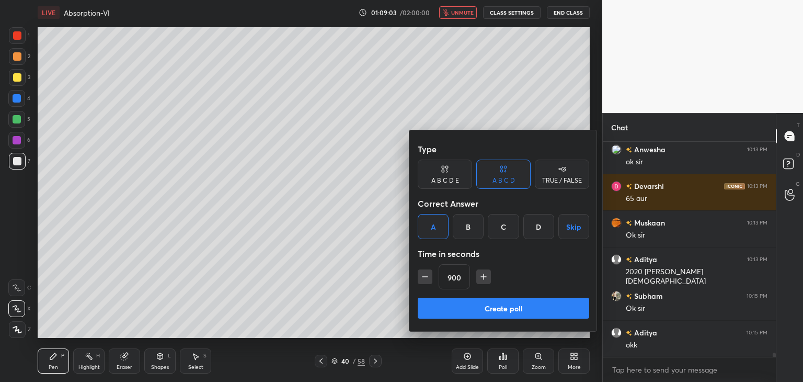
click at [473, 307] on button "Create poll" at bounding box center [504, 308] width 172 height 21
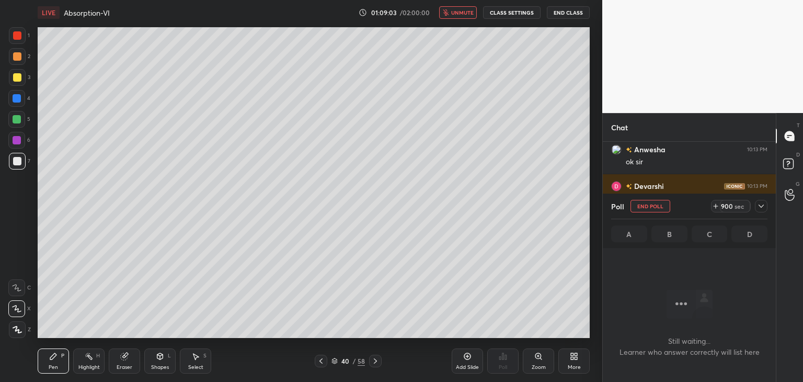
scroll to position [71, 170]
click at [761, 204] on icon at bounding box center [761, 206] width 8 height 8
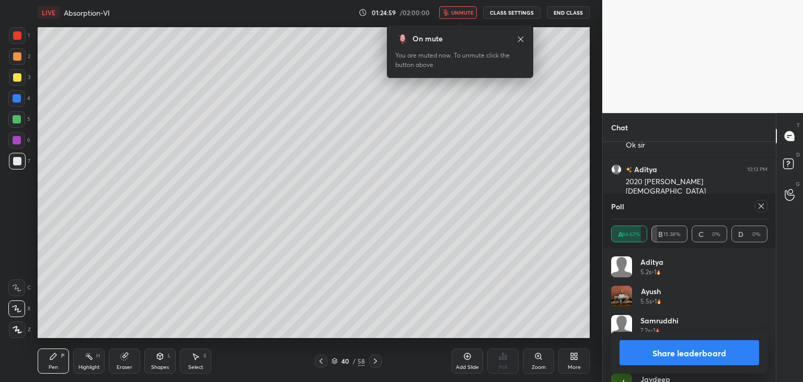
scroll to position [11652, 0]
click at [760, 206] on icon at bounding box center [761, 206] width 8 height 8
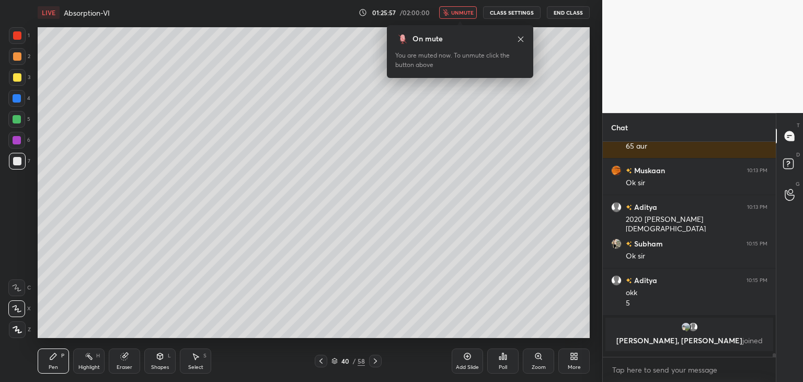
scroll to position [125, 170]
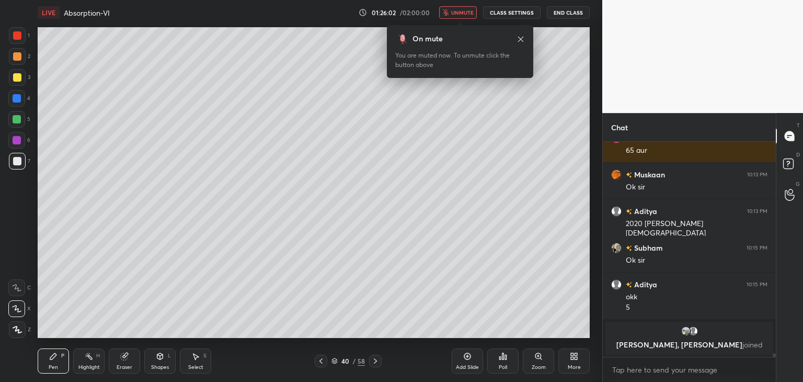
click at [466, 12] on span "unmute" at bounding box center [462, 12] width 22 height 7
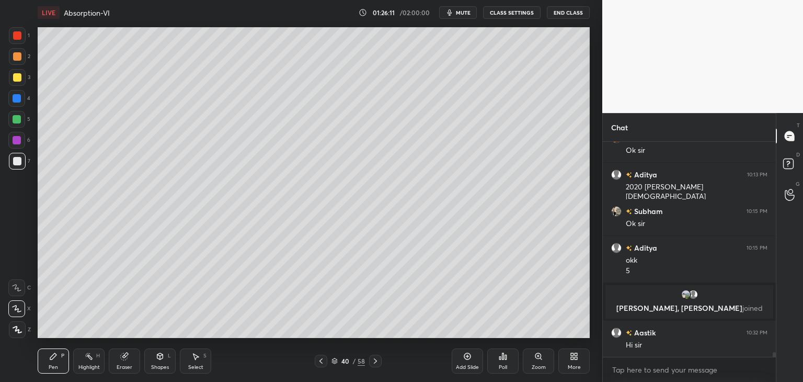
scroll to position [9788, 0]
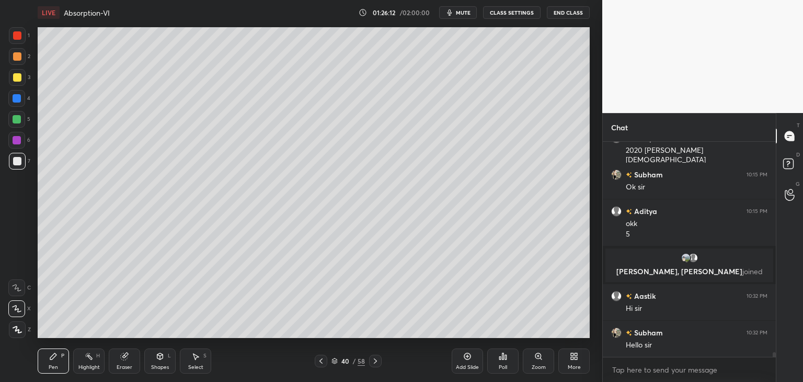
click at [125, 367] on div "Eraser" at bounding box center [125, 366] width 16 height 5
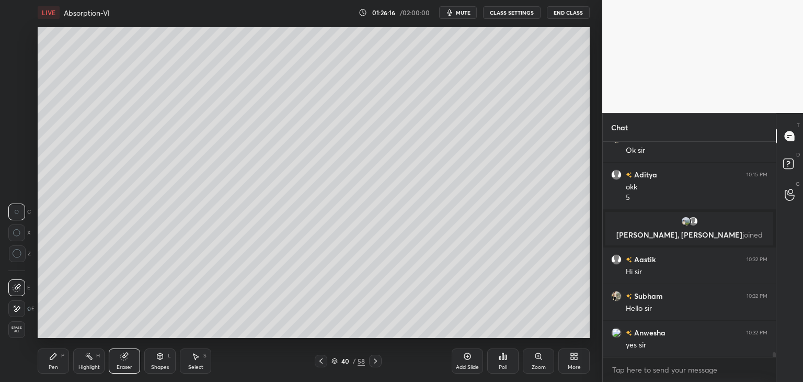
scroll to position [9835, 0]
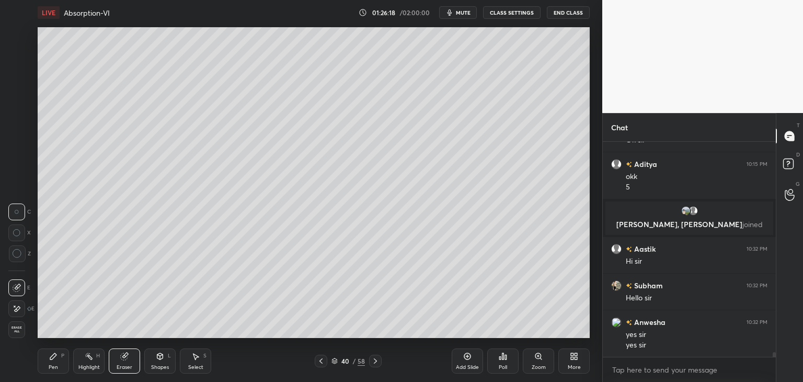
click at [19, 304] on icon at bounding box center [17, 308] width 8 height 9
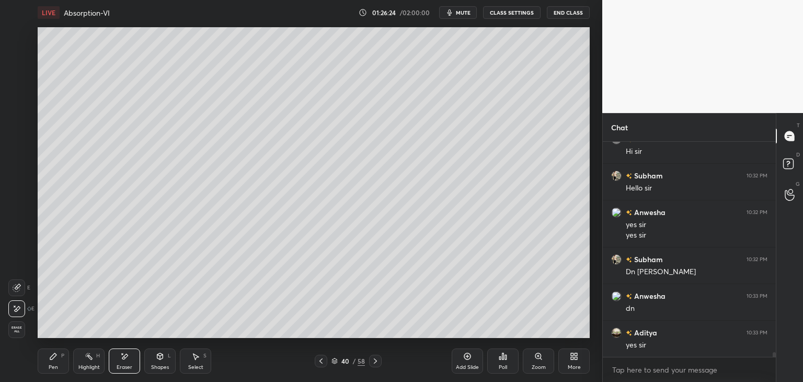
scroll to position [9982, 0]
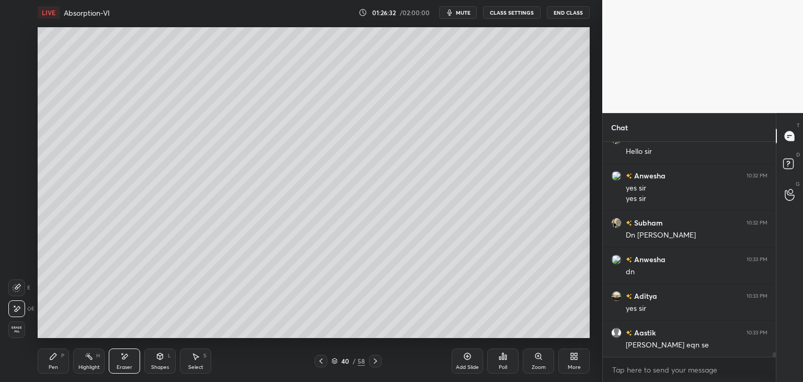
click at [18, 314] on div at bounding box center [16, 308] width 17 height 17
click at [55, 368] on div "Pen" at bounding box center [53, 366] width 9 height 5
click at [17, 164] on div at bounding box center [17, 161] width 8 height 8
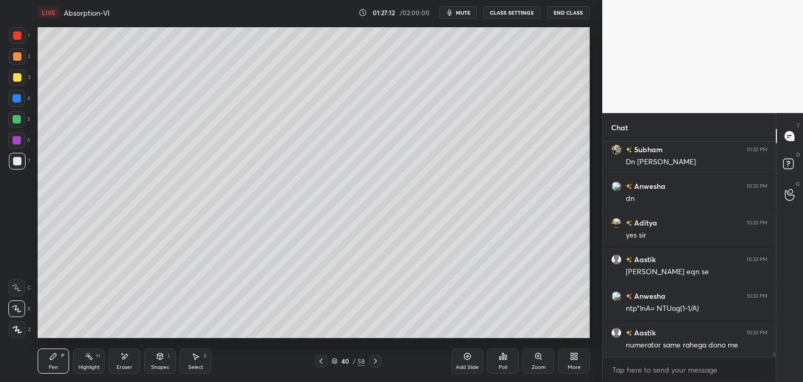
scroll to position [10091, 0]
click at [13, 81] on div at bounding box center [17, 77] width 8 height 8
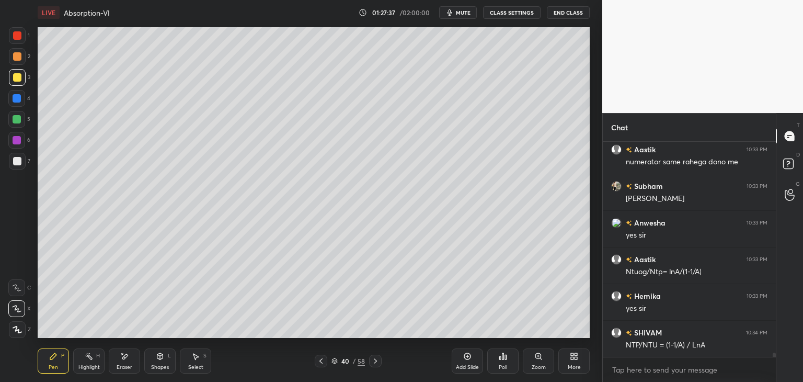
scroll to position [10274, 0]
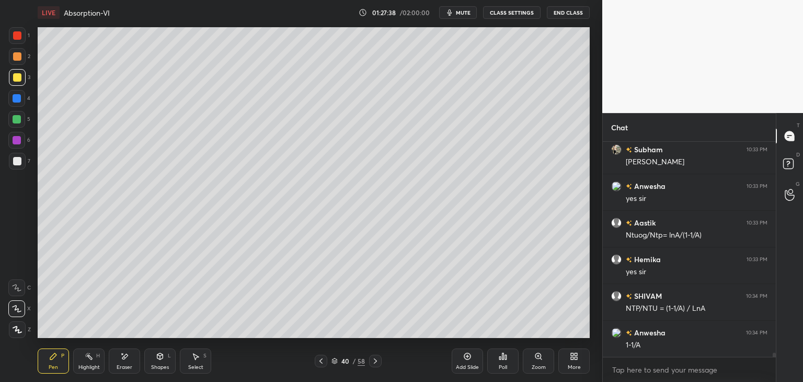
click at [17, 77] on div at bounding box center [17, 77] width 8 height 8
click at [15, 56] on div at bounding box center [17, 56] width 8 height 8
click at [13, 38] on div at bounding box center [17, 35] width 8 height 8
click at [463, 358] on icon at bounding box center [467, 356] width 8 height 8
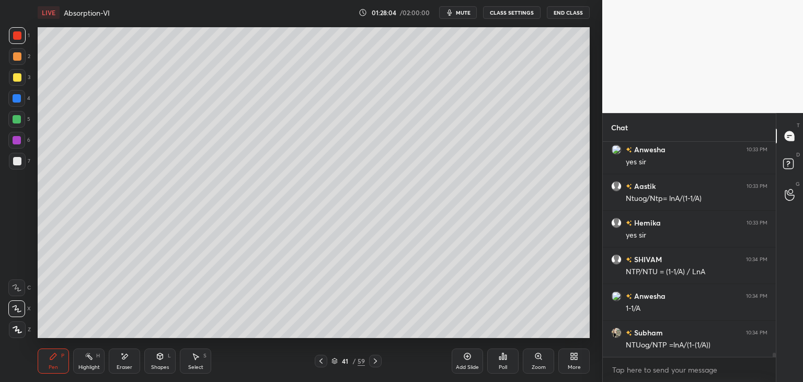
click at [317, 362] on icon at bounding box center [321, 361] width 8 height 8
click at [371, 362] on icon at bounding box center [375, 361] width 8 height 8
click at [19, 161] on div at bounding box center [17, 161] width 8 height 8
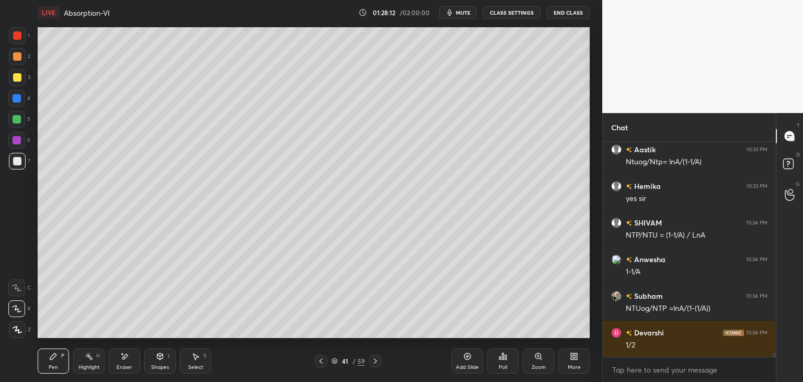
click at [324, 363] on icon at bounding box center [321, 361] width 8 height 8
click at [370, 361] on div at bounding box center [375, 361] width 13 height 13
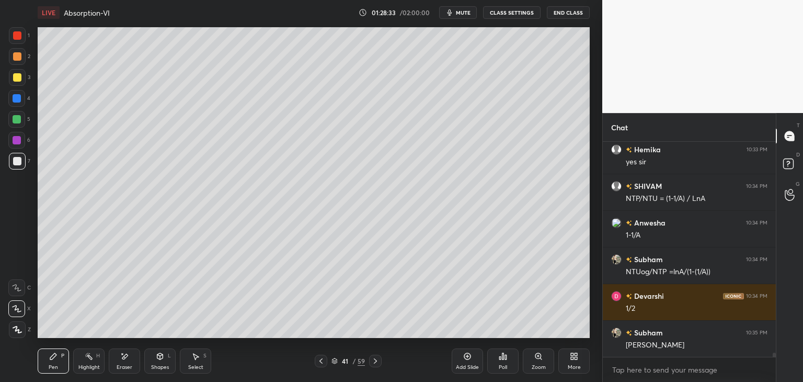
scroll to position [10421, 0]
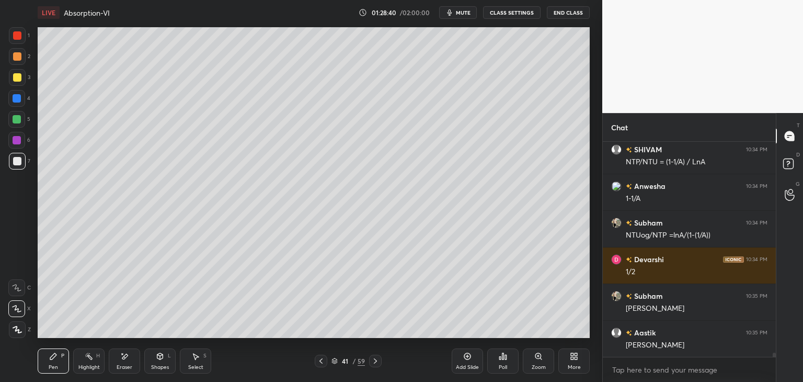
click at [16, 79] on div at bounding box center [17, 77] width 8 height 8
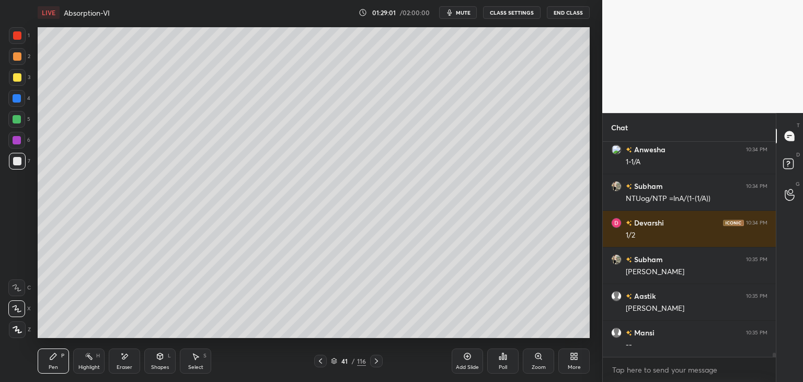
scroll to position [10494, 0]
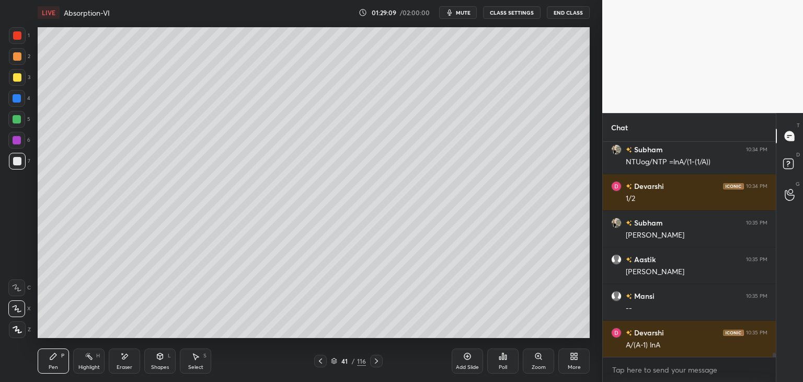
click at [156, 365] on div "Shapes" at bounding box center [160, 366] width 18 height 5
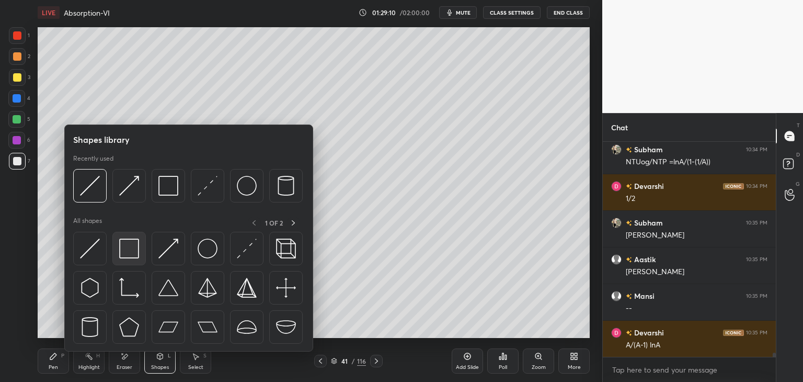
click at [121, 262] on div at bounding box center [128, 248] width 33 height 33
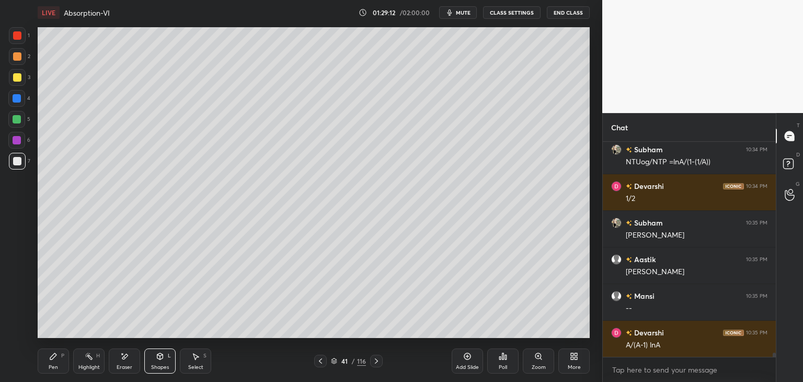
click at [48, 363] on div "Pen P" at bounding box center [53, 360] width 31 height 25
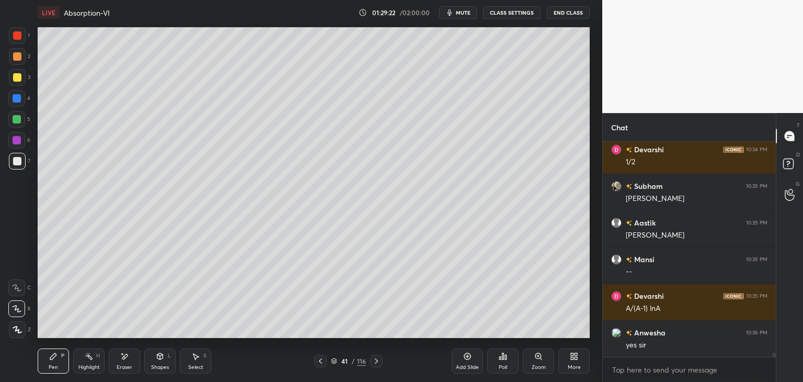
click at [162, 366] on div "Shapes" at bounding box center [160, 366] width 18 height 5
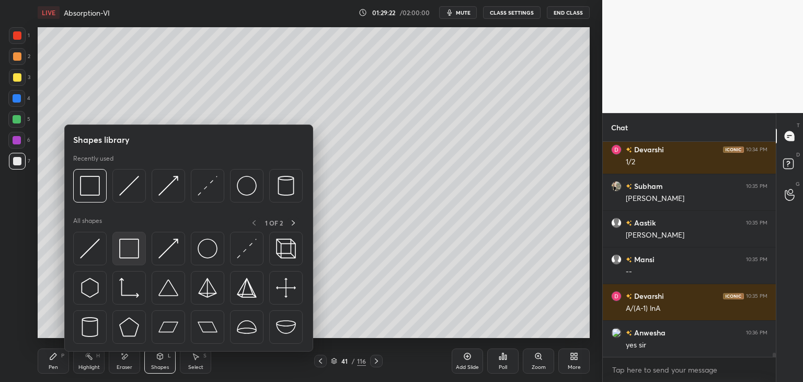
click at [118, 258] on div at bounding box center [128, 248] width 33 height 33
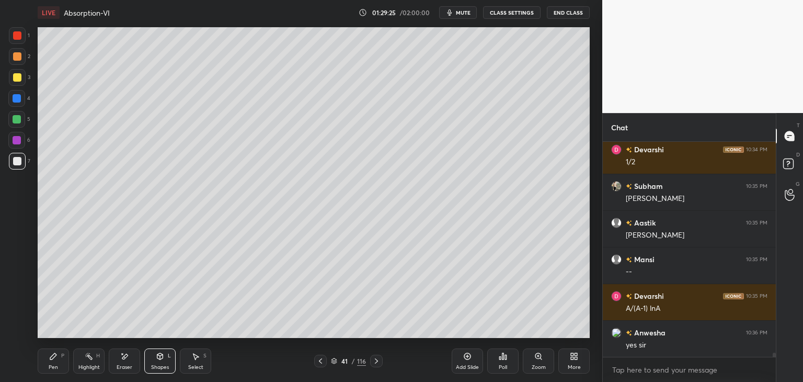
click at [43, 365] on div "Pen P" at bounding box center [53, 360] width 31 height 25
click at [15, 84] on div at bounding box center [17, 77] width 17 height 17
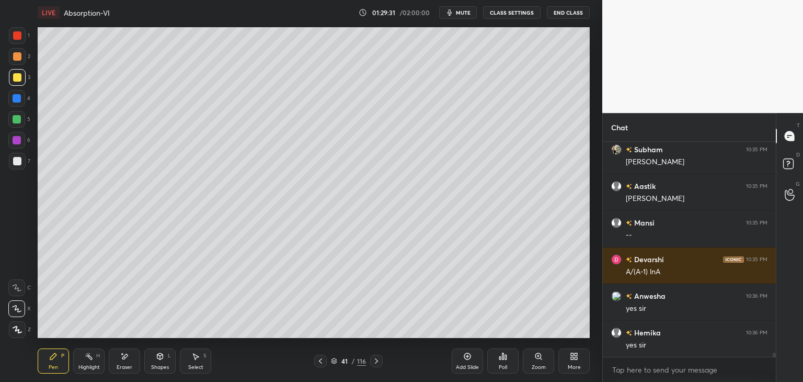
click at [157, 364] on div "Shapes" at bounding box center [160, 366] width 18 height 5
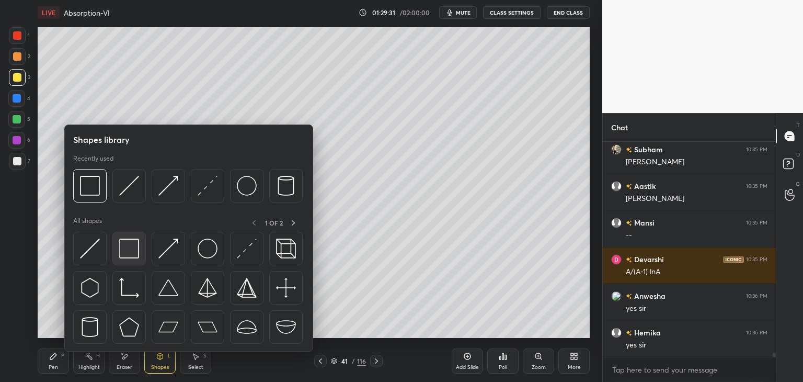
click at [122, 258] on div at bounding box center [128, 248] width 33 height 33
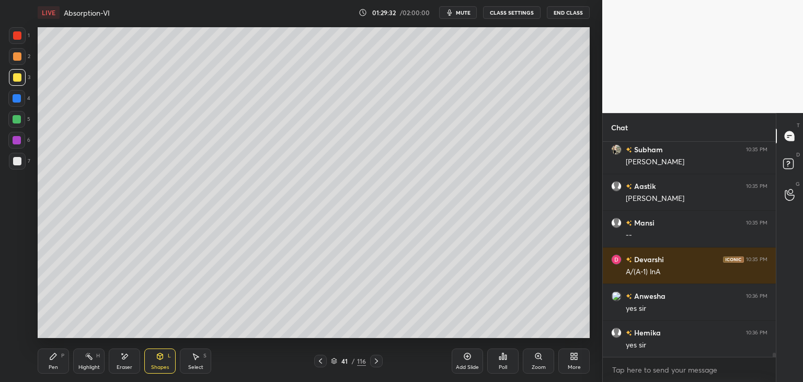
scroll to position [10604, 0]
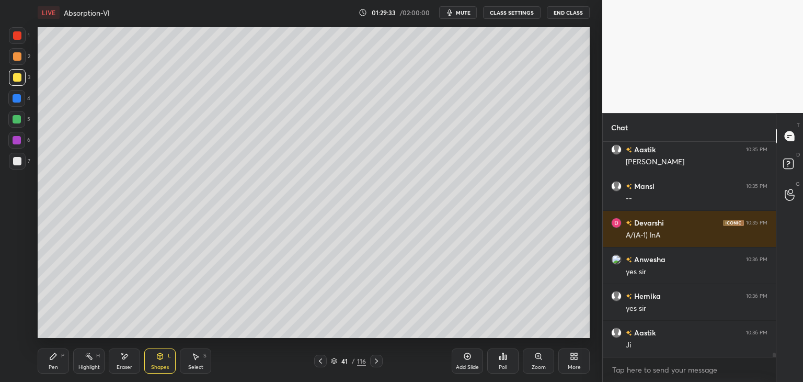
click at [47, 369] on div "Pen P" at bounding box center [53, 360] width 31 height 25
click at [15, 81] on div at bounding box center [17, 77] width 8 height 8
click at [10, 62] on div at bounding box center [17, 56] width 17 height 17
click at [14, 40] on div at bounding box center [17, 35] width 17 height 17
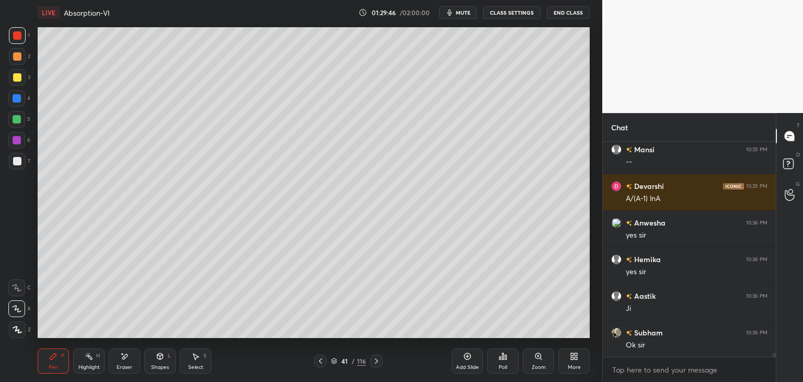
click at [15, 163] on div at bounding box center [17, 161] width 8 height 8
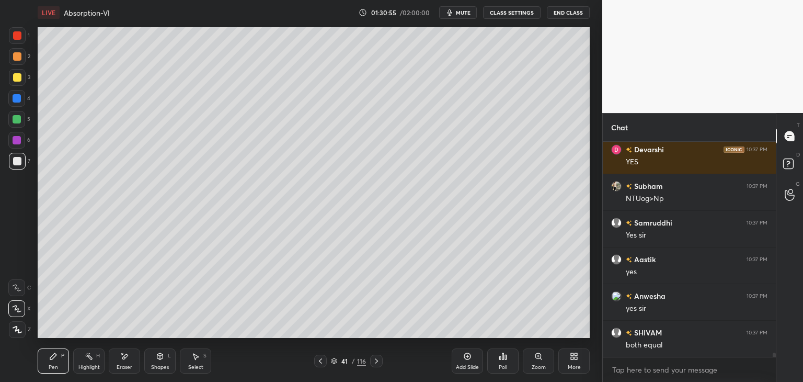
click at [131, 371] on div "Eraser" at bounding box center [124, 360] width 31 height 25
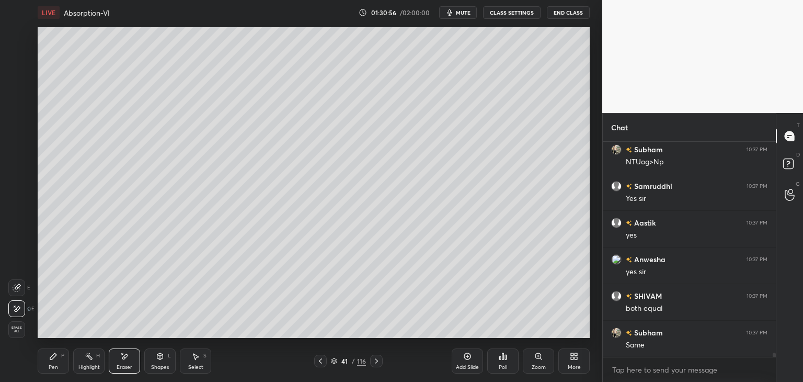
click at [502, 335] on div "LIVE Absorption-VI 01:30:56 / 02:00:00 mute CLASS SETTINGS End Class Setting up…" at bounding box center [313, 191] width 561 height 382
click at [57, 372] on div "Pen P" at bounding box center [53, 360] width 31 height 25
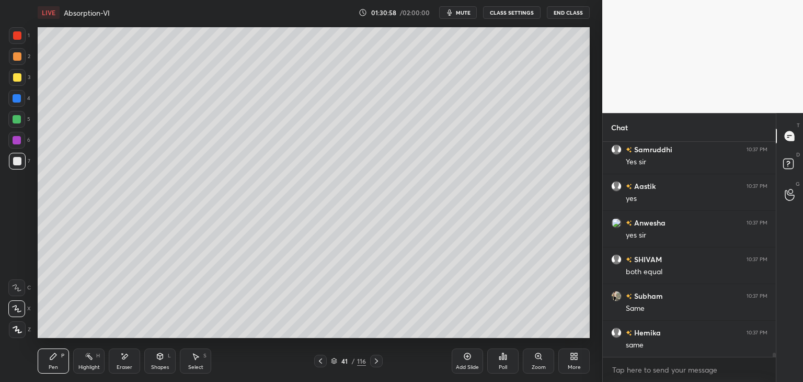
click at [55, 367] on div "Pen" at bounding box center [53, 366] width 9 height 5
click at [510, 332] on div "LIVE Absorption-VI 01:31:03 / 02:00:00 mute CLASS SETTINGS End Class Setting up…" at bounding box center [313, 191] width 561 height 382
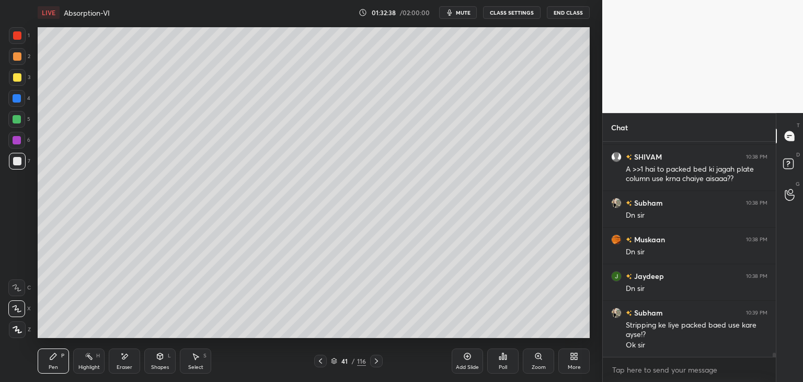
scroll to position [11438, 0]
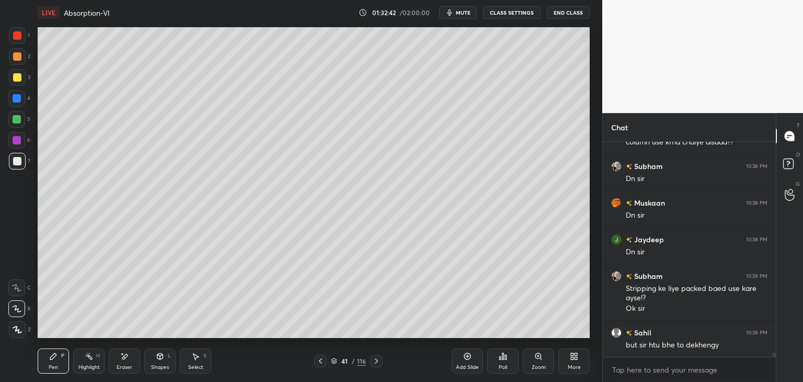
click at [462, 367] on div "Add Slide" at bounding box center [467, 366] width 23 height 5
click at [166, 362] on div "Shapes L" at bounding box center [159, 360] width 31 height 25
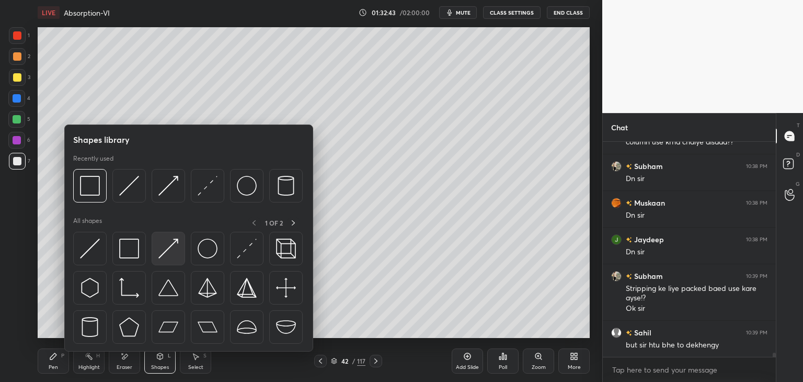
click at [167, 257] on img at bounding box center [168, 248] width 20 height 20
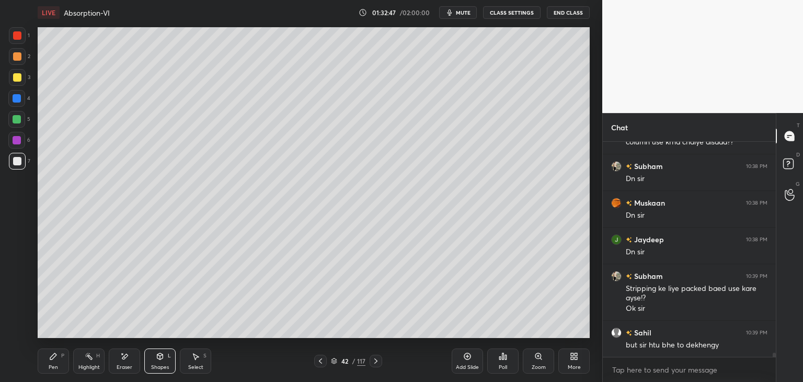
click at [163, 364] on div "Shapes" at bounding box center [160, 366] width 18 height 5
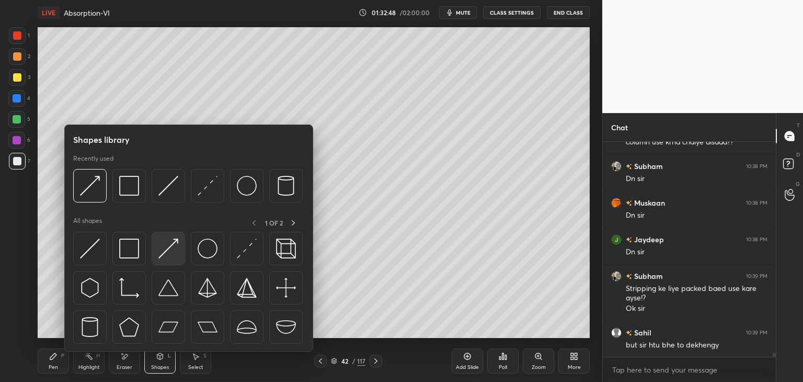
click at [168, 256] on img at bounding box center [168, 248] width 20 height 20
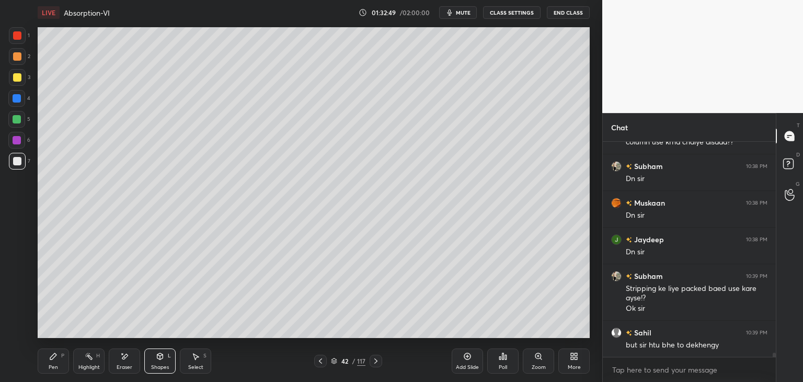
click at [153, 369] on div "Shapes" at bounding box center [160, 366] width 18 height 5
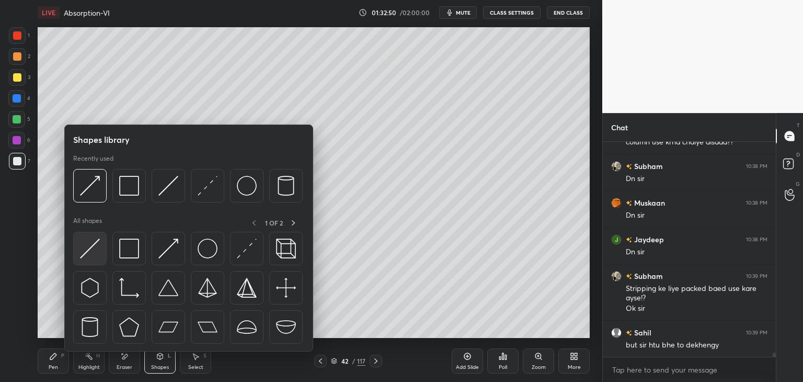
click at [85, 255] on img at bounding box center [90, 248] width 20 height 20
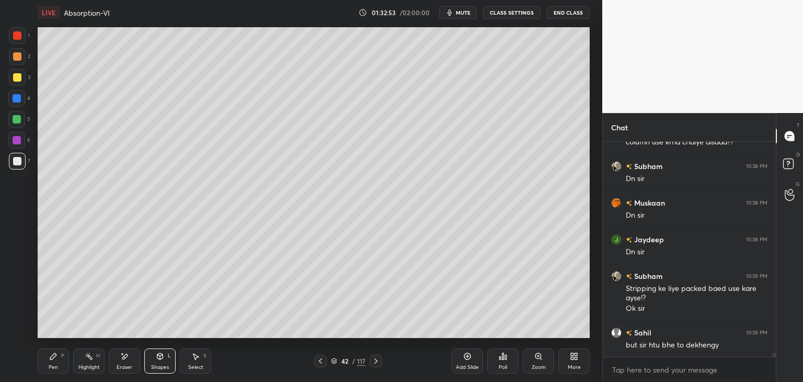
click at [154, 371] on div "Shapes L" at bounding box center [159, 360] width 31 height 25
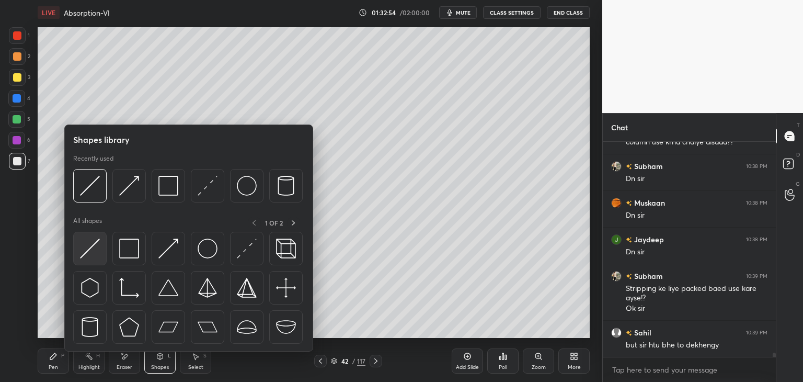
scroll to position [11475, 0]
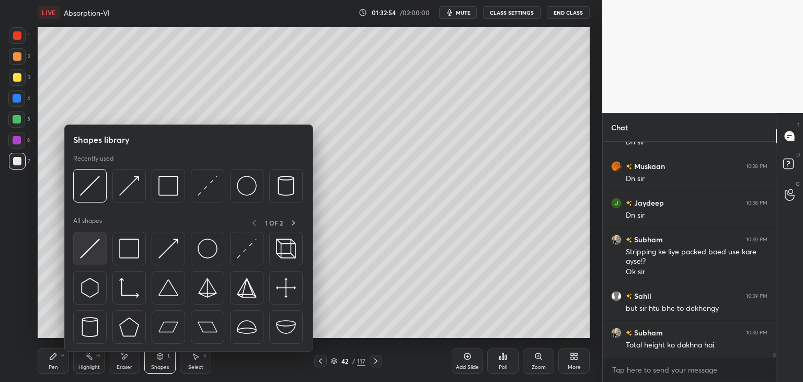
click at [90, 256] on img at bounding box center [90, 248] width 20 height 20
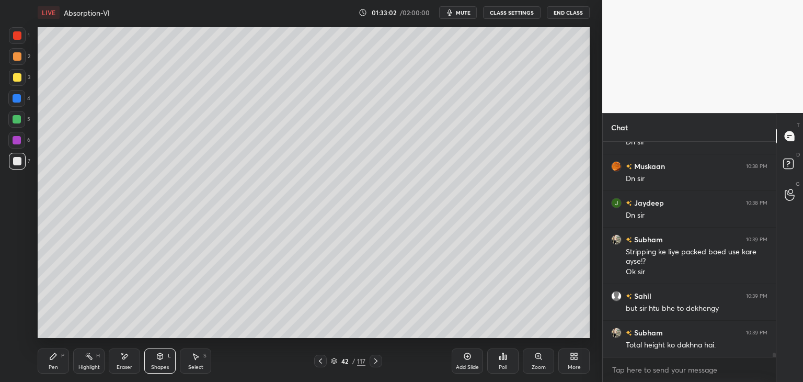
click at [151, 363] on div "Shapes L" at bounding box center [159, 360] width 31 height 25
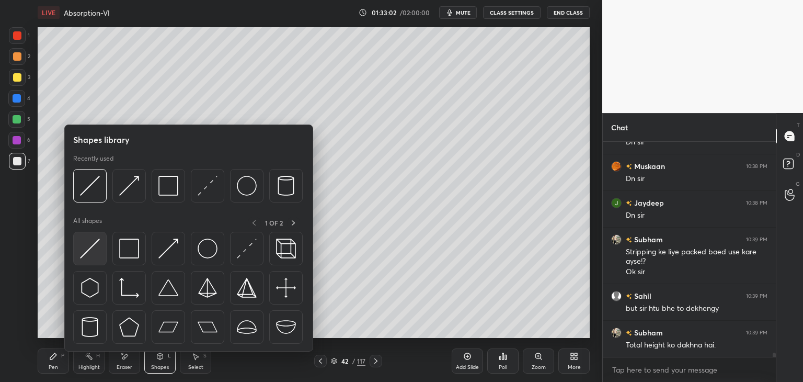
click at [86, 261] on div at bounding box center [89, 248] width 33 height 33
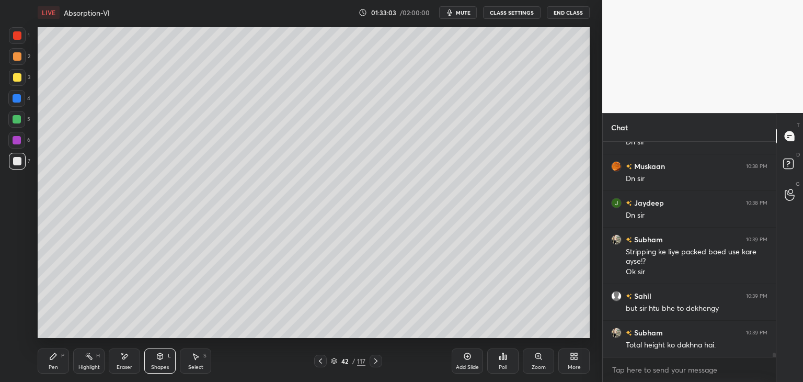
click at [13, 32] on div at bounding box center [17, 35] width 8 height 8
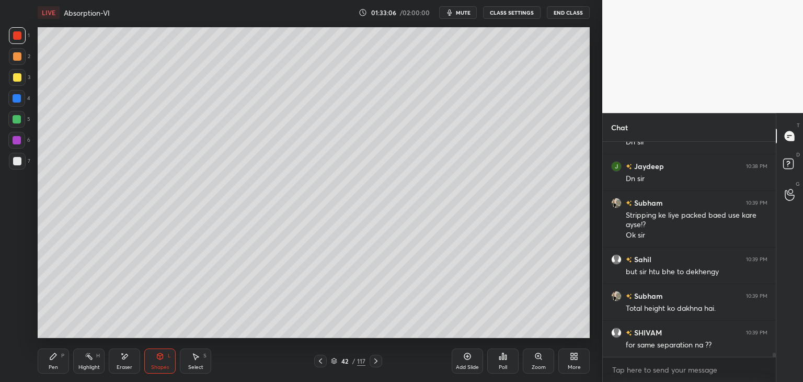
click at [45, 371] on div "Pen P" at bounding box center [53, 360] width 31 height 25
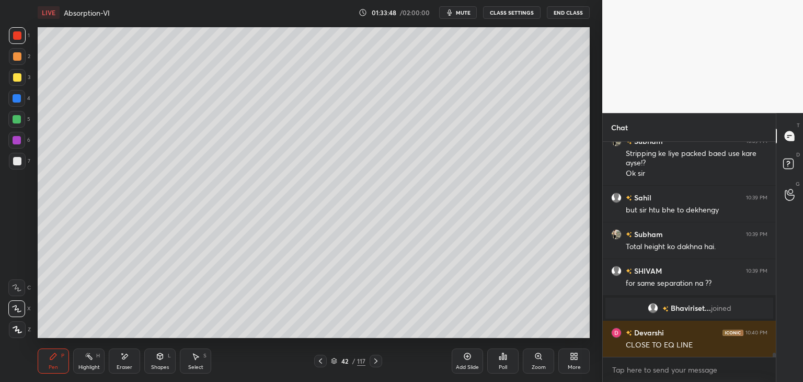
scroll to position [11115, 0]
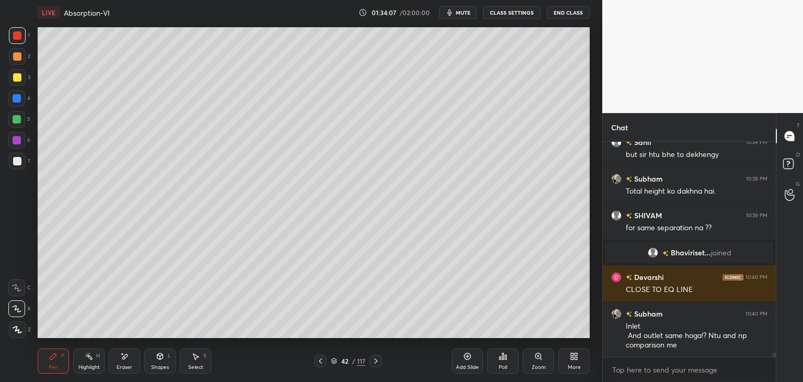
click at [319, 363] on icon at bounding box center [320, 361] width 8 height 8
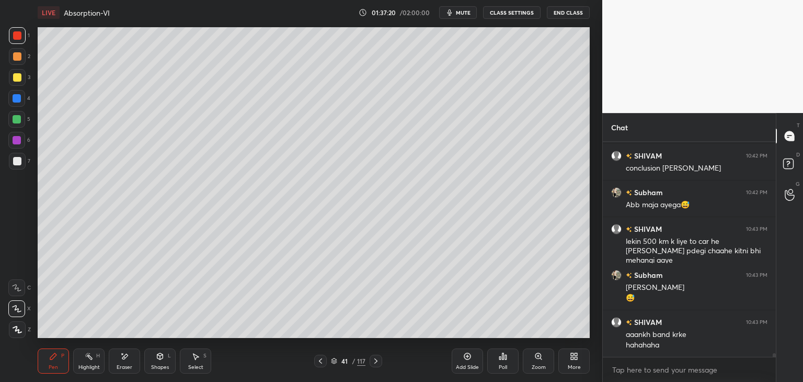
scroll to position [11650, 0]
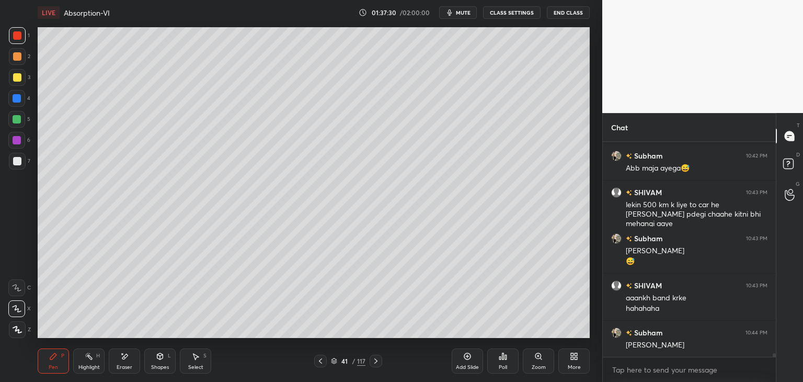
click at [17, 79] on div at bounding box center [17, 77] width 8 height 8
click at [465, 362] on div "Add Slide" at bounding box center [467, 360] width 31 height 25
click at [18, 164] on div at bounding box center [17, 161] width 8 height 8
click at [18, 332] on icon at bounding box center [17, 329] width 8 height 6
click at [19, 314] on div at bounding box center [16, 308] width 17 height 17
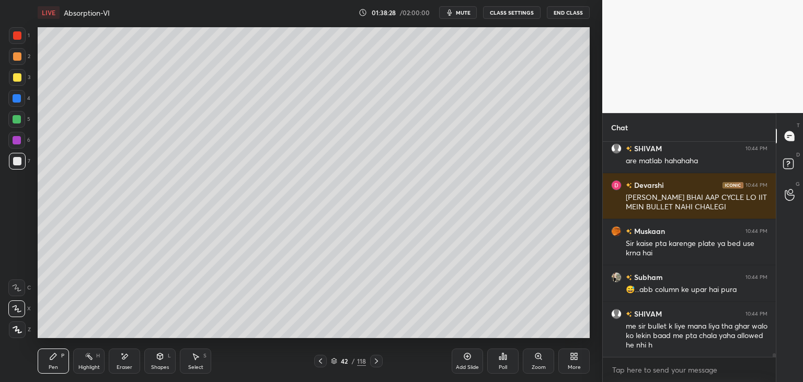
scroll to position [11907, 0]
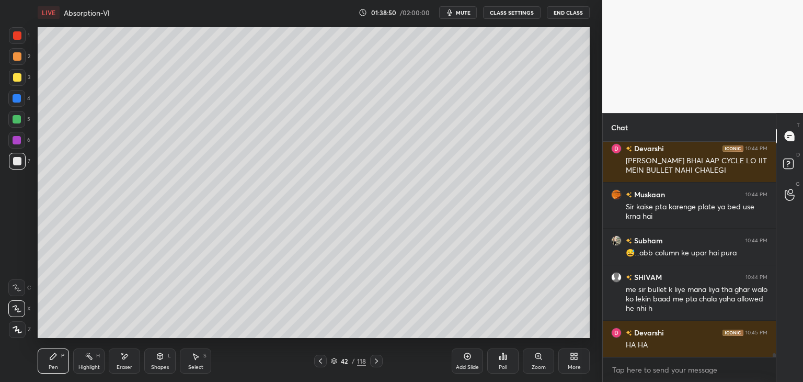
click at [14, 80] on div at bounding box center [17, 77] width 8 height 8
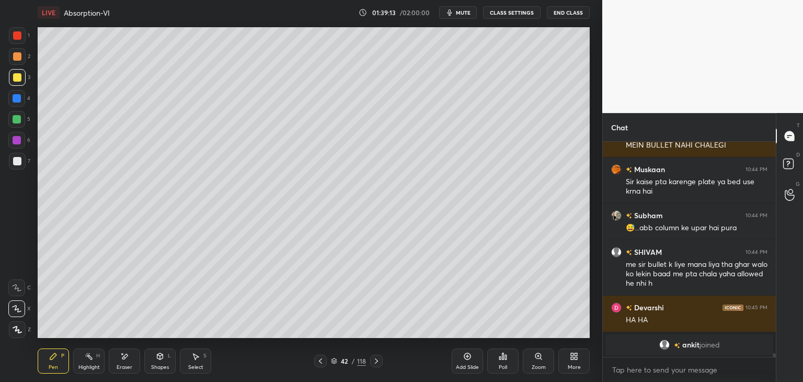
click at [19, 165] on div at bounding box center [17, 161] width 8 height 8
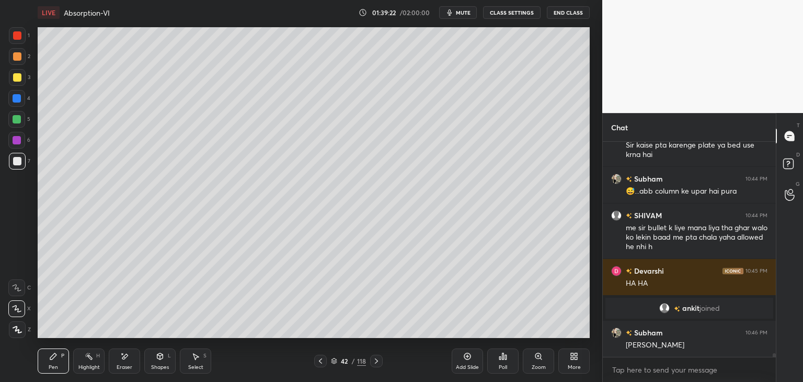
click at [14, 83] on div at bounding box center [17, 77] width 17 height 17
click at [20, 168] on div at bounding box center [17, 161] width 17 height 17
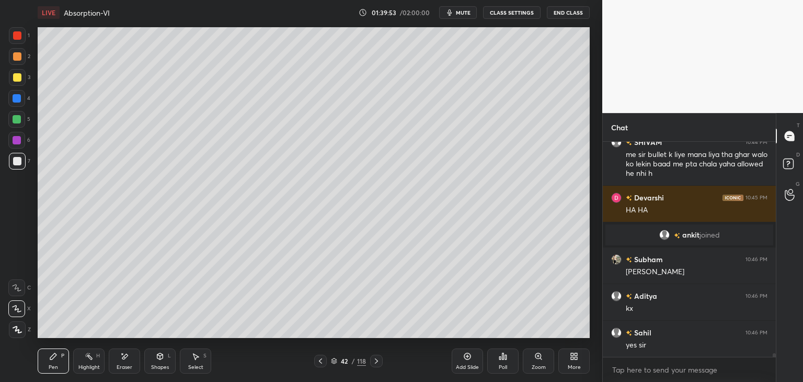
scroll to position [11813, 0]
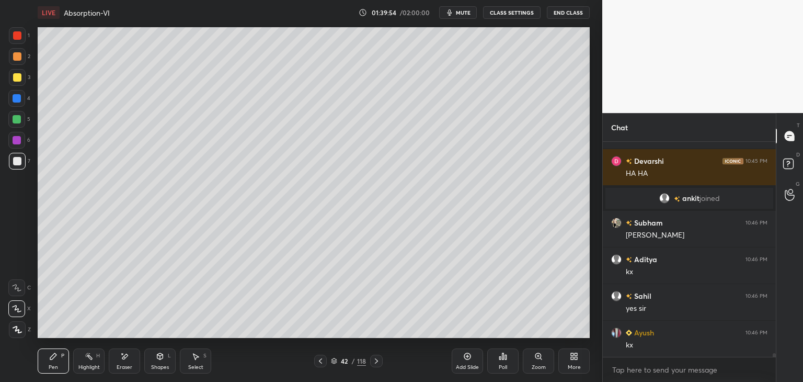
click at [121, 364] on div "Eraser" at bounding box center [125, 366] width 16 height 5
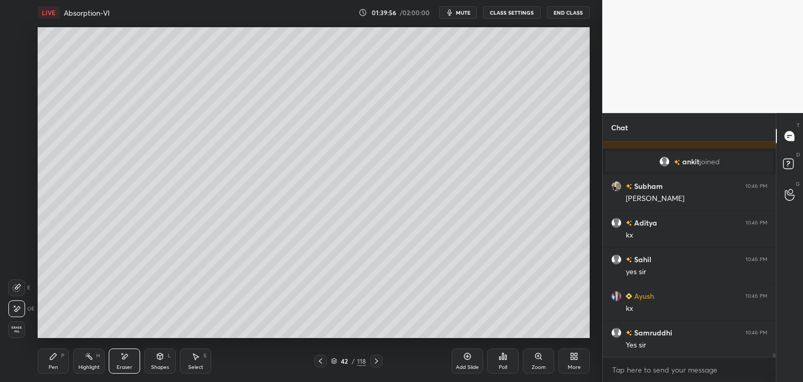
click at [53, 368] on div "Pen" at bounding box center [53, 366] width 9 height 5
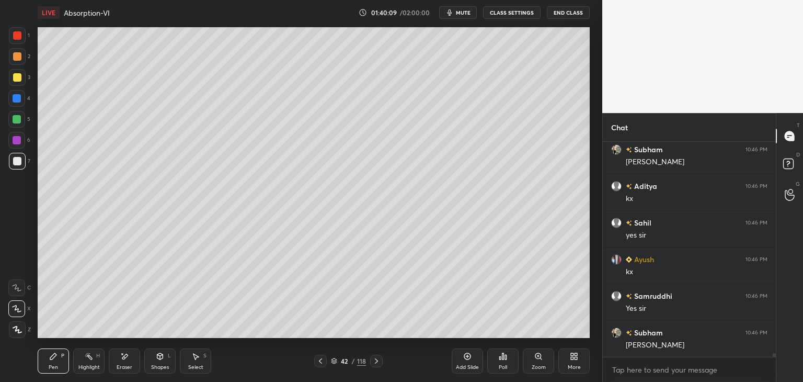
click at [124, 366] on div "Eraser" at bounding box center [125, 366] width 16 height 5
click at [50, 369] on div "Pen" at bounding box center [53, 366] width 9 height 5
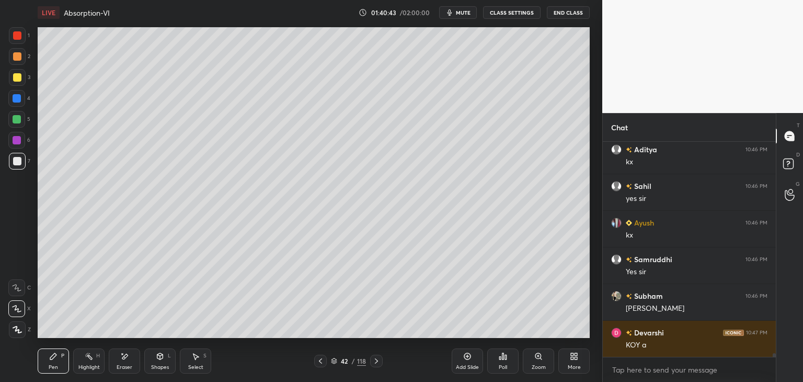
click at [17, 159] on div at bounding box center [17, 161] width 8 height 8
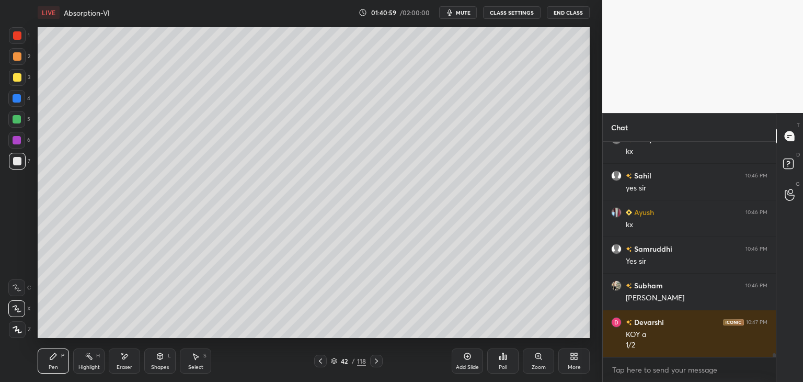
click at [14, 79] on div at bounding box center [17, 77] width 8 height 8
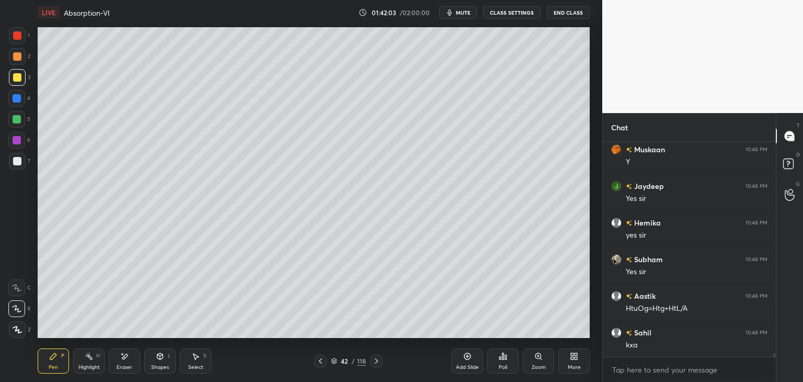
scroll to position [12299, 0]
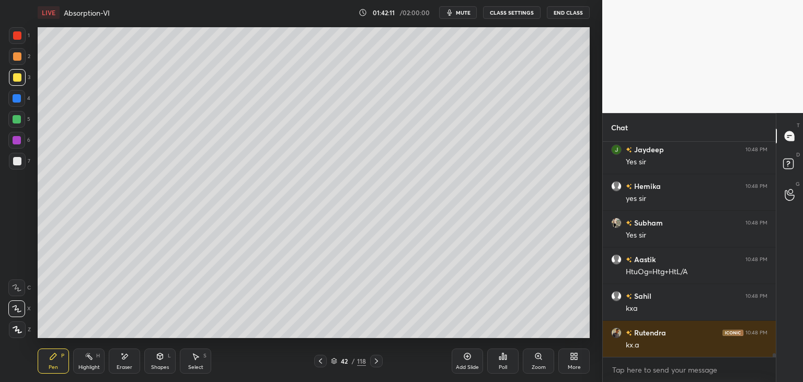
click at [19, 161] on div at bounding box center [17, 161] width 8 height 8
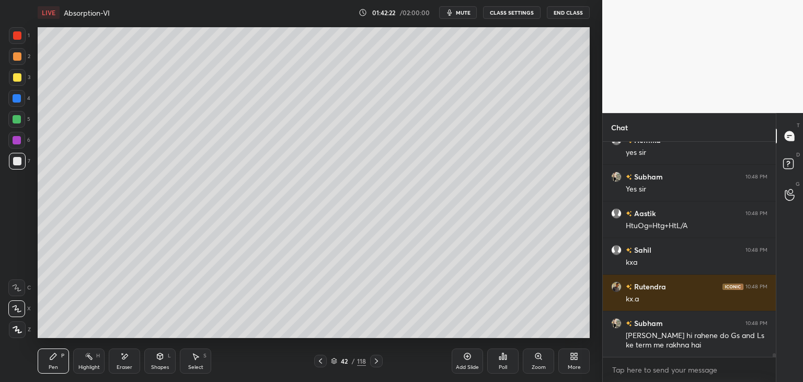
scroll to position [12382, 0]
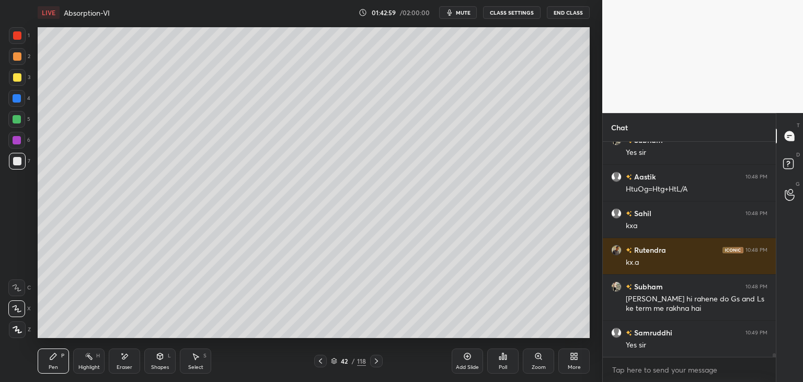
click at [13, 80] on div at bounding box center [17, 77] width 8 height 8
click at [15, 161] on div at bounding box center [17, 161] width 8 height 8
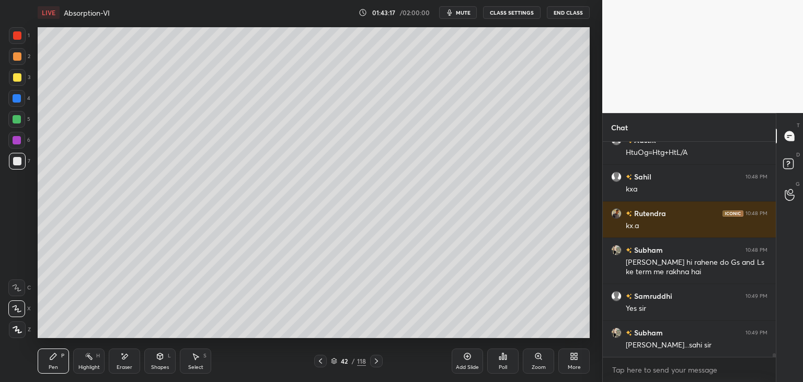
click at [123, 364] on div "Eraser" at bounding box center [125, 366] width 16 height 5
click at [61, 368] on div "Pen P" at bounding box center [53, 360] width 31 height 25
click at [14, 81] on div at bounding box center [17, 77] width 8 height 8
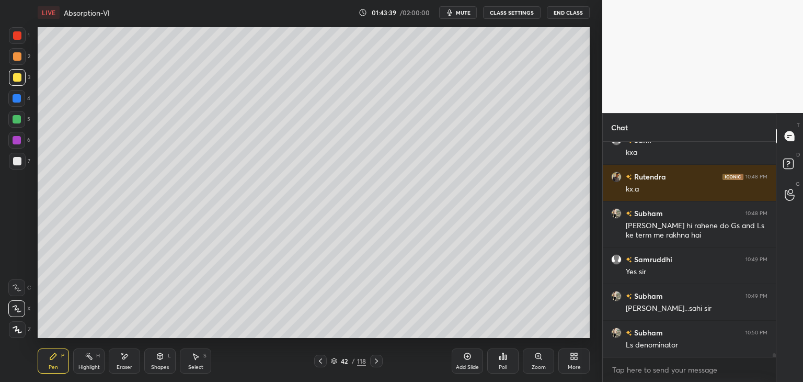
scroll to position [12491, 0]
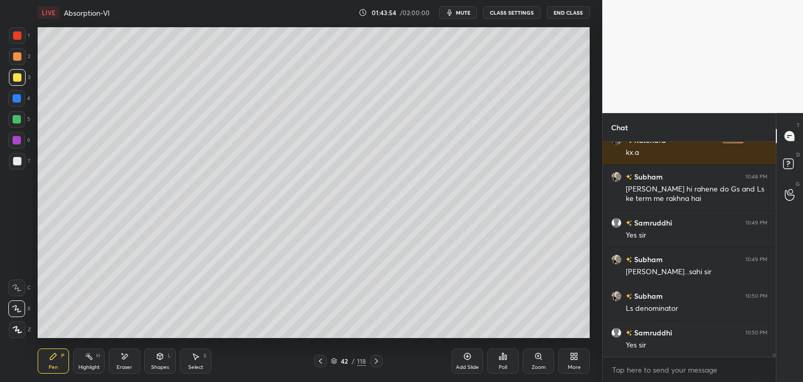
click at [14, 164] on div at bounding box center [17, 161] width 8 height 8
click at [157, 359] on icon at bounding box center [160, 356] width 8 height 8
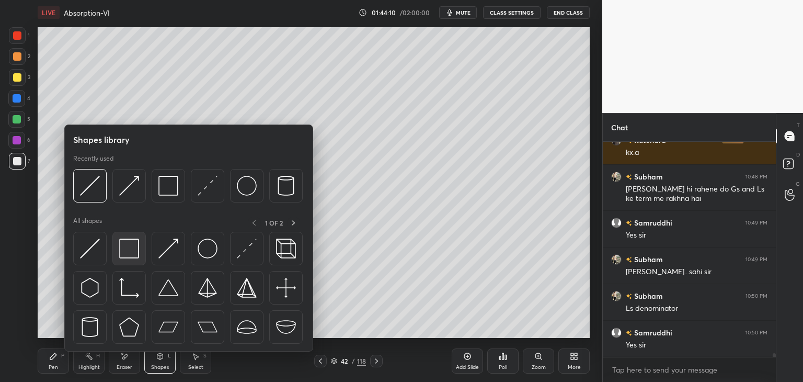
click at [131, 245] on img at bounding box center [129, 248] width 20 height 20
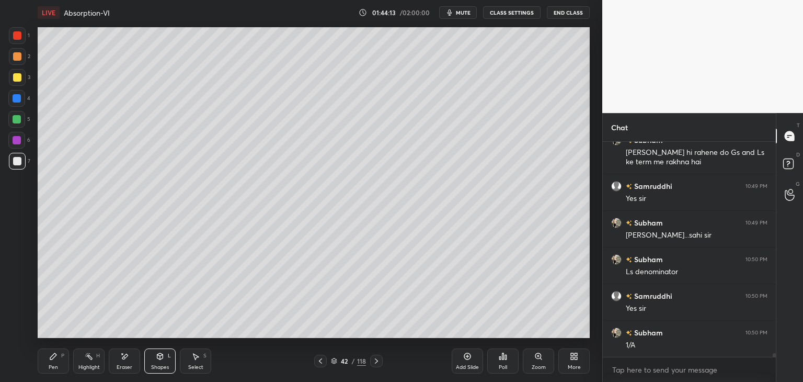
click at [54, 360] on icon at bounding box center [53, 356] width 8 height 8
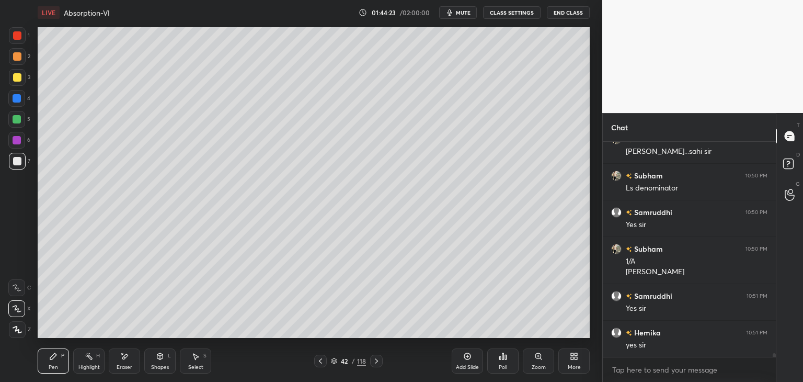
scroll to position [12648, 0]
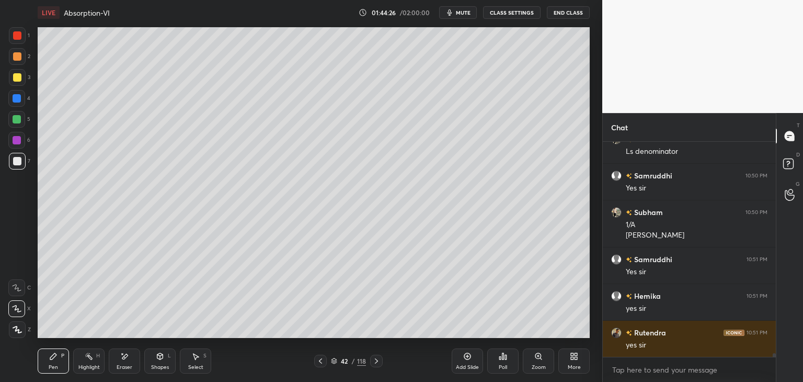
click at [20, 79] on div at bounding box center [17, 77] width 8 height 8
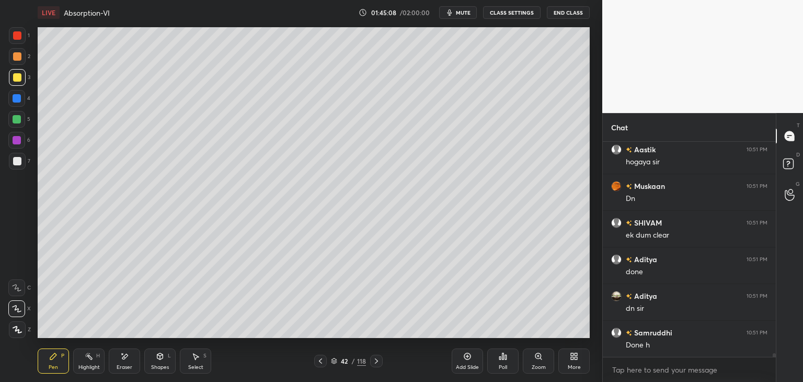
scroll to position [12978, 0]
click at [159, 367] on div "Shapes" at bounding box center [160, 366] width 18 height 5
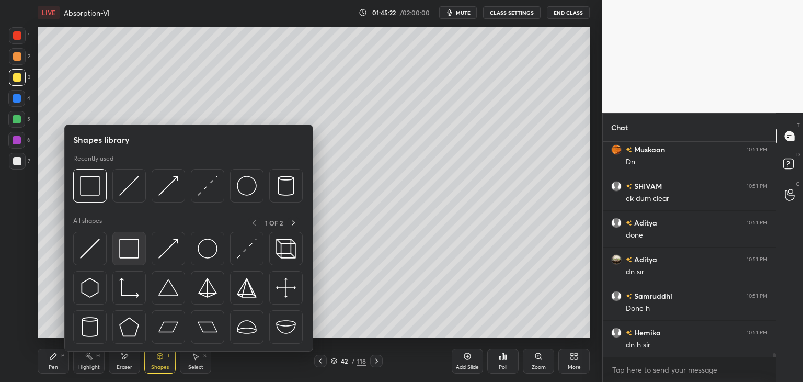
click at [125, 245] on img at bounding box center [129, 248] width 20 height 20
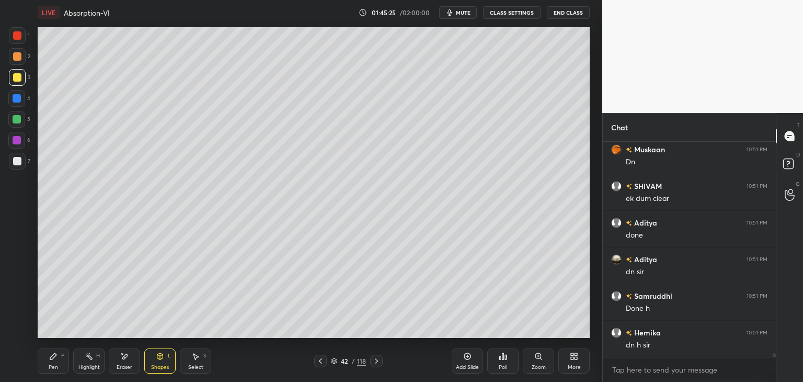
click at [49, 366] on div "Pen" at bounding box center [53, 366] width 9 height 5
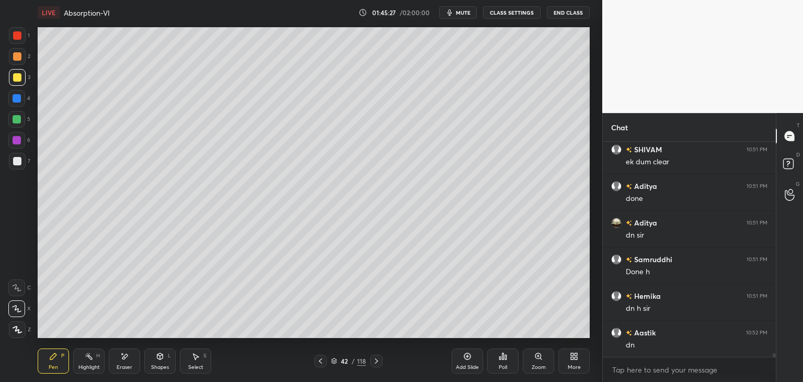
scroll to position [13051, 0]
click at [52, 369] on div "Pen" at bounding box center [53, 366] width 9 height 5
click at [13, 37] on div at bounding box center [17, 35] width 8 height 8
click at [14, 83] on div at bounding box center [17, 77] width 17 height 17
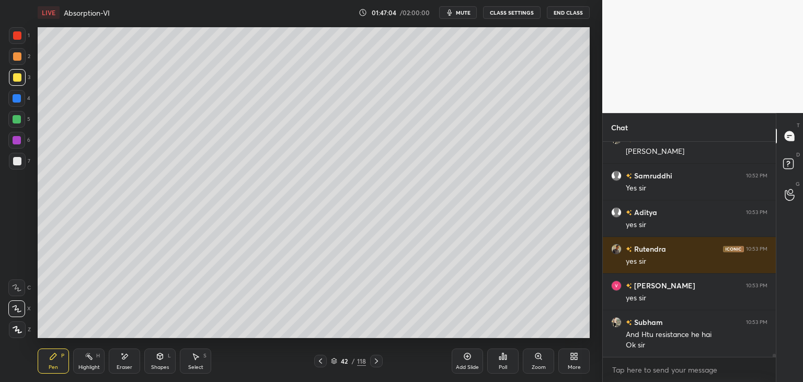
scroll to position [13438, 0]
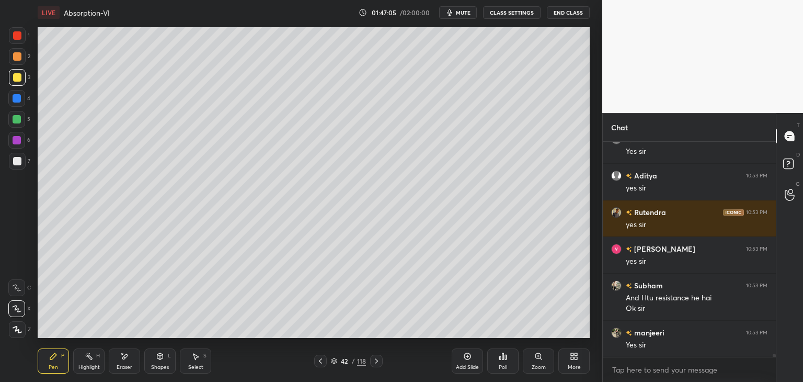
click at [467, 360] on div "Add Slide" at bounding box center [467, 360] width 31 height 25
click at [19, 82] on div at bounding box center [17, 77] width 17 height 17
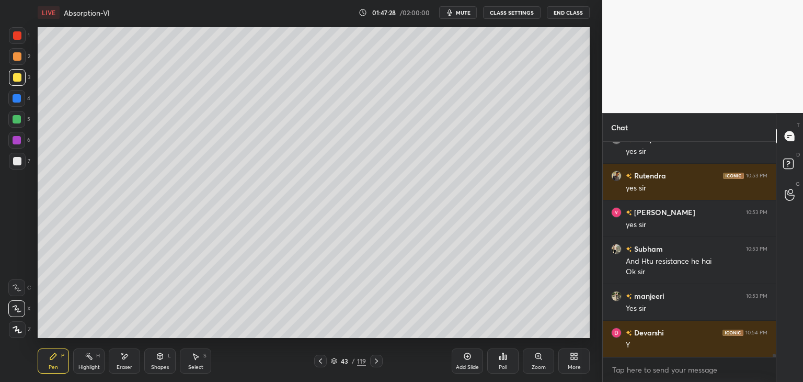
click at [321, 364] on icon at bounding box center [320, 361] width 8 height 8
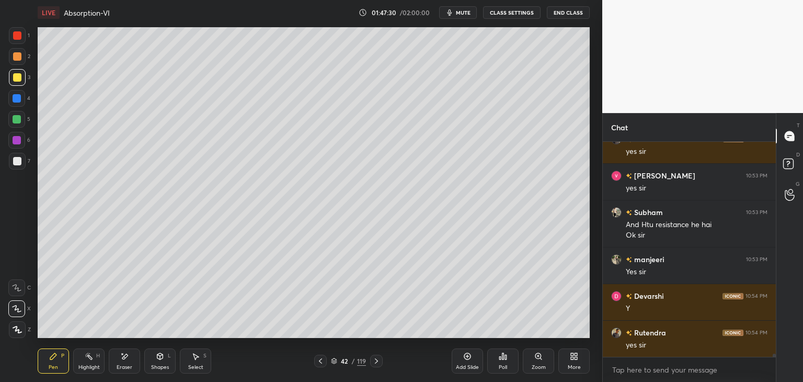
click at [54, 366] on div "Pen" at bounding box center [53, 366] width 9 height 5
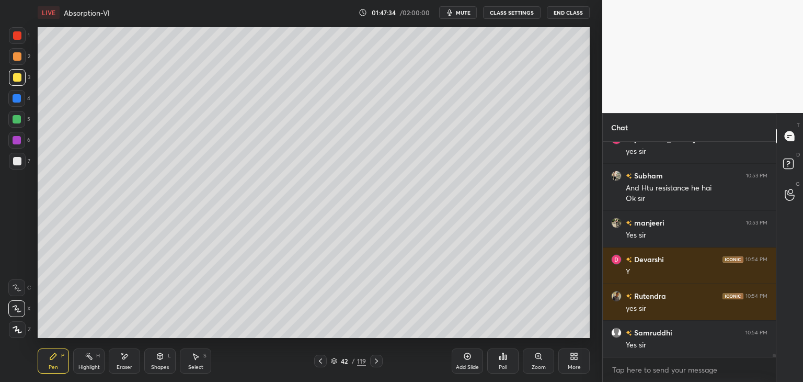
click at [372, 359] on icon at bounding box center [376, 361] width 8 height 8
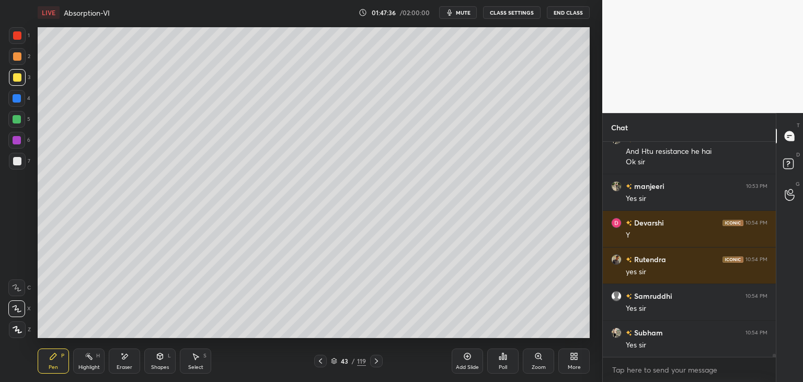
click at [15, 166] on div at bounding box center [17, 161] width 17 height 17
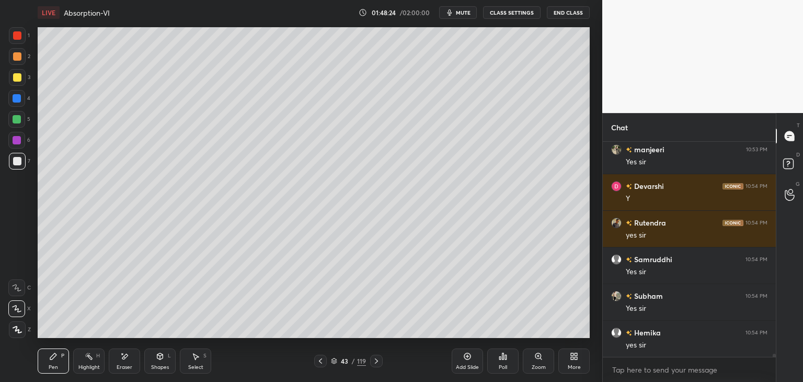
click at [14, 165] on div at bounding box center [17, 161] width 8 height 8
click at [318, 362] on icon at bounding box center [320, 361] width 8 height 8
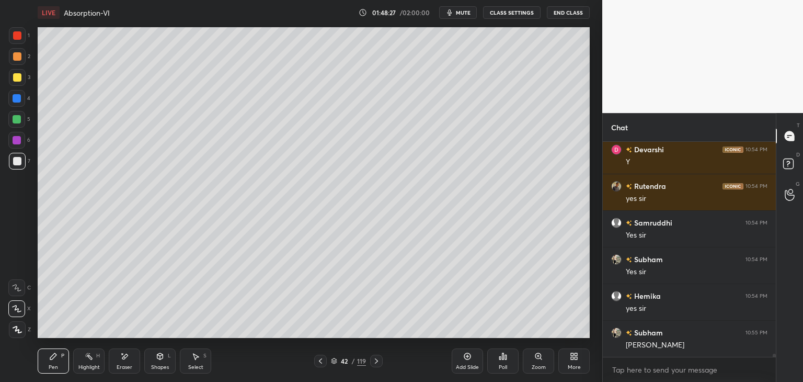
scroll to position [13694, 0]
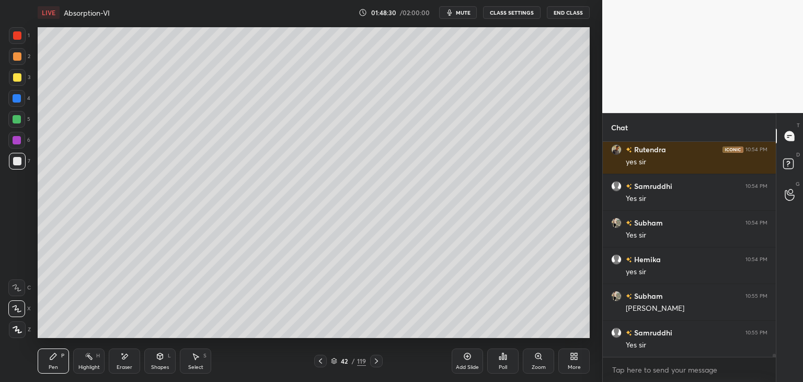
click at [379, 361] on icon at bounding box center [376, 361] width 8 height 8
click at [21, 165] on div at bounding box center [17, 161] width 17 height 17
click at [15, 82] on div at bounding box center [17, 77] width 17 height 17
click at [316, 360] on icon at bounding box center [320, 361] width 8 height 8
drag, startPoint x: 377, startPoint y: 365, endPoint x: 380, endPoint y: 360, distance: 5.4
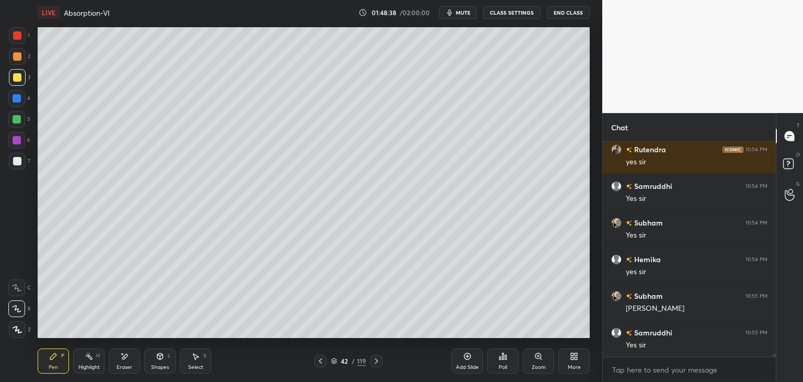
click at [379, 364] on div at bounding box center [376, 361] width 13 height 13
click at [318, 359] on icon at bounding box center [320, 361] width 8 height 8
click at [372, 362] on icon at bounding box center [376, 361] width 8 height 8
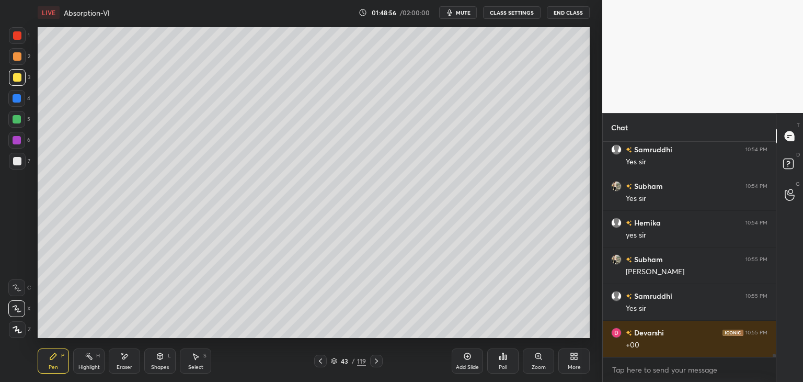
click at [322, 360] on icon at bounding box center [320, 361] width 8 height 8
click at [375, 364] on icon at bounding box center [376, 361] width 8 height 8
click at [318, 362] on icon at bounding box center [320, 361] width 8 height 8
click at [374, 362] on icon at bounding box center [376, 361] width 8 height 8
click at [21, 166] on div at bounding box center [17, 161] width 17 height 17
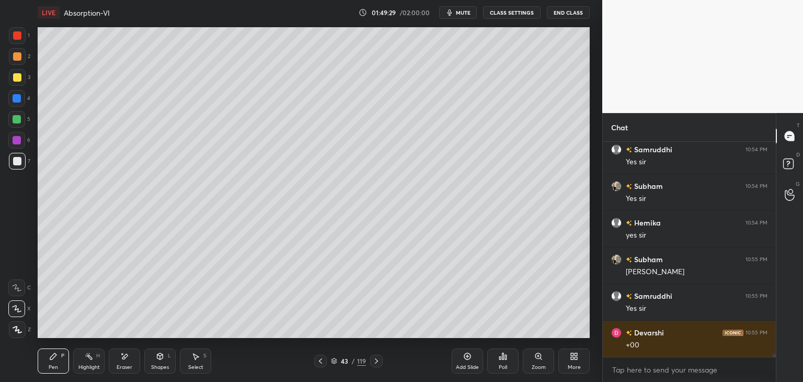
click at [158, 363] on div "Shapes L" at bounding box center [159, 360] width 31 height 25
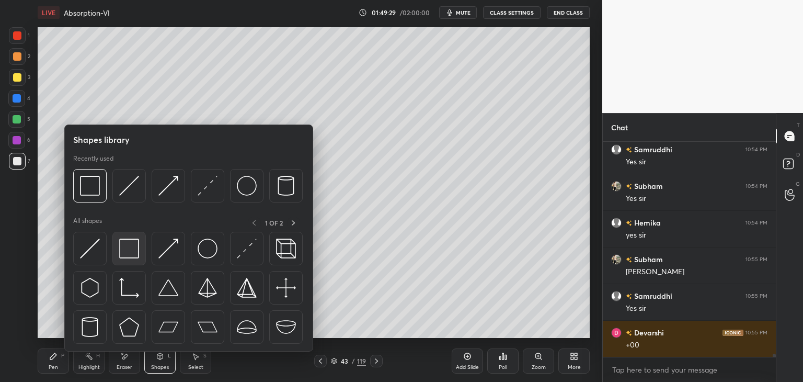
click at [120, 255] on img at bounding box center [129, 248] width 20 height 20
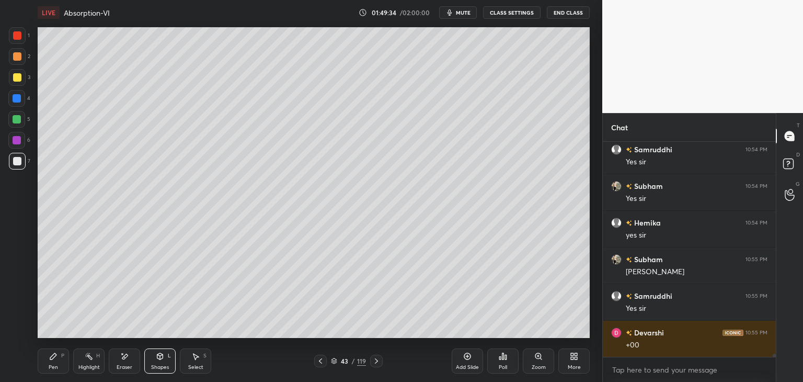
click at [50, 362] on div "Pen P" at bounding box center [53, 360] width 31 height 25
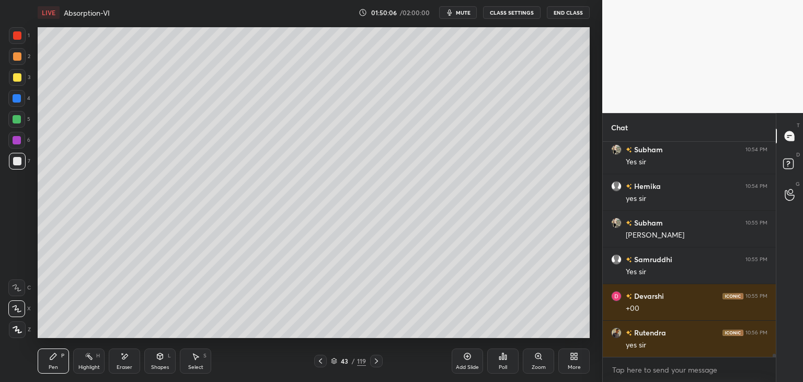
click at [155, 365] on div "Shapes" at bounding box center [160, 366] width 18 height 5
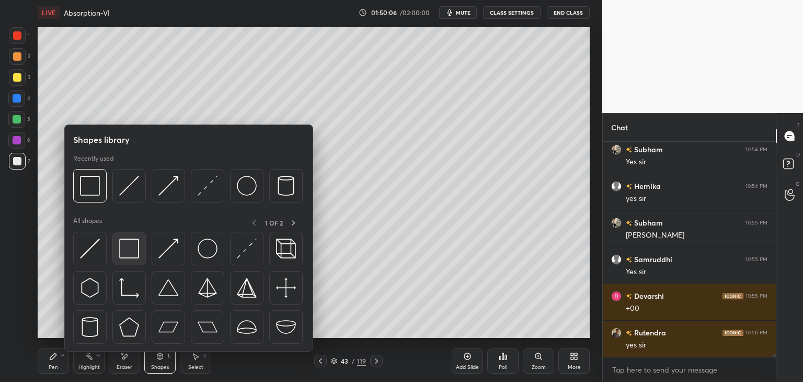
click at [120, 259] on div at bounding box center [128, 248] width 33 height 33
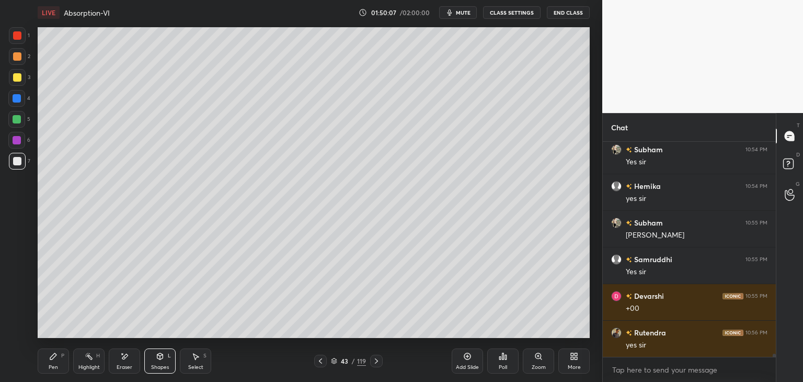
scroll to position [13804, 0]
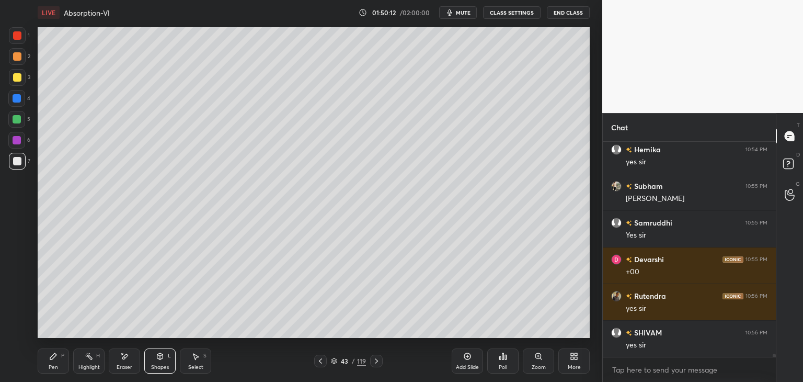
click at [60, 358] on div "Pen P" at bounding box center [53, 360] width 31 height 25
click at [15, 78] on div at bounding box center [17, 77] width 8 height 8
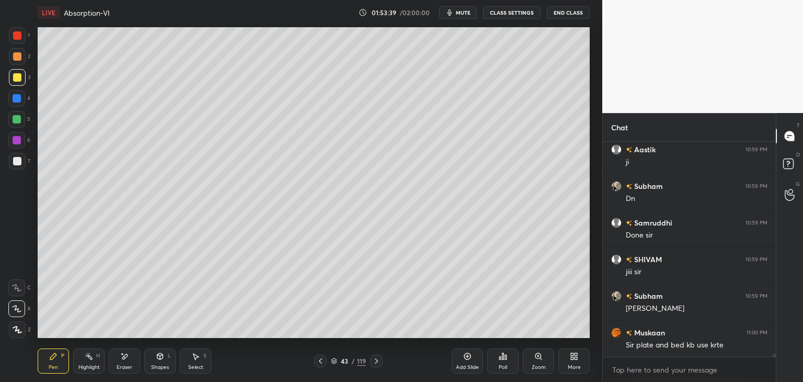
scroll to position [13556, 0]
click at [462, 360] on div "Add Slide" at bounding box center [467, 360] width 31 height 25
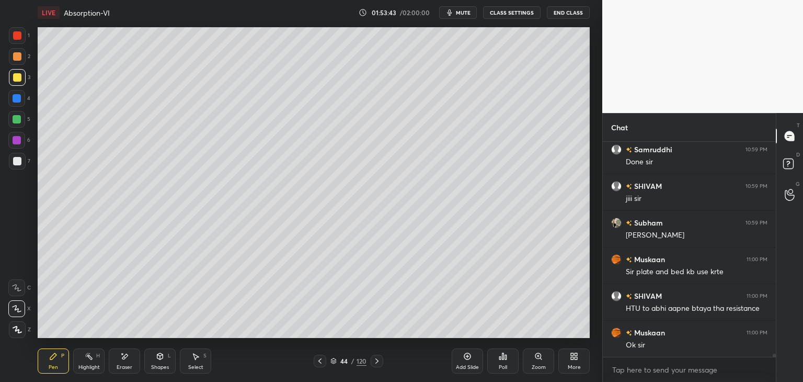
click at [19, 163] on div at bounding box center [17, 161] width 8 height 8
click at [163, 368] on div "Shapes" at bounding box center [160, 366] width 18 height 5
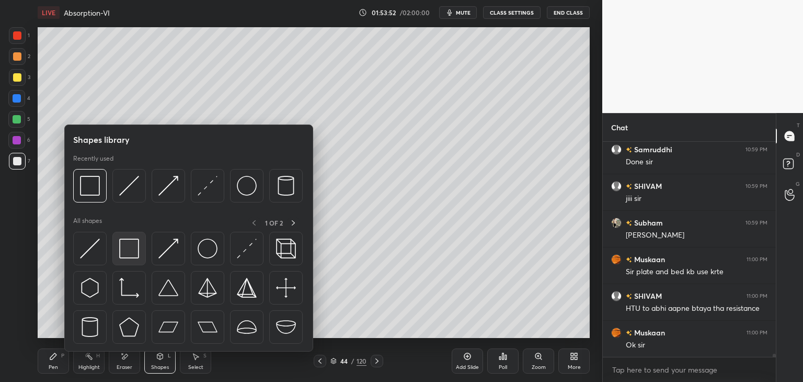
click at [124, 254] on img at bounding box center [129, 248] width 20 height 20
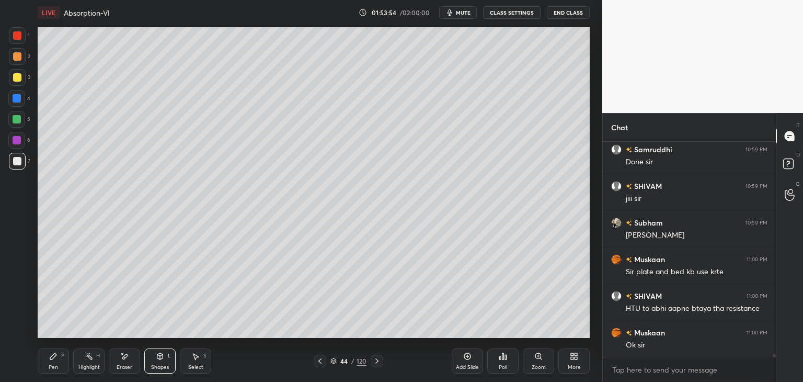
click at [49, 364] on div "Pen" at bounding box center [53, 366] width 9 height 5
click at [18, 162] on div at bounding box center [17, 161] width 8 height 8
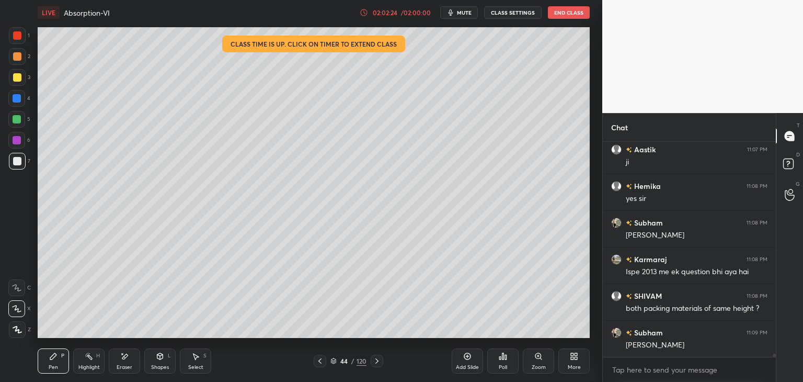
scroll to position [14710, 0]
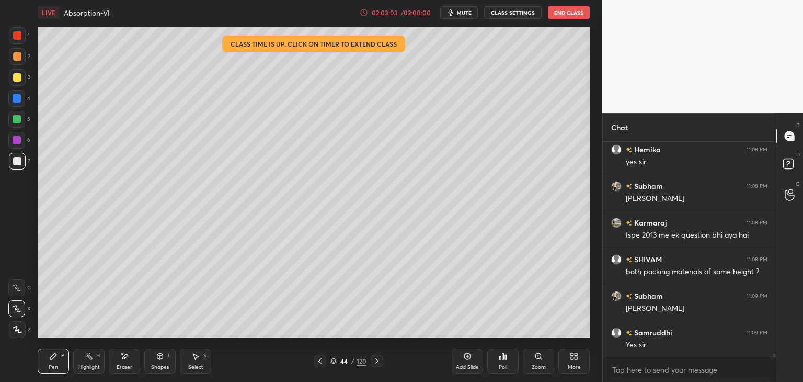
click at [52, 360] on icon at bounding box center [53, 356] width 8 height 8
click at [16, 79] on div at bounding box center [17, 77] width 8 height 8
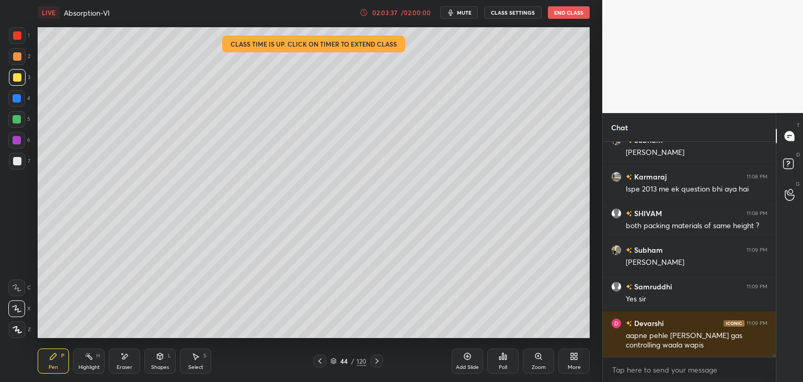
click at [159, 369] on div "Shapes" at bounding box center [160, 366] width 18 height 5
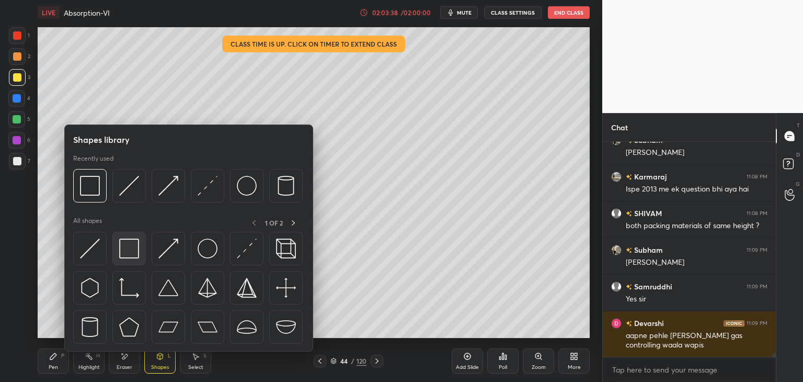
click at [125, 257] on img at bounding box center [129, 248] width 20 height 20
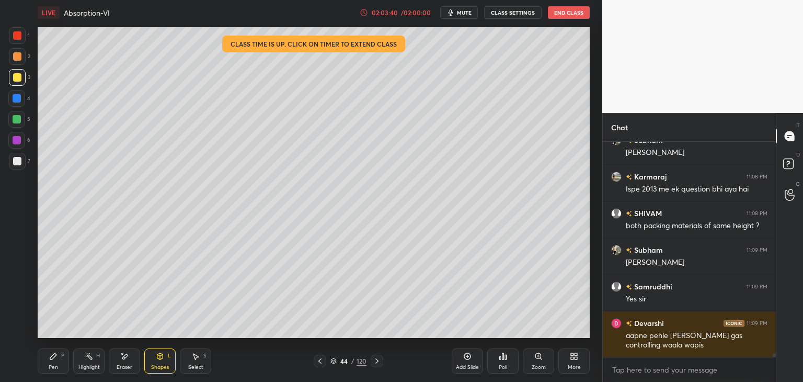
click at [53, 361] on div "Pen P" at bounding box center [53, 360] width 31 height 25
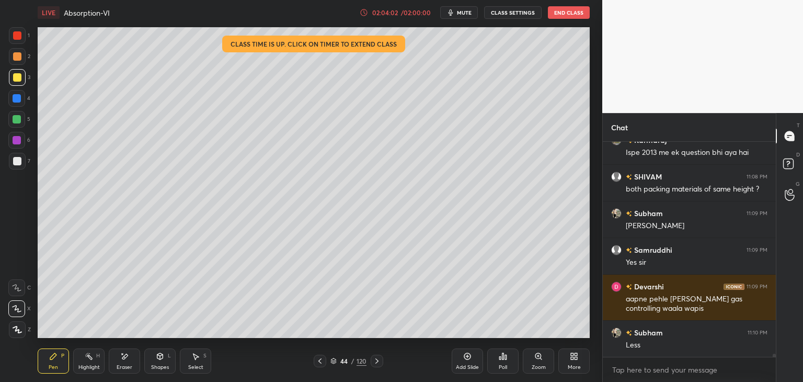
click at [20, 166] on div at bounding box center [17, 161] width 17 height 17
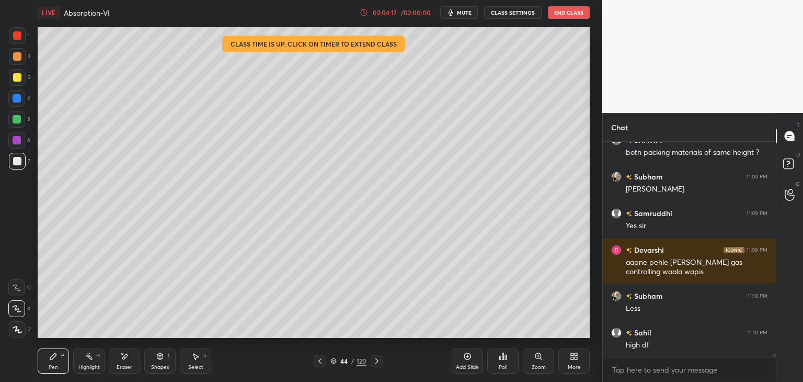
scroll to position [14866, 0]
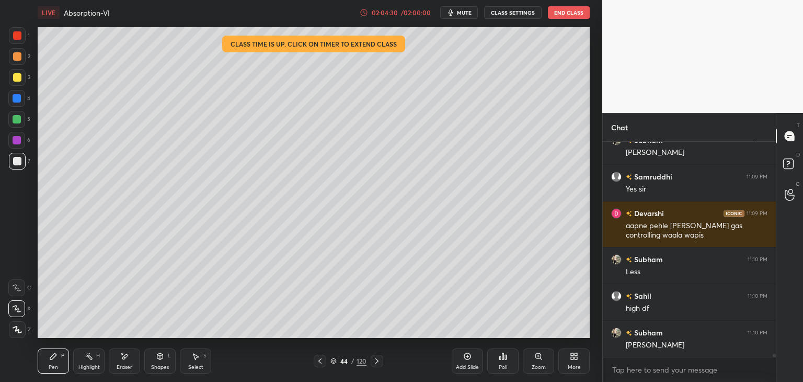
click at [127, 364] on div "Eraser" at bounding box center [125, 366] width 16 height 5
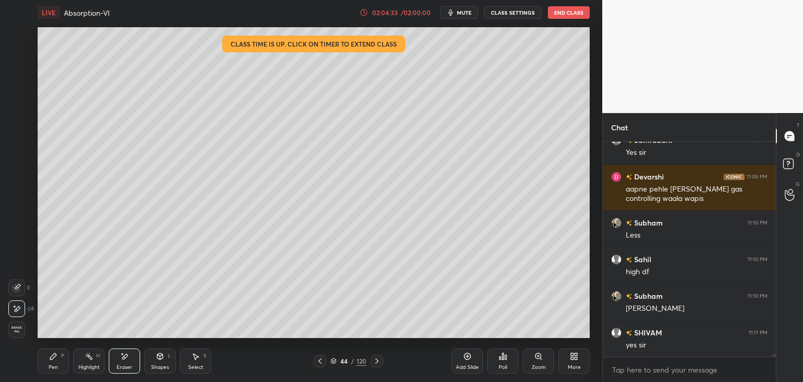
click at [51, 365] on div "Pen" at bounding box center [53, 366] width 9 height 5
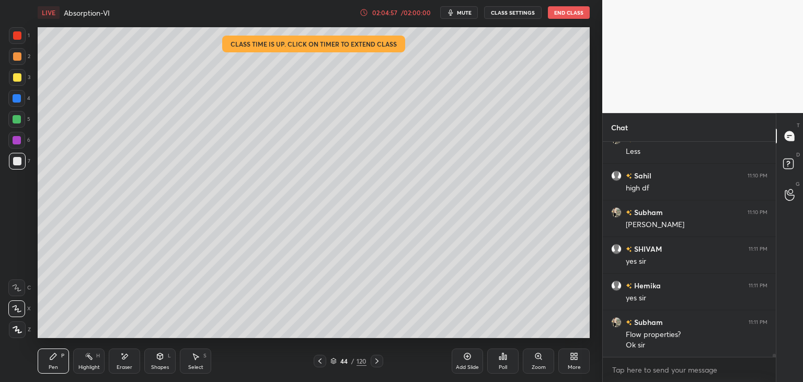
scroll to position [15023, 0]
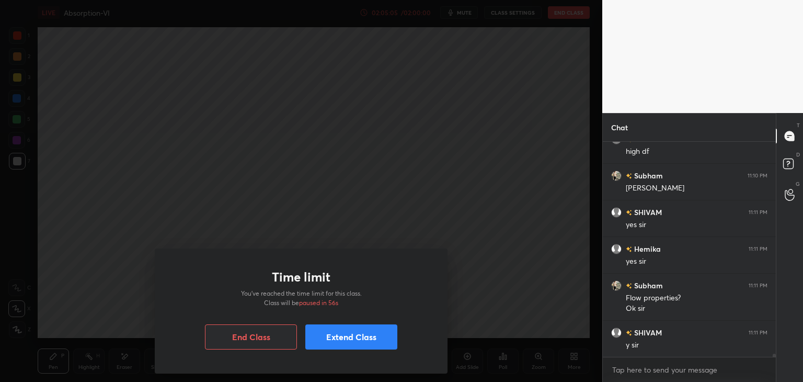
click at [369, 337] on button "Extend Class" at bounding box center [351, 336] width 92 height 25
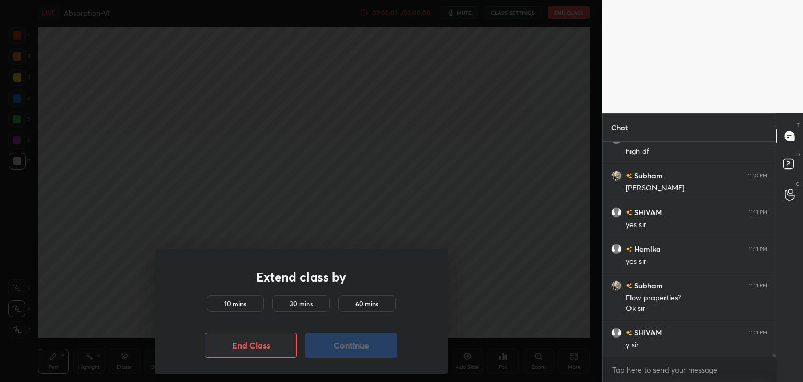
click at [237, 305] on h5 "10 mins" at bounding box center [235, 303] width 22 height 9
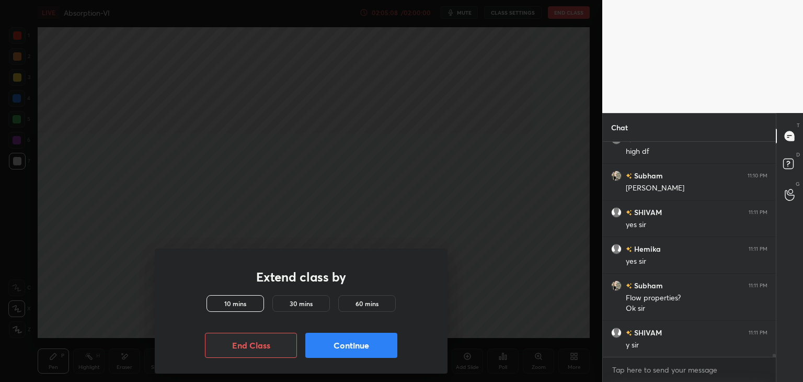
click at [244, 306] on h5 "10 mins" at bounding box center [235, 303] width 22 height 9
click at [364, 349] on button "Continue" at bounding box center [351, 345] width 92 height 25
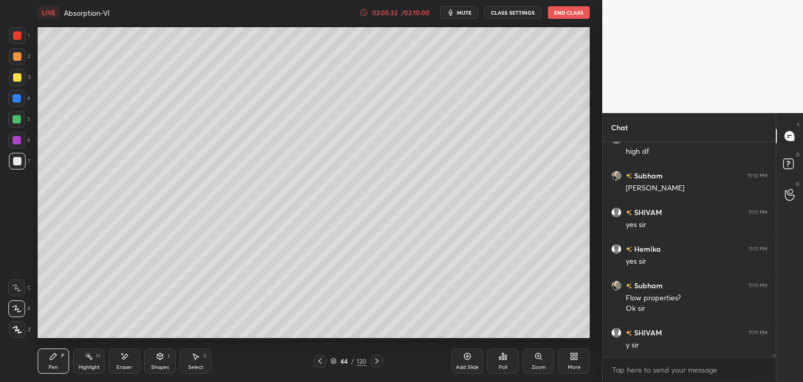
scroll to position [15060, 0]
click at [16, 73] on div at bounding box center [17, 77] width 17 height 17
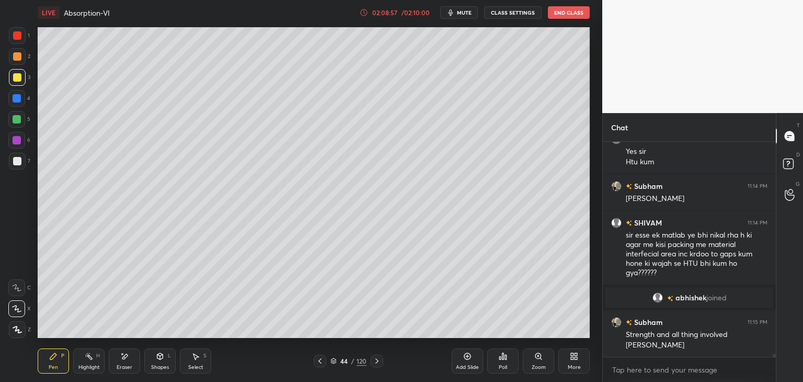
scroll to position [14727, 0]
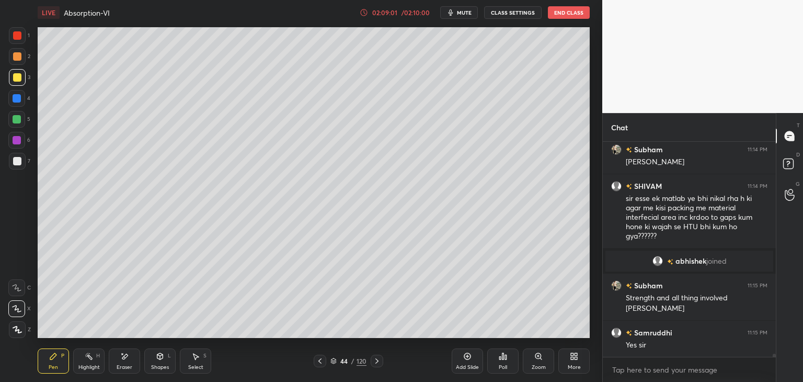
click at [465, 360] on icon at bounding box center [467, 356] width 8 height 8
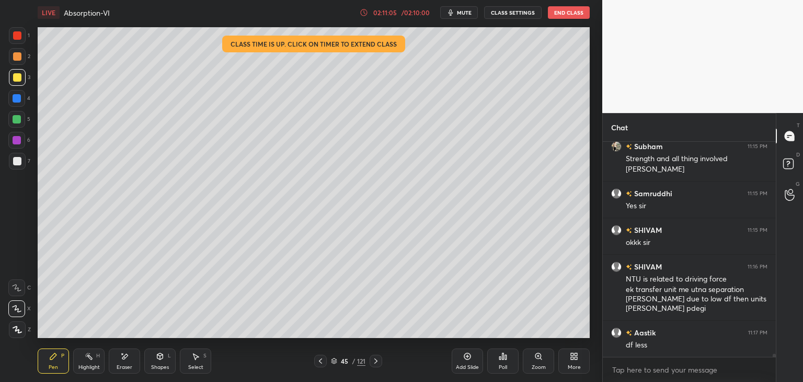
scroll to position [14903, 0]
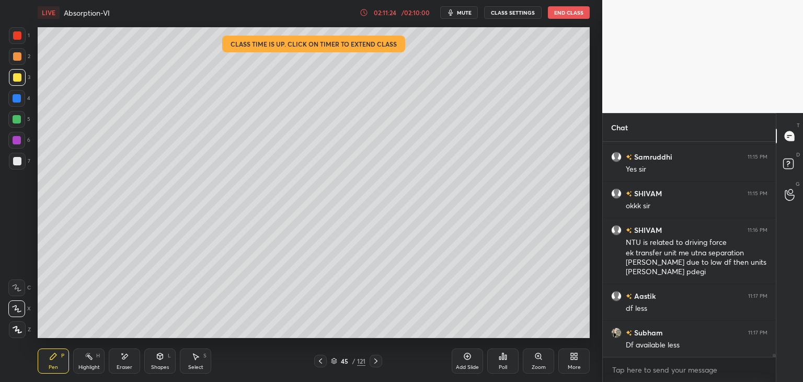
click at [130, 362] on div "Eraser" at bounding box center [124, 360] width 31 height 25
click at [161, 370] on div "Shapes" at bounding box center [160, 366] width 18 height 5
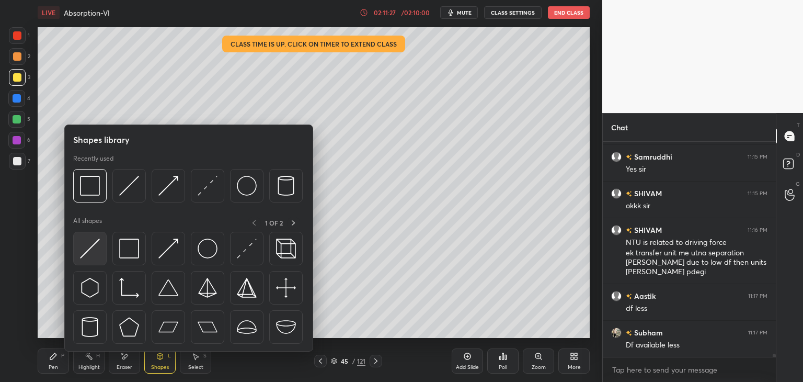
click at [86, 252] on img at bounding box center [90, 248] width 20 height 20
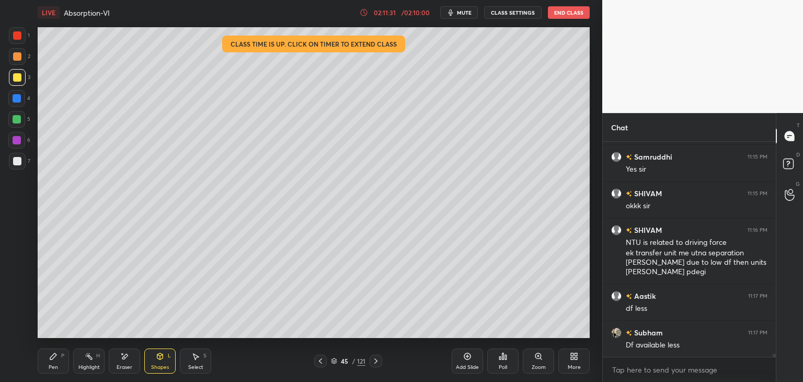
click at [44, 375] on div "Pen P Highlight H Eraser Shapes L Select S 45 / 121 Add Slide Poll Zoom More" at bounding box center [314, 361] width 552 height 42
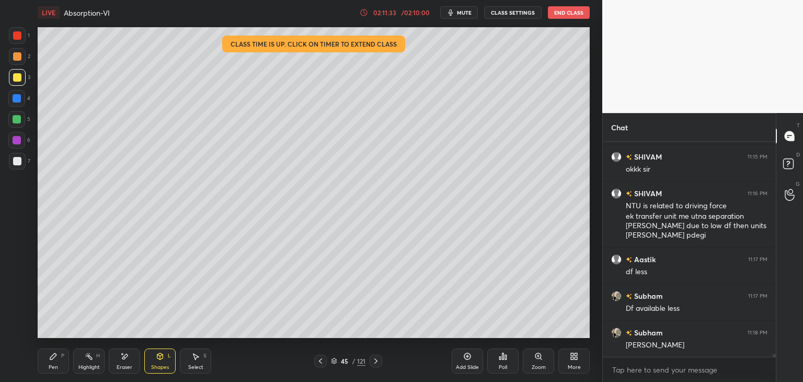
click at [167, 357] on div "Shapes L" at bounding box center [159, 360] width 31 height 25
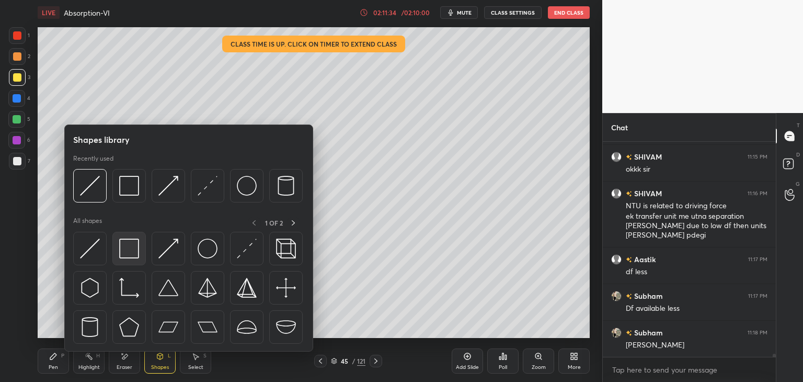
click at [132, 254] on img at bounding box center [129, 248] width 20 height 20
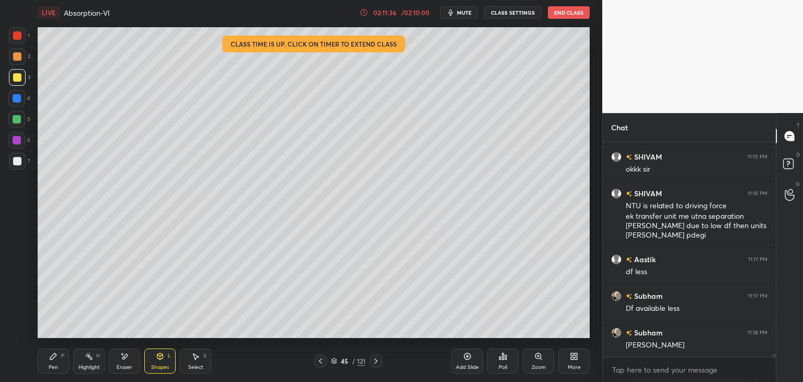
click at [55, 364] on div "Pen" at bounding box center [53, 366] width 9 height 5
click at [21, 162] on div at bounding box center [17, 161] width 17 height 17
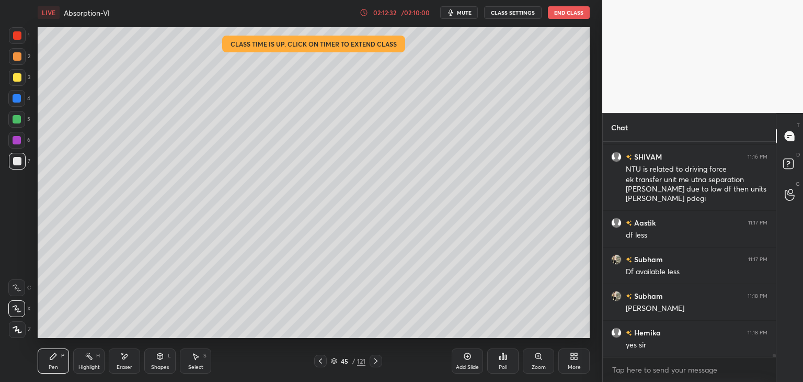
click at [20, 78] on div at bounding box center [17, 77] width 8 height 8
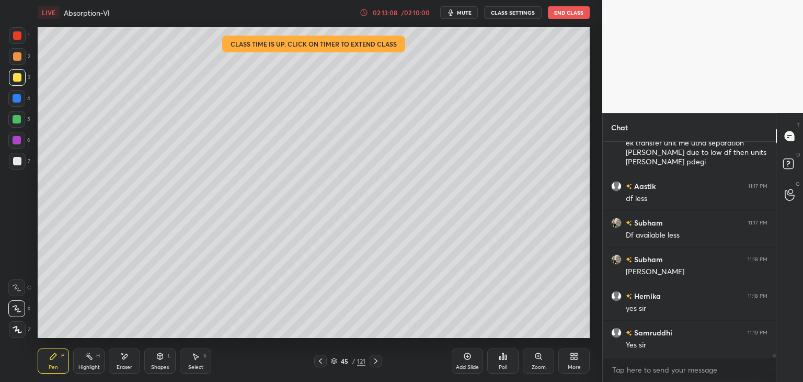
drag, startPoint x: 20, startPoint y: 156, endPoint x: 36, endPoint y: 159, distance: 15.4
click at [21, 157] on div at bounding box center [17, 161] width 17 height 17
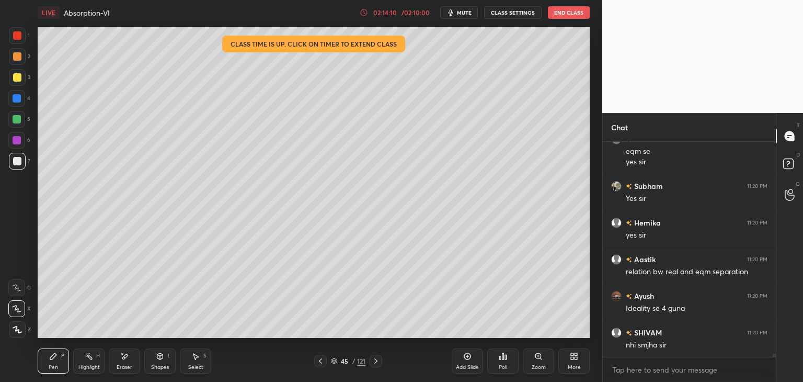
scroll to position [15325, 0]
click at [13, 79] on div at bounding box center [17, 77] width 8 height 8
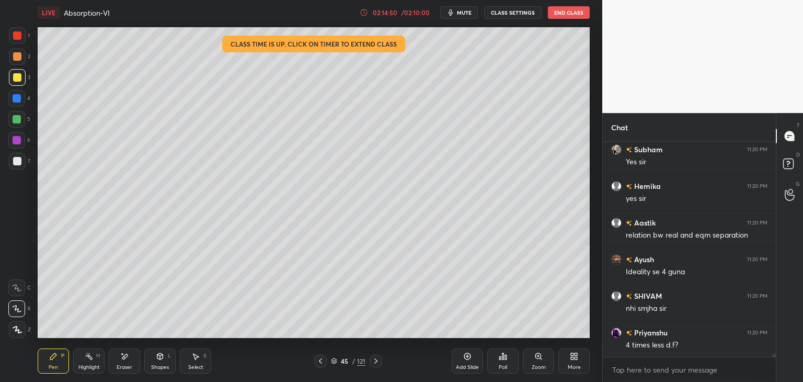
click at [11, 57] on div at bounding box center [17, 56] width 17 height 17
click at [14, 41] on div at bounding box center [17, 35] width 17 height 17
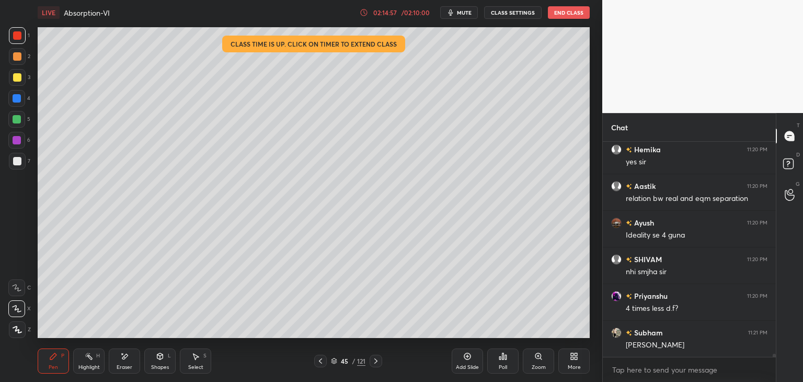
click at [15, 78] on div at bounding box center [17, 77] width 8 height 8
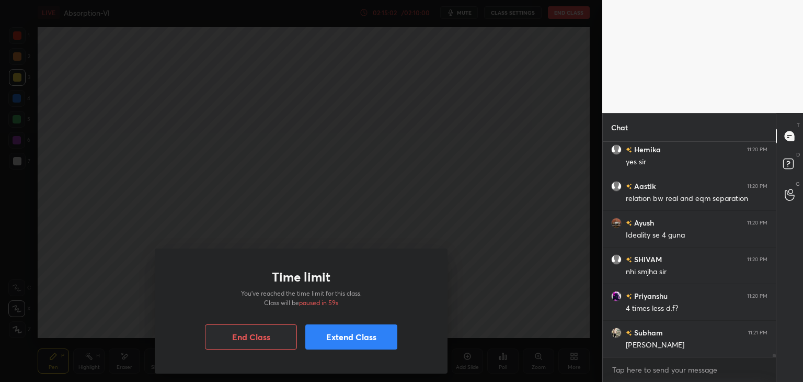
click at [362, 338] on button "Extend Class" at bounding box center [351, 336] width 92 height 25
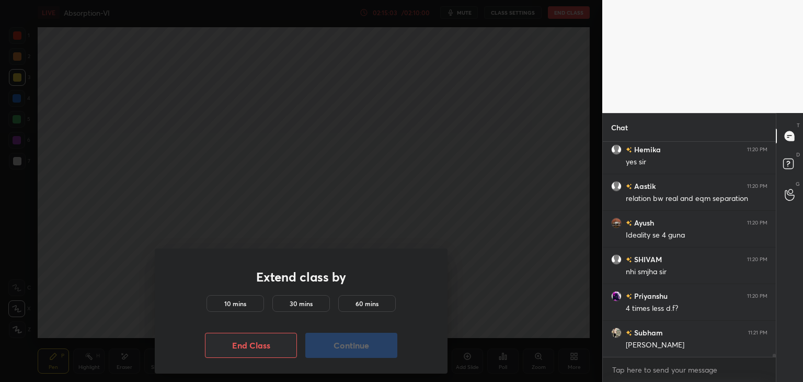
scroll to position [15399, 0]
click at [249, 304] on div "10 mins" at bounding box center [236, 303] width 58 height 17
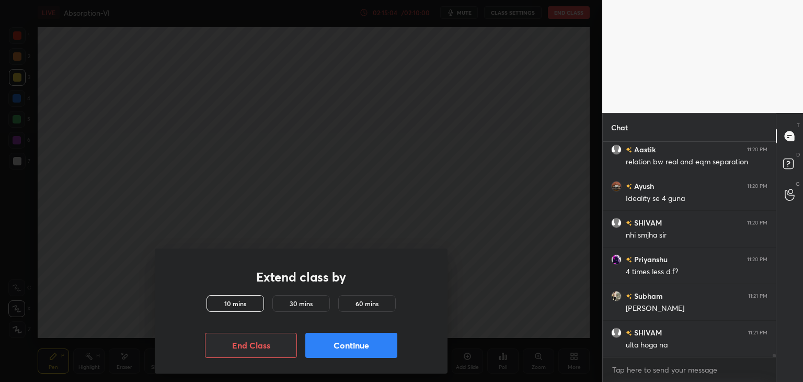
click at [369, 349] on button "Continue" at bounding box center [351, 345] width 92 height 25
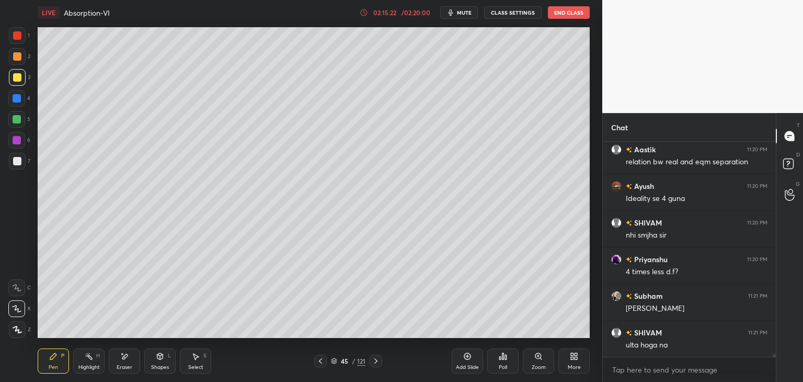
scroll to position [15435, 0]
click at [14, 38] on div at bounding box center [17, 35] width 8 height 8
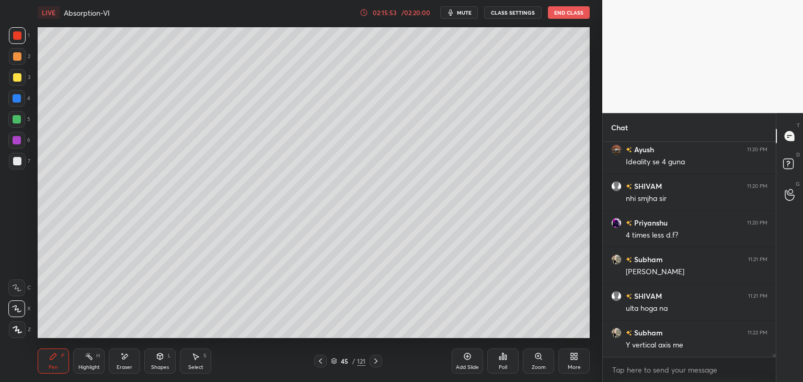
click at [126, 369] on div "Eraser" at bounding box center [125, 366] width 16 height 5
click at [53, 368] on div "Pen" at bounding box center [53, 366] width 9 height 5
click at [15, 76] on div at bounding box center [17, 77] width 8 height 8
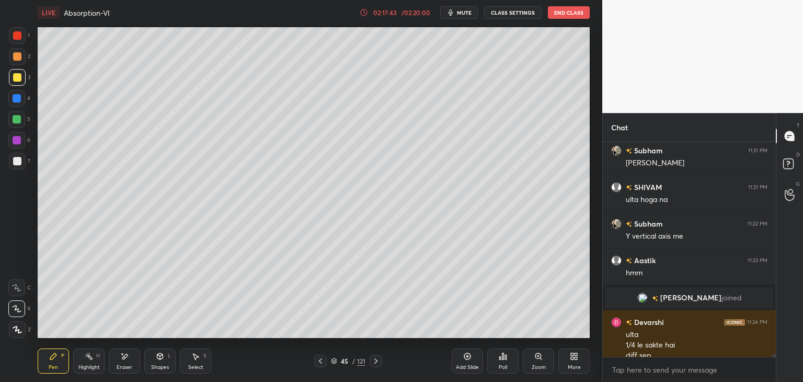
scroll to position [15289, 0]
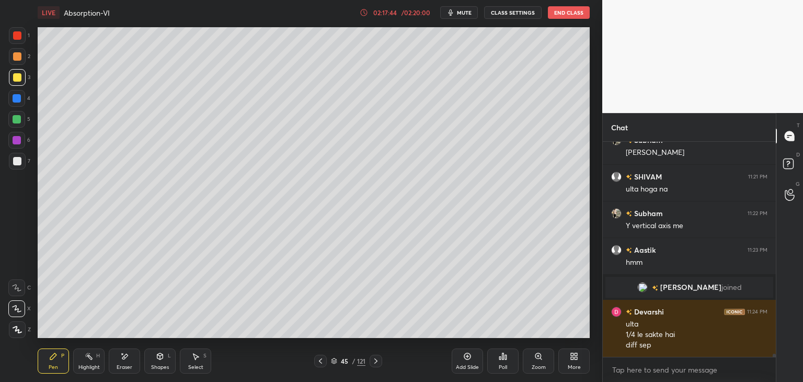
click at [10, 167] on div at bounding box center [17, 161] width 17 height 17
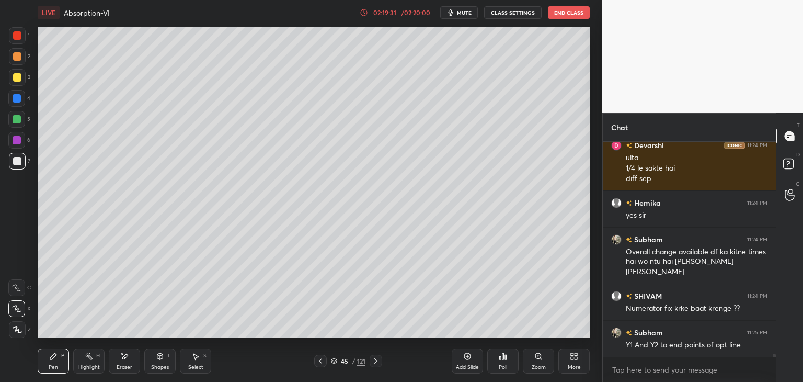
scroll to position [15492, 0]
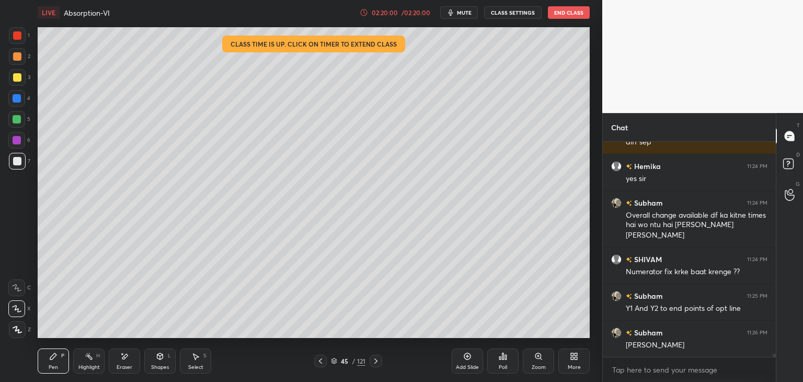
click at [15, 78] on div at bounding box center [17, 77] width 8 height 8
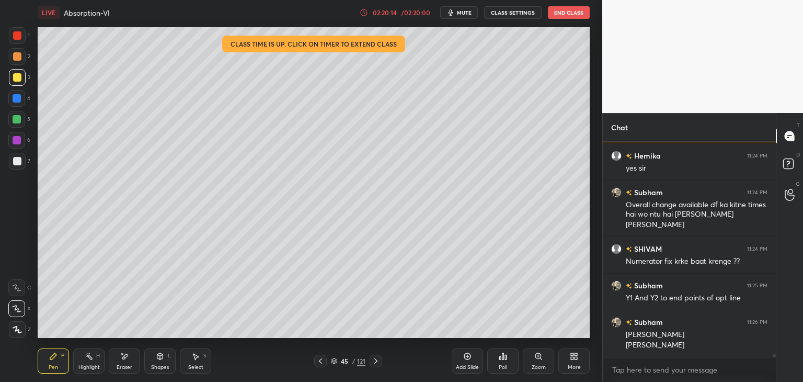
click at [462, 363] on div "Add Slide" at bounding box center [467, 360] width 31 height 25
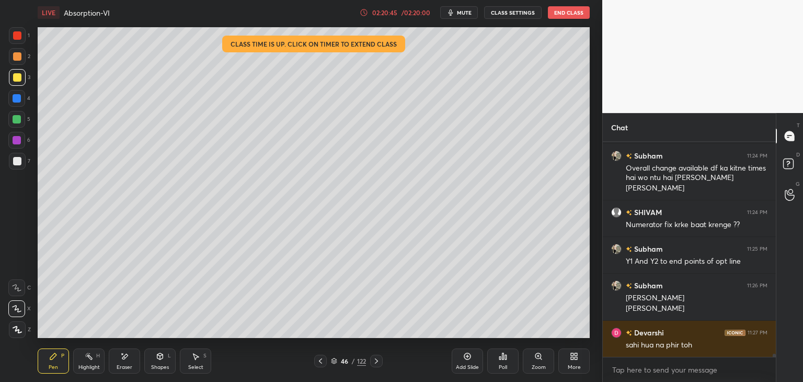
click at [322, 365] on div at bounding box center [320, 361] width 13 height 13
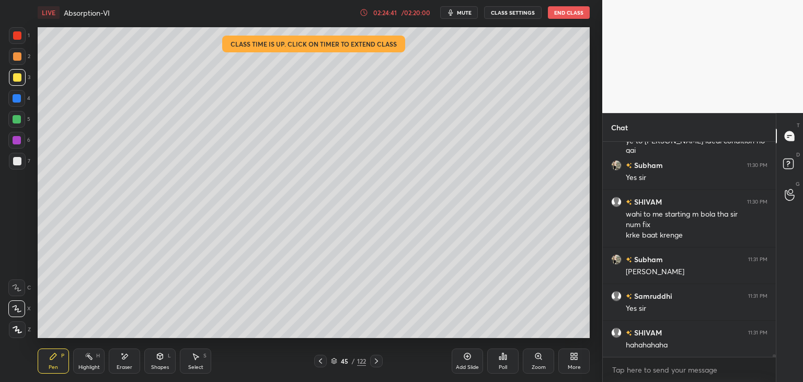
scroll to position [16301, 0]
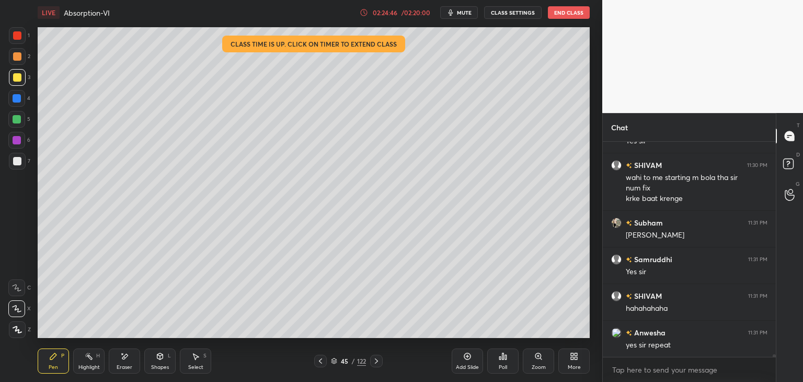
click at [19, 139] on div at bounding box center [17, 140] width 8 height 8
click at [16, 167] on div at bounding box center [17, 161] width 17 height 17
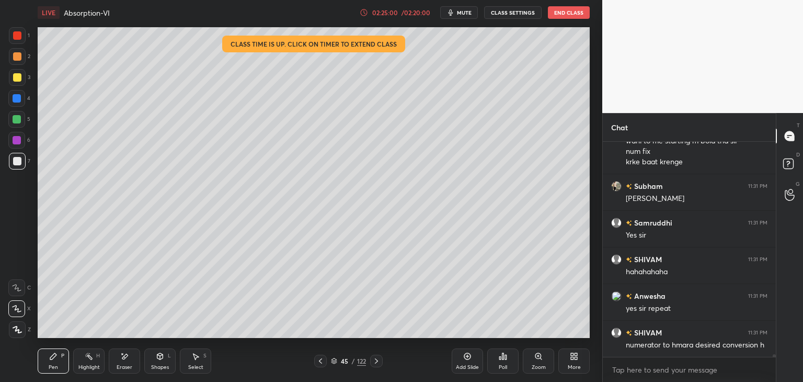
click at [74, 246] on body "1 2 3 4 5 6 7 C X Z E E Erase all H H LIVE Absorption-VI 02:25:00 / 02:20:00 mu…" at bounding box center [401, 191] width 803 height 382
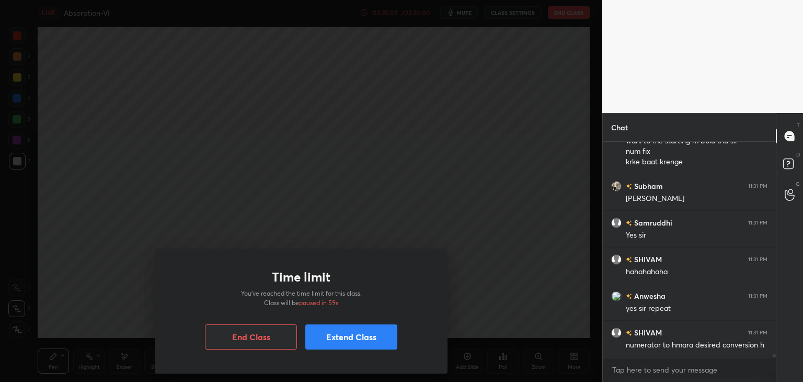
click at [352, 339] on button "Extend Class" at bounding box center [351, 336] width 92 height 25
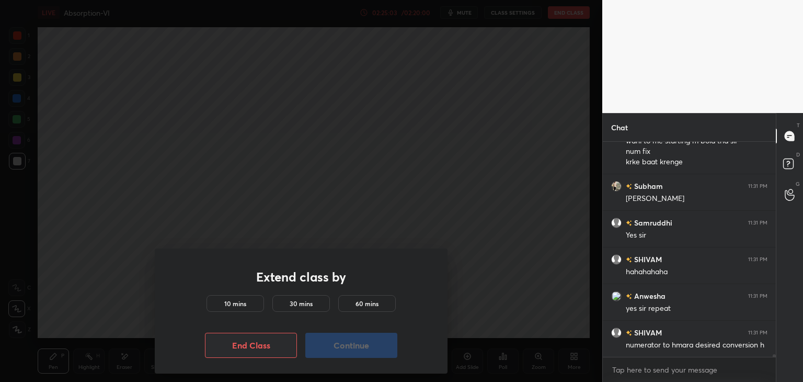
click at [238, 302] on h5 "10 mins" at bounding box center [235, 303] width 22 height 9
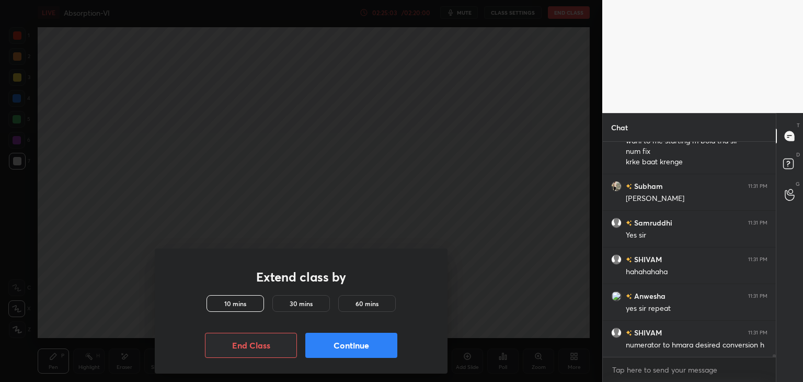
click at [348, 346] on button "Continue" at bounding box center [351, 345] width 92 height 25
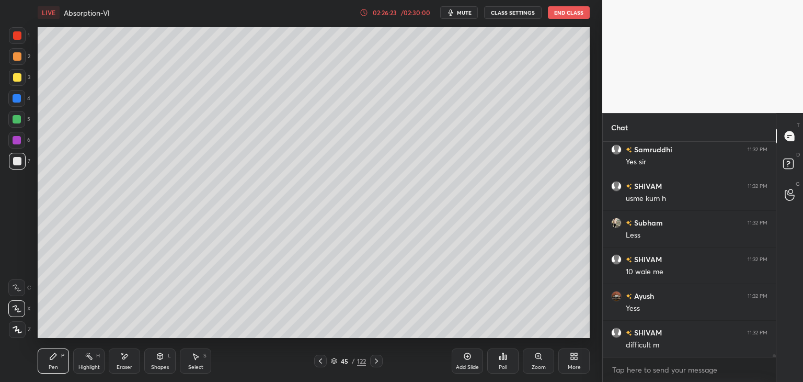
scroll to position [16740, 0]
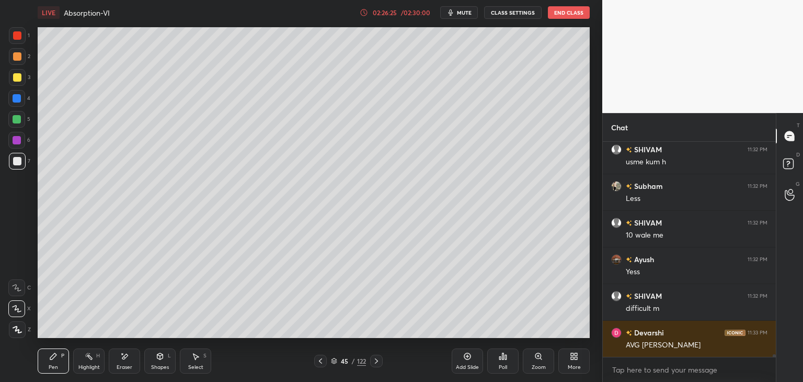
click at [16, 33] on div at bounding box center [17, 35] width 8 height 8
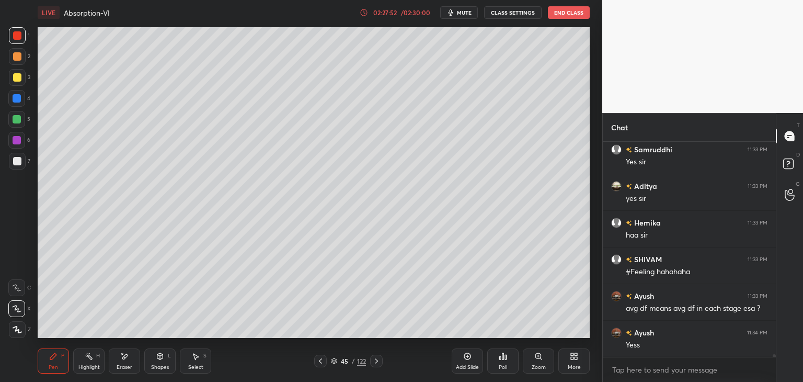
scroll to position [17033, 0]
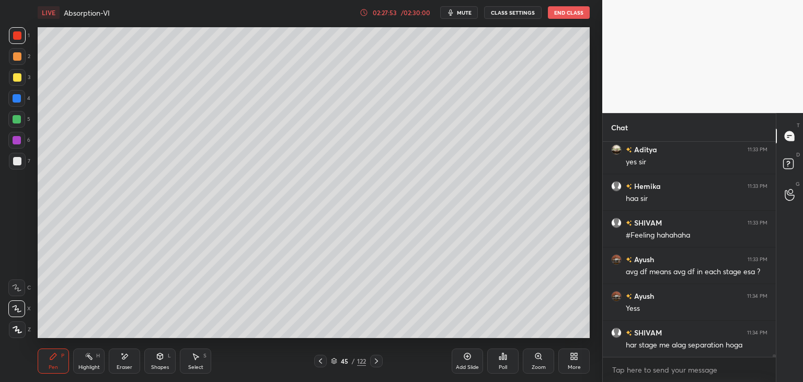
click at [464, 359] on icon at bounding box center [467, 356] width 8 height 8
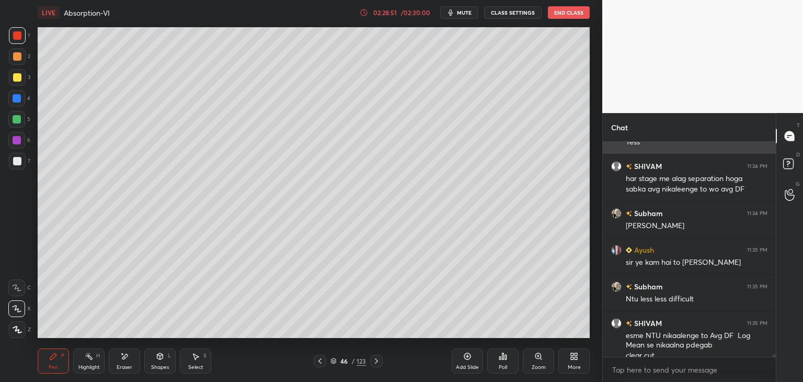
scroll to position [17210, 0]
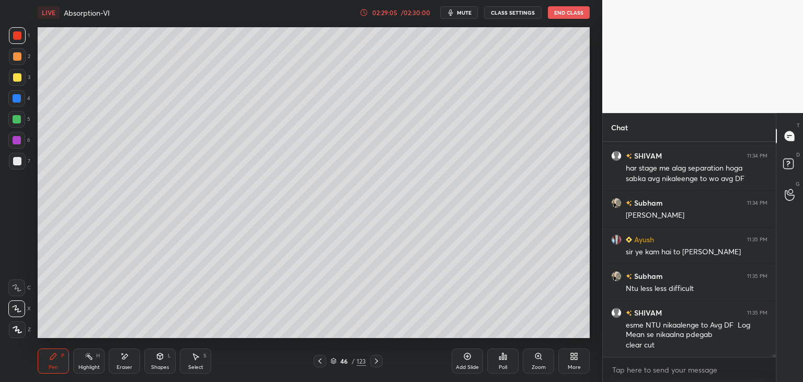
drag, startPoint x: 20, startPoint y: 70, endPoint x: 30, endPoint y: 59, distance: 14.8
click at [19, 68] on div "1 2 3 4 5 6 7" at bounding box center [19, 100] width 22 height 146
click at [14, 142] on div at bounding box center [17, 140] width 8 height 8
click at [17, 163] on div at bounding box center [17, 161] width 8 height 8
click at [18, 32] on div at bounding box center [17, 35] width 8 height 8
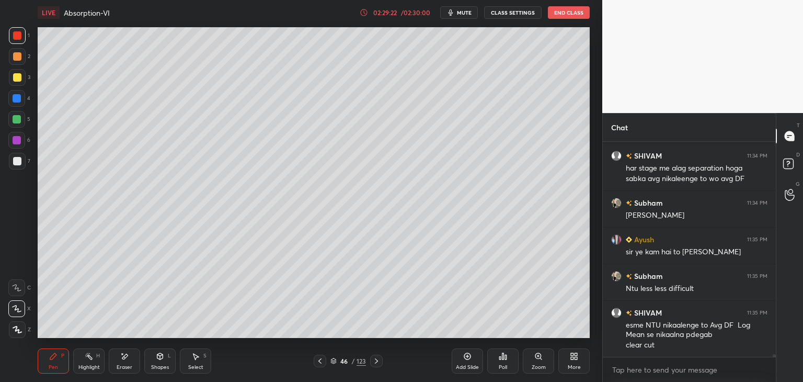
click at [14, 164] on div at bounding box center [17, 161] width 8 height 8
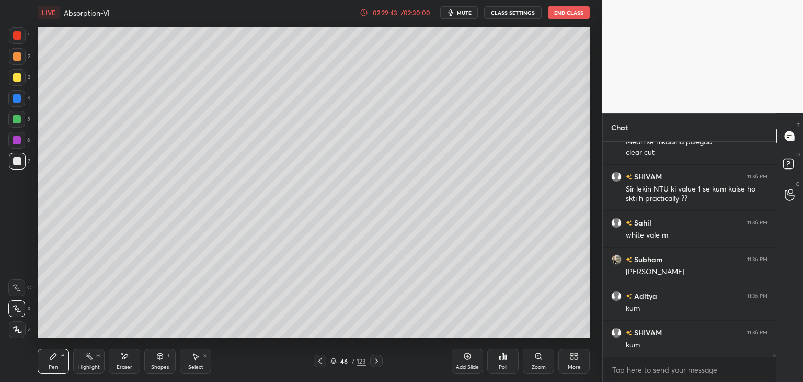
scroll to position [17439, 0]
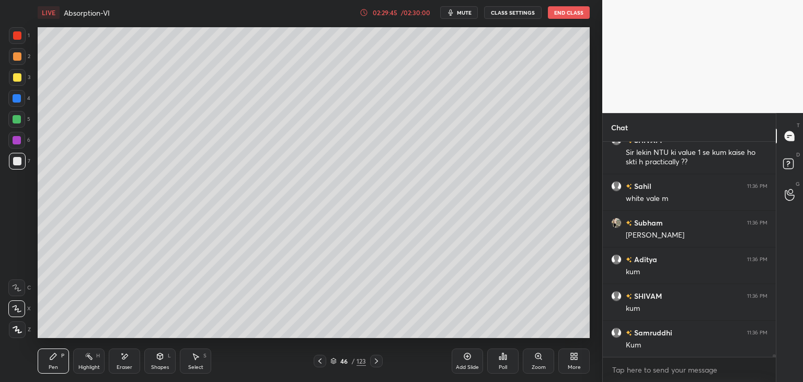
click at [14, 95] on div at bounding box center [17, 98] width 8 height 8
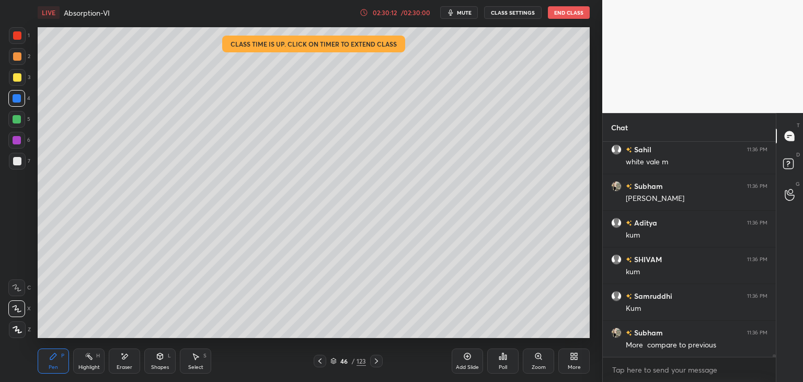
scroll to position [17521, 0]
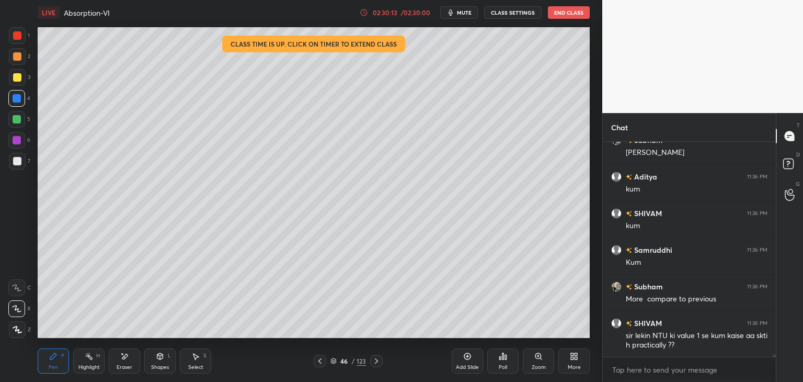
click at [19, 39] on div at bounding box center [17, 35] width 8 height 8
click at [16, 139] on div at bounding box center [17, 140] width 8 height 8
click at [17, 166] on div at bounding box center [17, 161] width 17 height 17
click at [15, 50] on div at bounding box center [17, 56] width 17 height 17
click at [17, 35] on div at bounding box center [17, 35] width 8 height 8
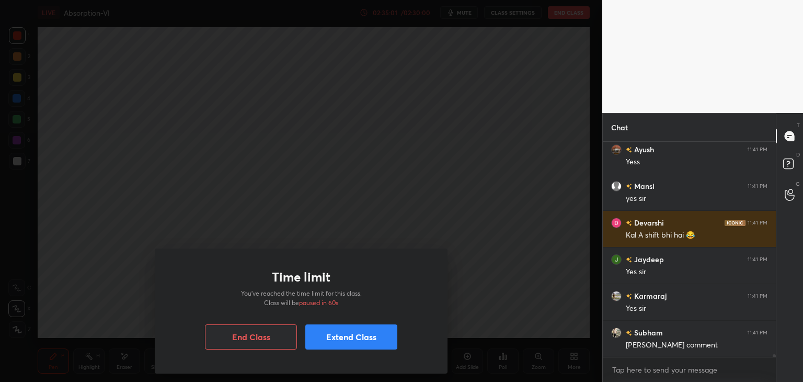
scroll to position [18588, 0]
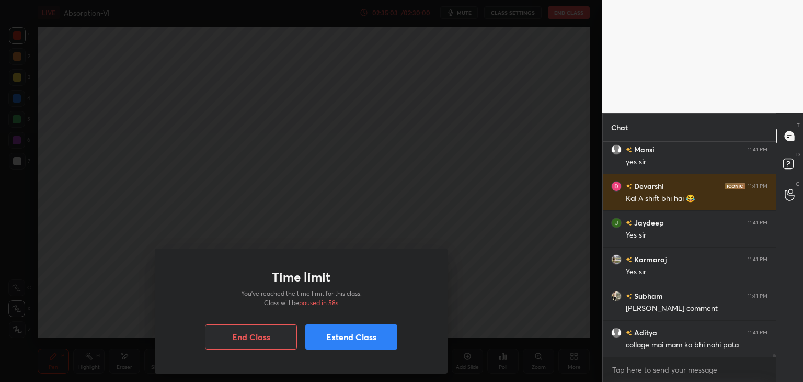
click at [362, 335] on button "Extend Class" at bounding box center [351, 336] width 92 height 25
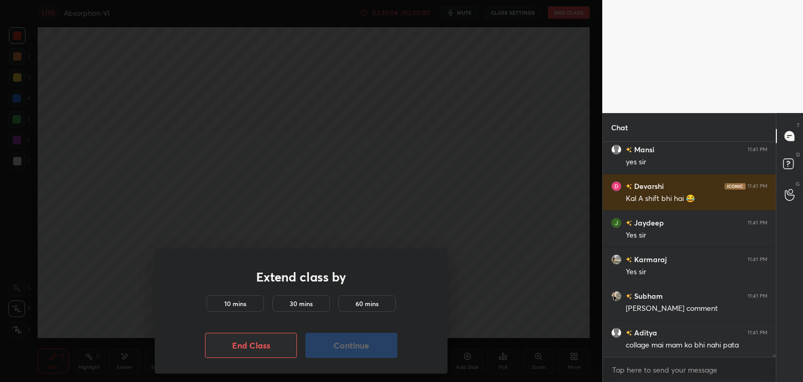
click at [222, 300] on div "10 mins" at bounding box center [236, 303] width 58 height 17
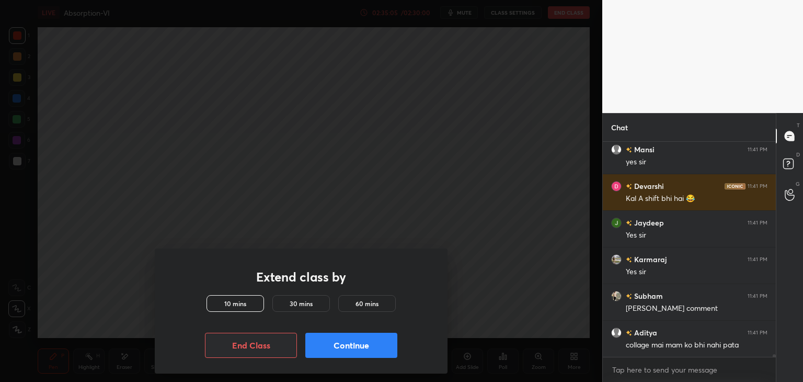
click at [363, 340] on button "Continue" at bounding box center [351, 345] width 92 height 25
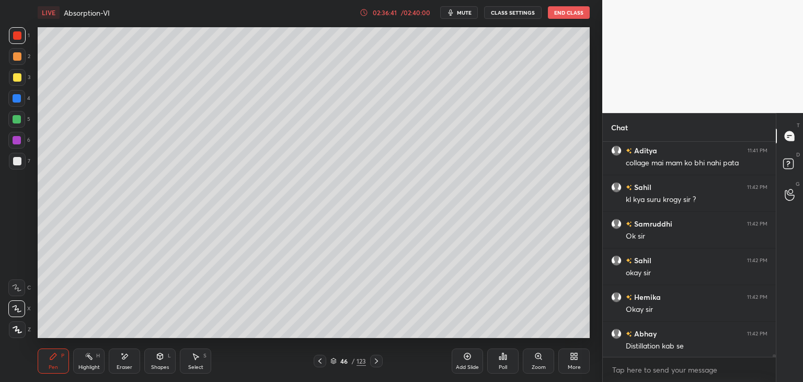
scroll to position [18771, 0]
click at [460, 356] on div "Add Slide" at bounding box center [467, 360] width 31 height 25
click at [16, 156] on div at bounding box center [17, 161] width 17 height 17
click at [15, 143] on div at bounding box center [17, 140] width 8 height 8
click at [16, 290] on icon at bounding box center [16, 287] width 9 height 7
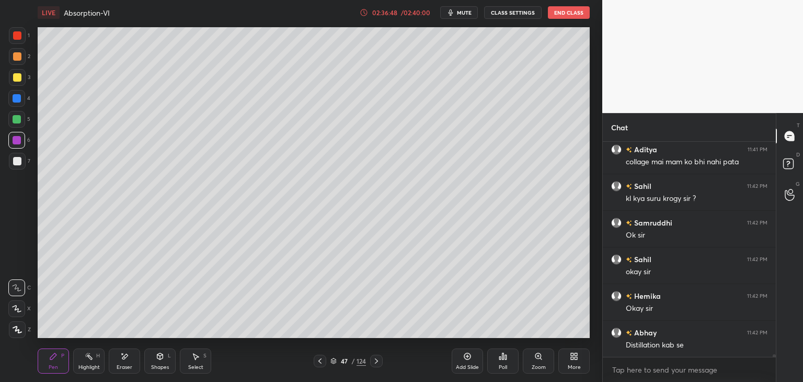
click at [19, 311] on icon at bounding box center [17, 308] width 8 height 6
click at [17, 327] on icon at bounding box center [17, 329] width 8 height 6
click at [20, 308] on icon at bounding box center [16, 308] width 9 height 7
click at [17, 294] on div at bounding box center [16, 287] width 17 height 17
click at [16, 78] on div at bounding box center [17, 77] width 8 height 8
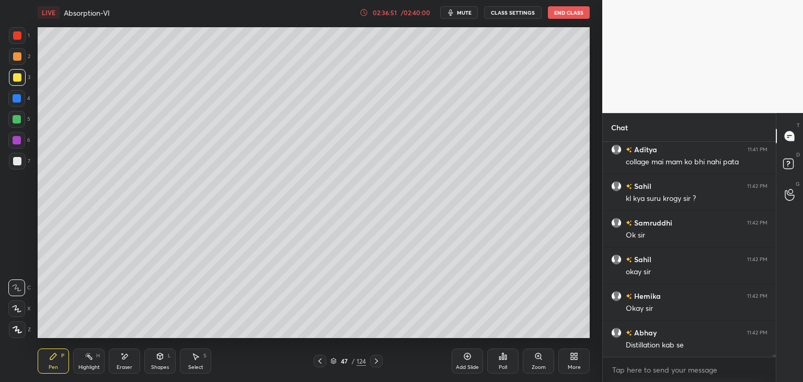
click at [16, 55] on div at bounding box center [17, 56] width 8 height 8
click at [16, 39] on div at bounding box center [17, 35] width 8 height 8
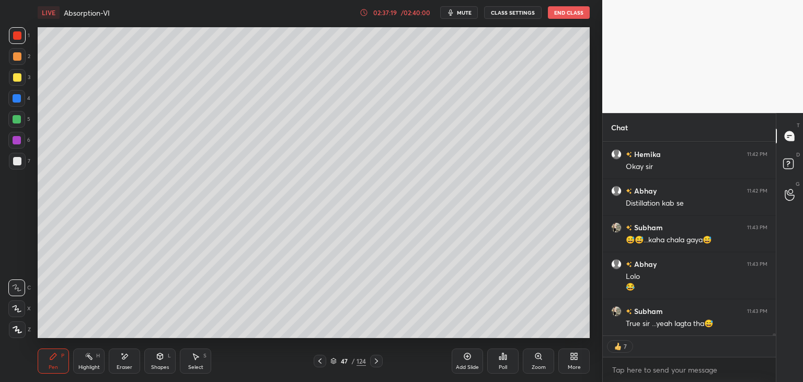
scroll to position [18949, 0]
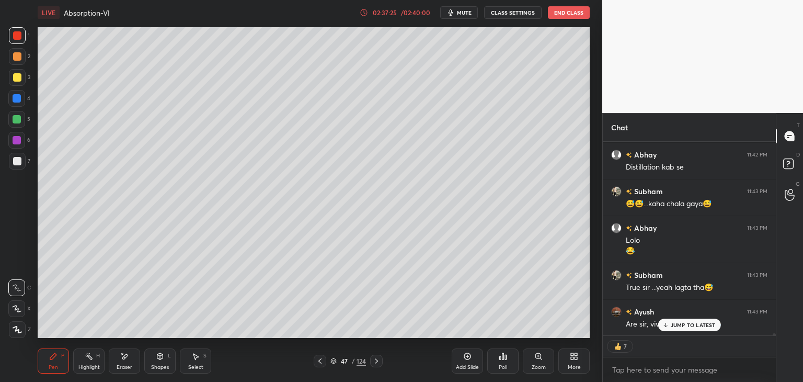
click at [692, 323] on p "JUMP TO LATEST" at bounding box center [693, 325] width 45 height 6
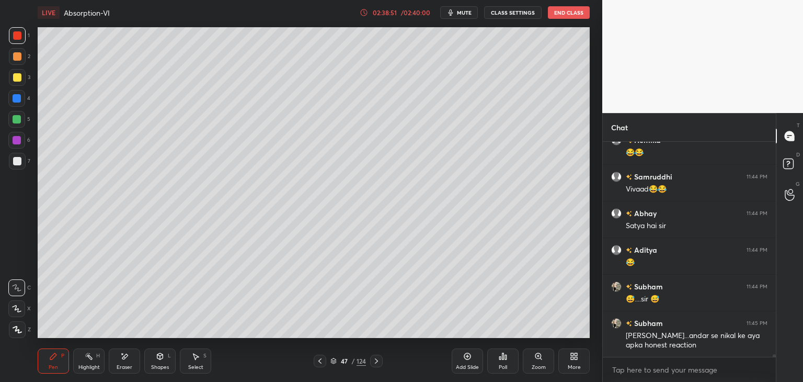
scroll to position [19194, 0]
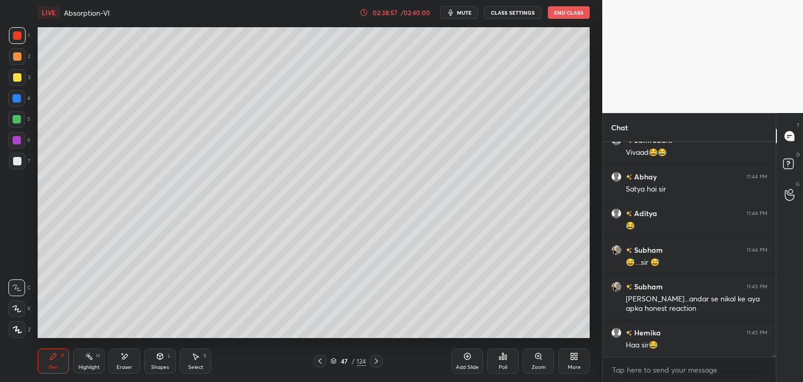
click at [15, 312] on icon at bounding box center [16, 308] width 9 height 7
click at [20, 117] on div at bounding box center [17, 119] width 8 height 8
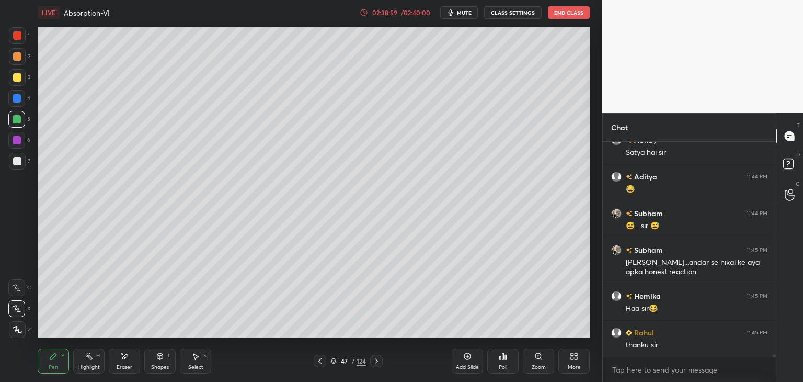
click at [20, 101] on div at bounding box center [17, 98] width 8 height 8
click at [17, 80] on div at bounding box center [17, 77] width 8 height 8
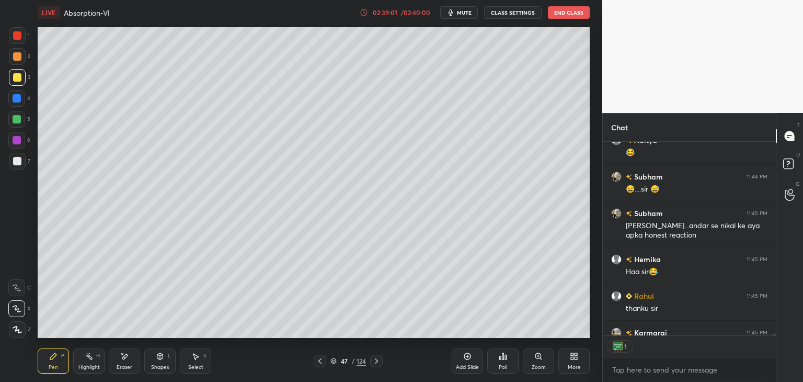
scroll to position [19361, 0]
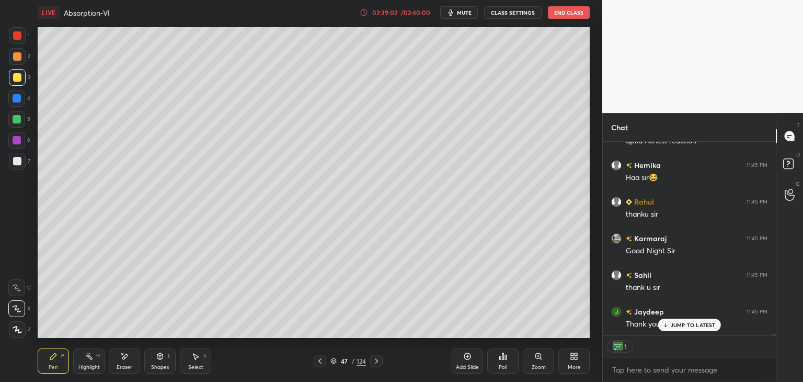
click at [17, 38] on div at bounding box center [17, 35] width 8 height 8
click at [686, 320] on div "Abhay 11:42 PM Distillation kab [PERSON_NAME] 11:43 PM 😅😅...kaha chala gaya😅 Ab…" at bounding box center [689, 238] width 173 height 193
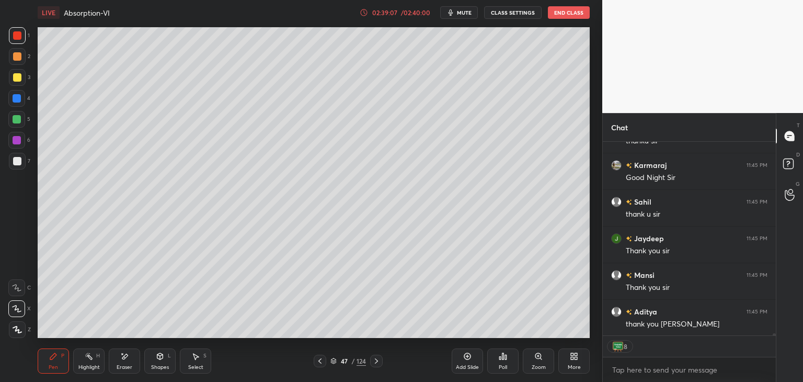
scroll to position [19471, 0]
click at [21, 158] on div at bounding box center [17, 161] width 17 height 17
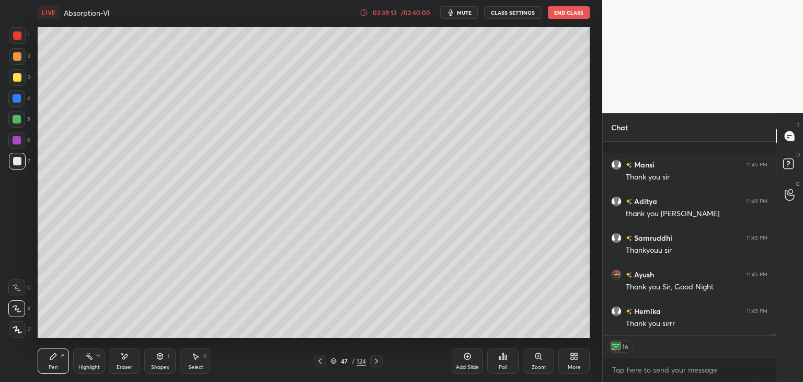
scroll to position [19618, 0]
click at [574, 13] on button "End Class" at bounding box center [569, 12] width 42 height 13
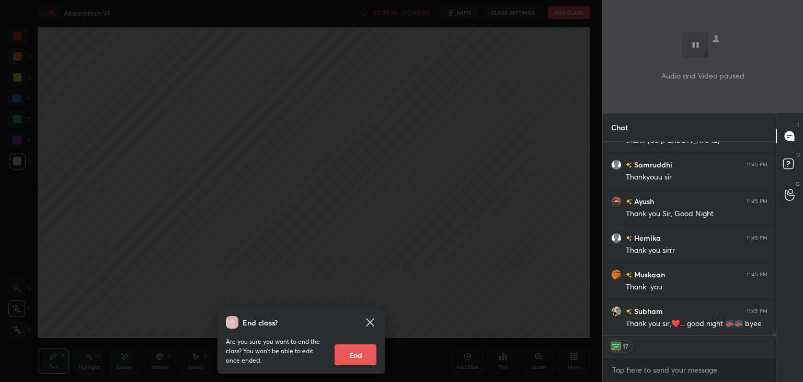
click at [360, 353] on button "End" at bounding box center [356, 354] width 42 height 21
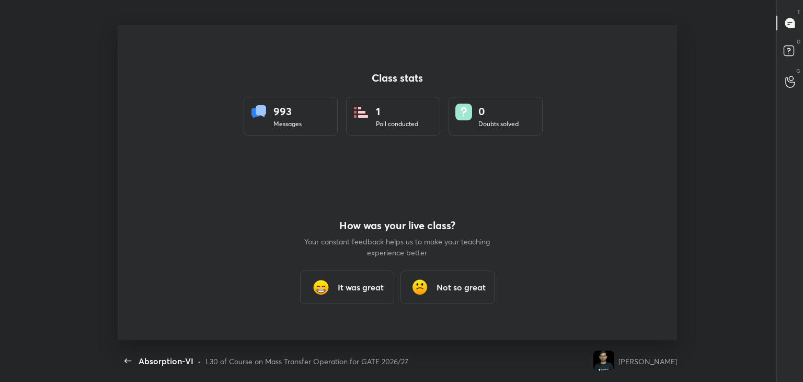
scroll to position [0, 0]
click at [346, 282] on h3 "It was great" at bounding box center [361, 287] width 46 height 13
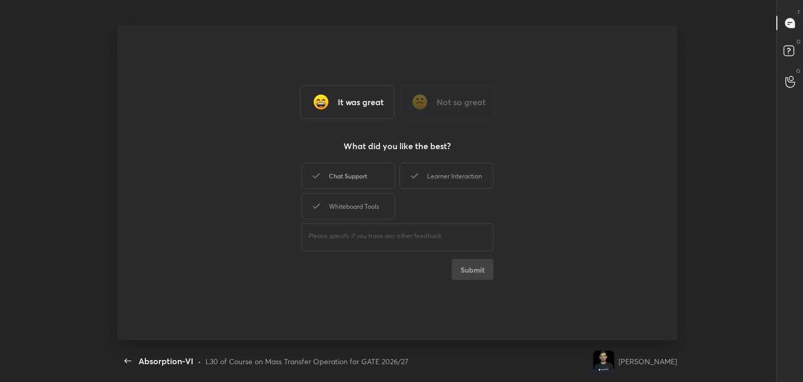
click at [364, 172] on div "Chat Support" at bounding box center [348, 176] width 94 height 26
click at [491, 270] on button "Submit" at bounding box center [473, 269] width 42 height 21
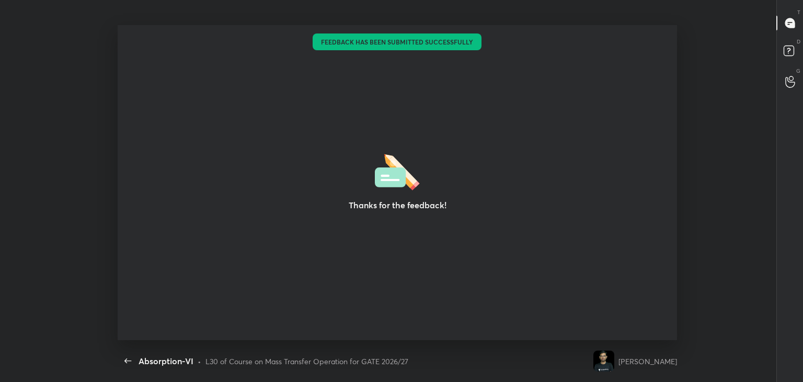
click at [581, 245] on div "Thanks for the feedback!" at bounding box center [398, 182] width 560 height 315
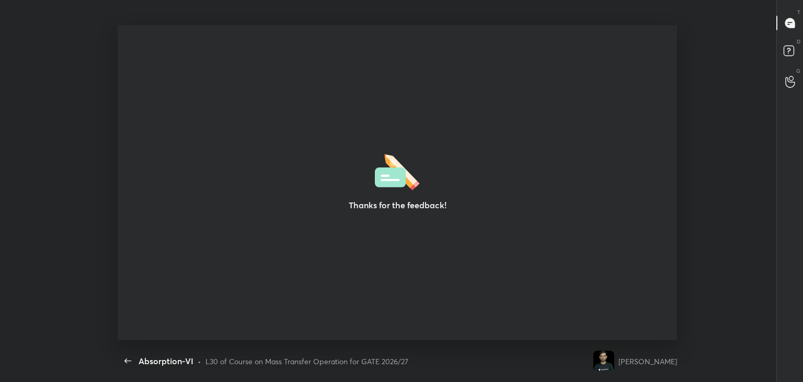
type textarea "x"
